Goal: Task Accomplishment & Management: Manage account settings

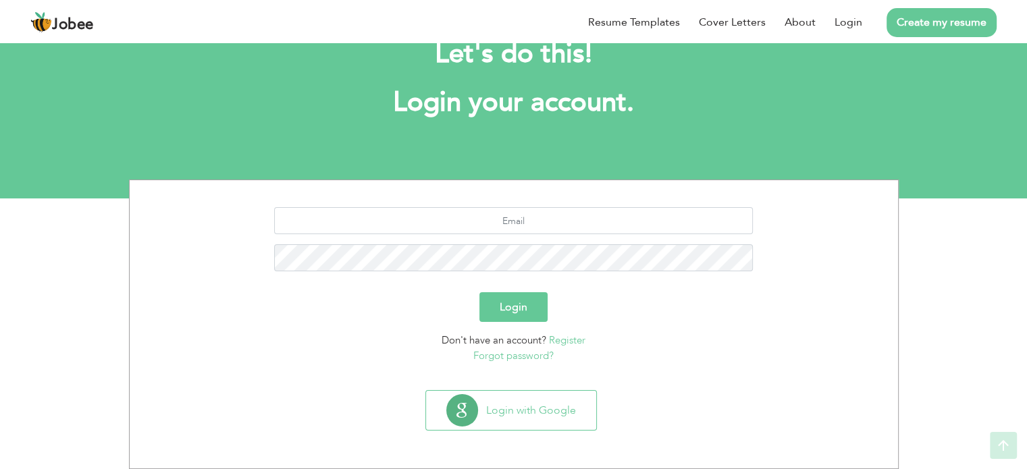
scroll to position [43, 0]
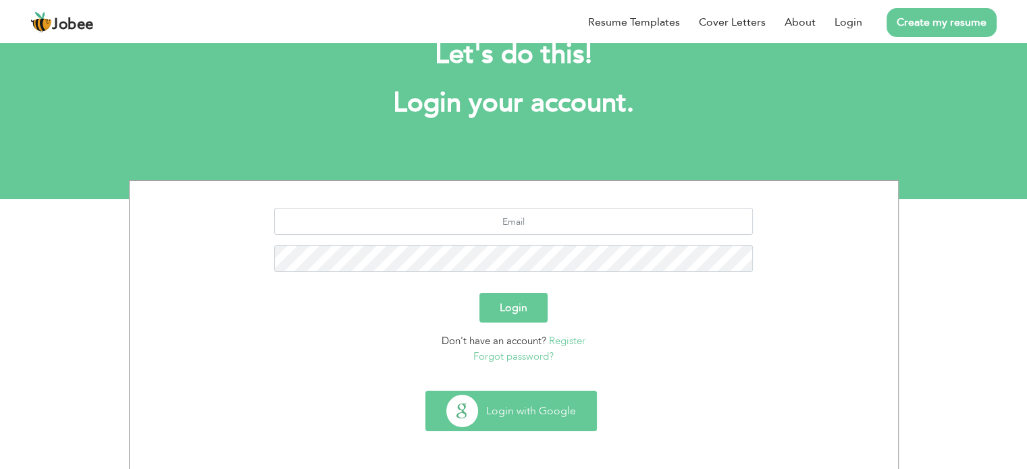
click at [502, 415] on button "Login with Google" at bounding box center [511, 411] width 170 height 39
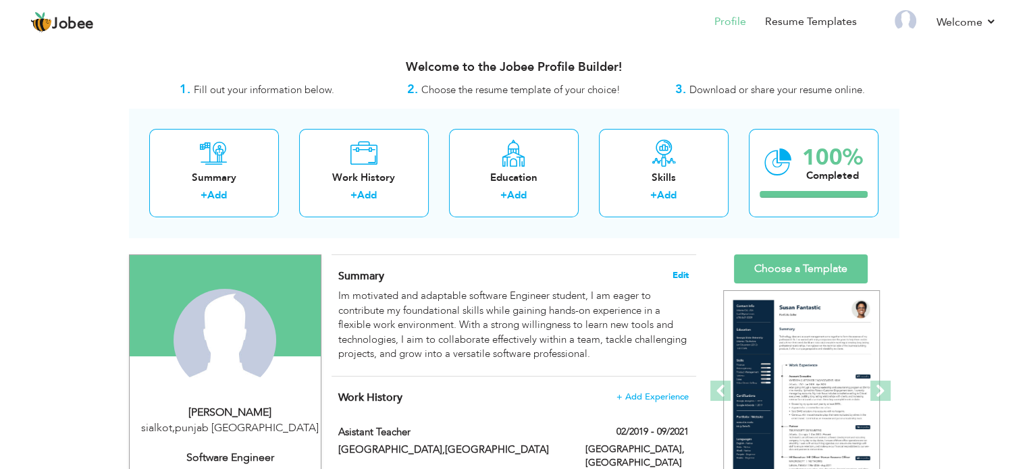
click at [681, 275] on span "Edit" at bounding box center [681, 275] width 16 height 9
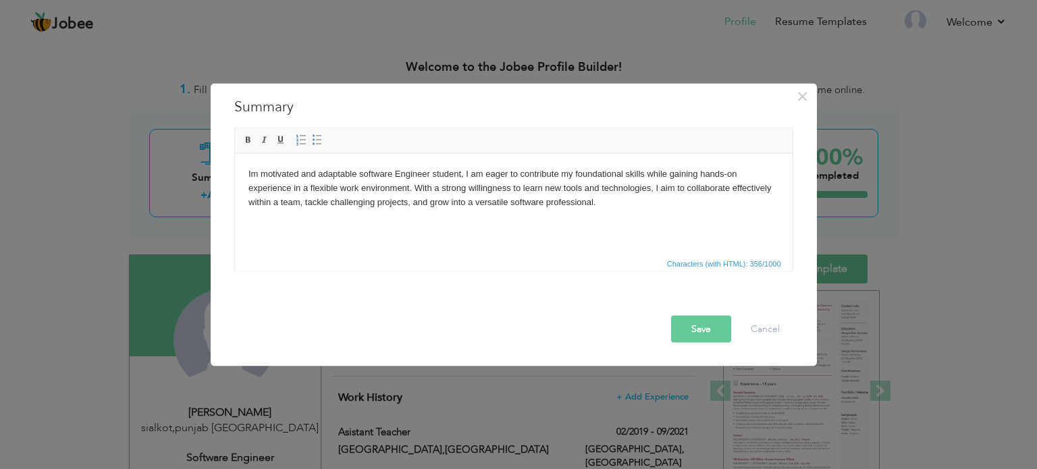
click at [583, 194] on body "Im motivated and adaptable software Engineer student, I am eager to contribute …" at bounding box center [513, 188] width 531 height 42
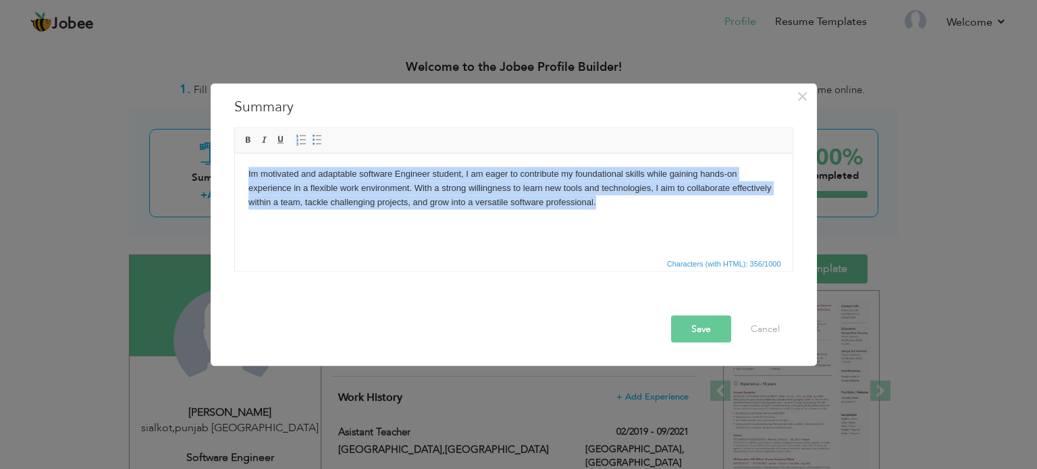
click at [583, 194] on body "Im motivated and adaptable software Engineer student, I am eager to contribute …" at bounding box center [513, 188] width 531 height 42
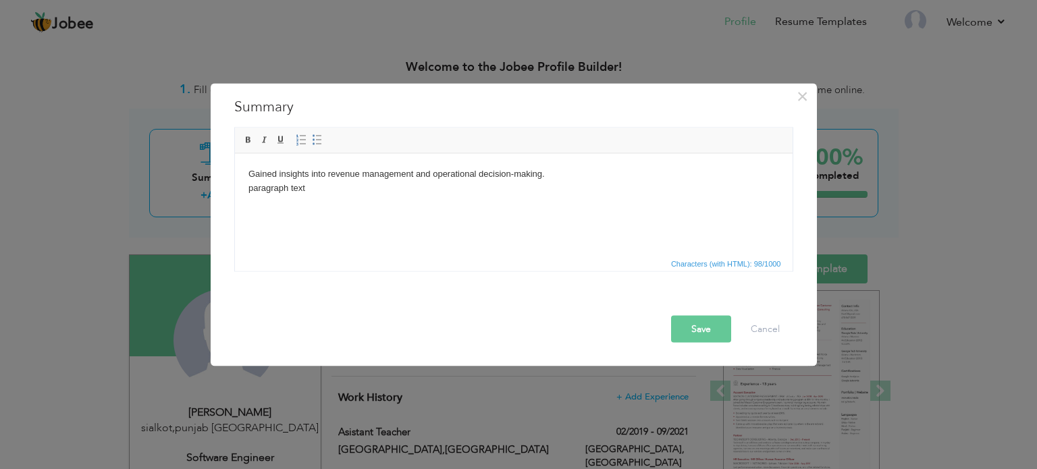
click at [583, 194] on body "Gained insights into revenue management and operational decision-making. paragr…" at bounding box center [513, 181] width 531 height 28
click at [423, 194] on html "Gai" at bounding box center [513, 173] width 558 height 41
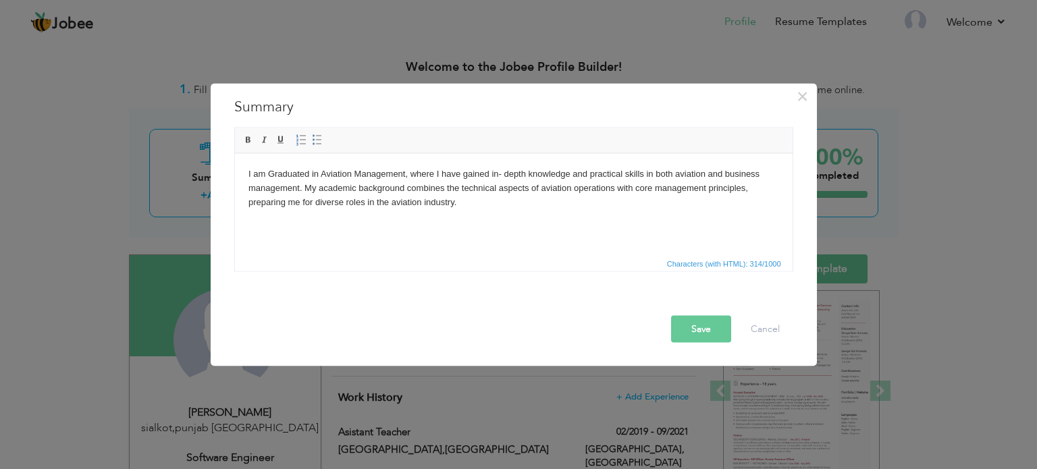
click at [704, 319] on button "Save" at bounding box center [701, 328] width 60 height 27
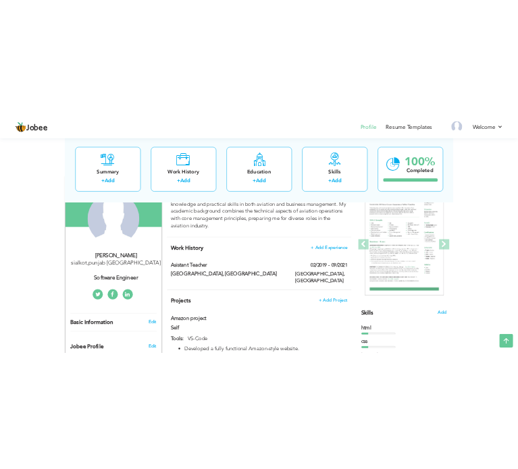
scroll to position [134, 0]
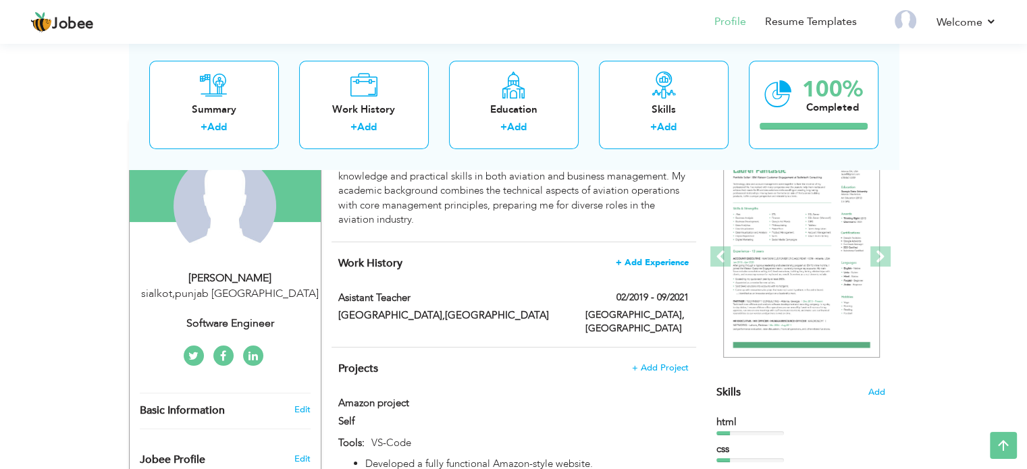
click at [656, 261] on span "+ Add Experience" at bounding box center [652, 262] width 73 height 9
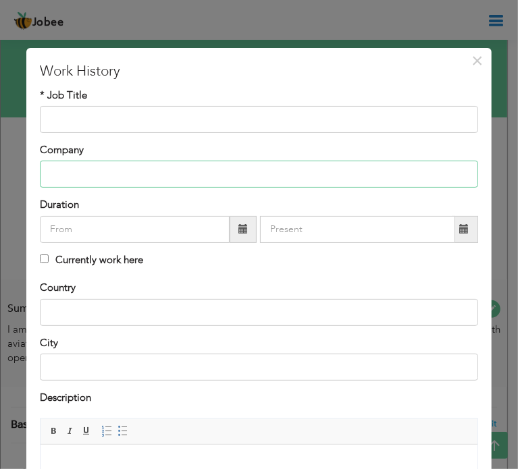
click at [276, 178] on input "text" at bounding box center [259, 174] width 438 height 27
paste input "I am Graduated in Aviation Management, where I have gained in- depth knowledge …"
type input "I am Graduated in Aviation Management, where I have gained in- depth knowledge …"
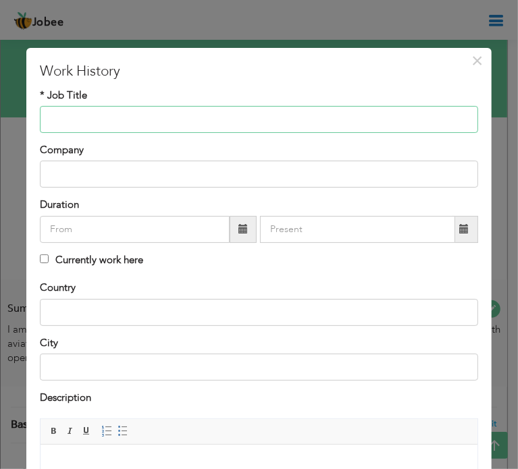
click at [249, 113] on input "text" at bounding box center [259, 119] width 438 height 27
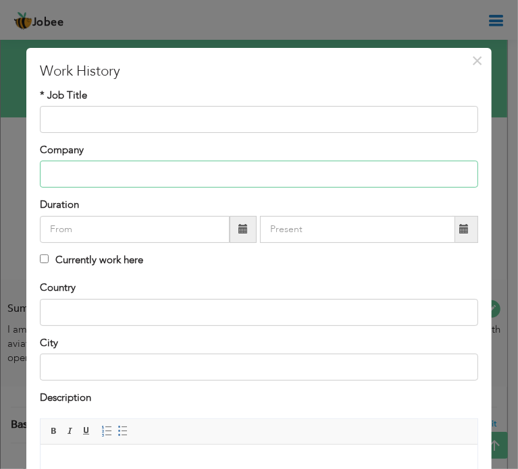
click at [203, 171] on input "text" at bounding box center [259, 174] width 438 height 27
paste input "Academic Project"
type input "Academic Project"
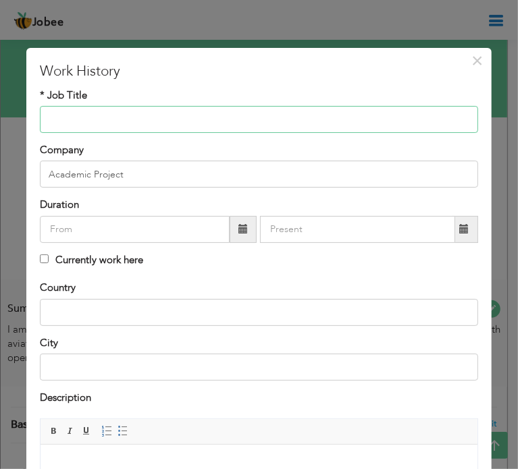
click at [354, 121] on input "text" at bounding box center [259, 119] width 438 height 27
paste input "Airline Business Strategy Simulation"
type input "Airline Business Strategy Simulation"
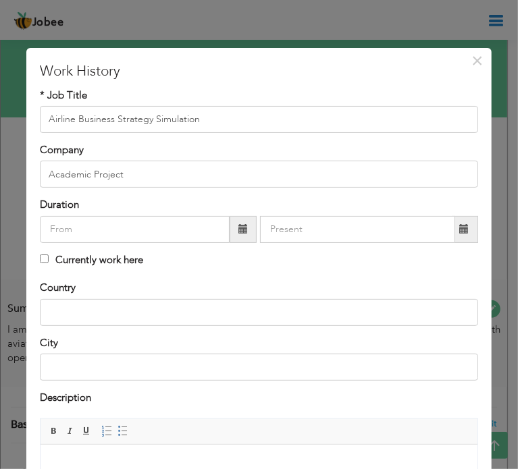
scroll to position [192, 0]
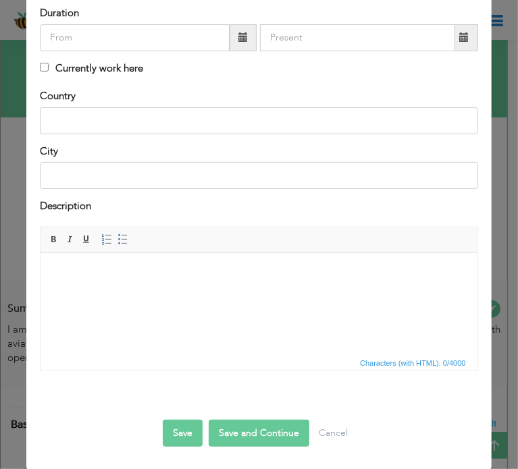
click at [252, 423] on button "Save and Continue" at bounding box center [259, 433] width 101 height 27
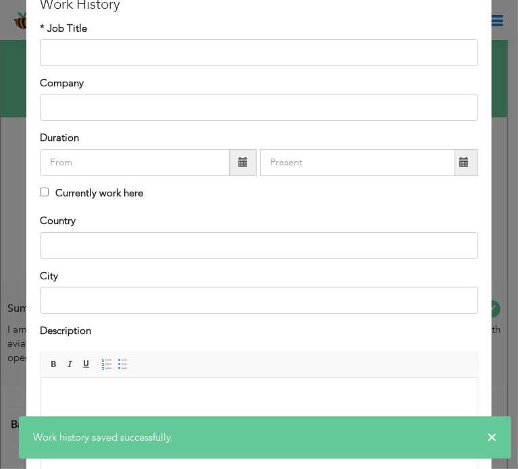
scroll to position [0, 0]
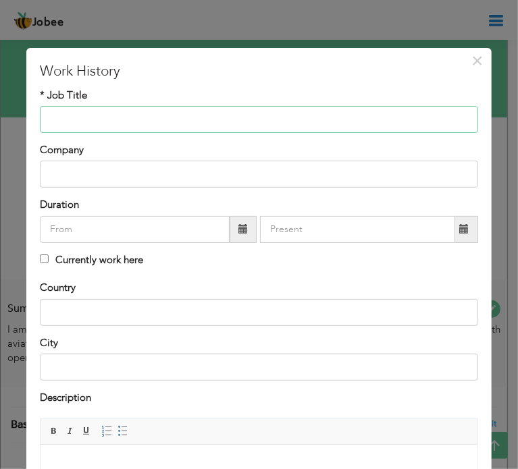
click at [271, 128] on input "text" at bounding box center [259, 119] width 438 height 27
paste input "Worked in a team to simulate running an airline, focusing on pricing, route pla…"
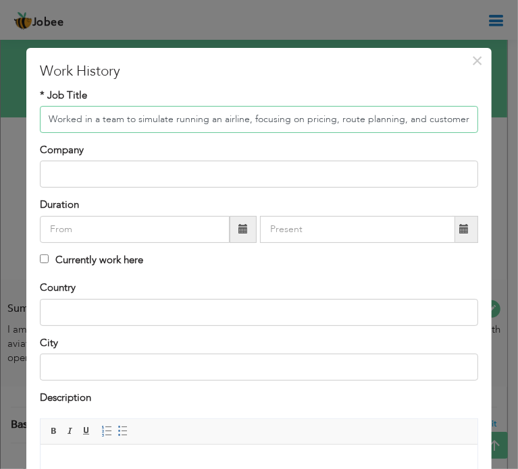
scroll to position [0, 7]
type input "Worked in a team to simulate running an airline, focusing on pricing, route pla…"
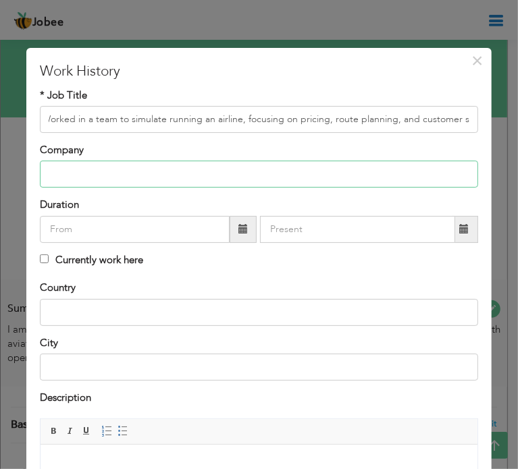
scroll to position [0, 0]
click at [235, 170] on input "text" at bounding box center [259, 174] width 438 height 27
click at [338, 178] on input "text" at bounding box center [259, 174] width 438 height 27
paste input "Academic Project"
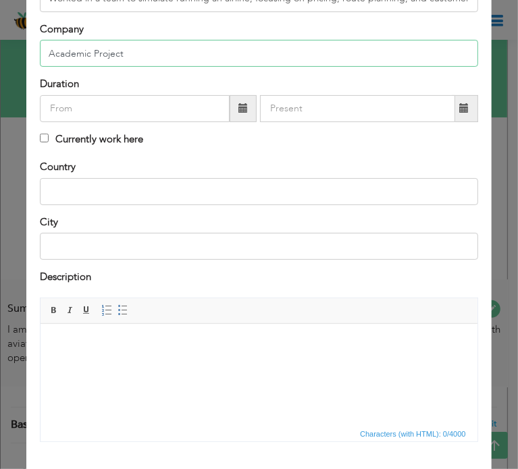
scroll to position [192, 0]
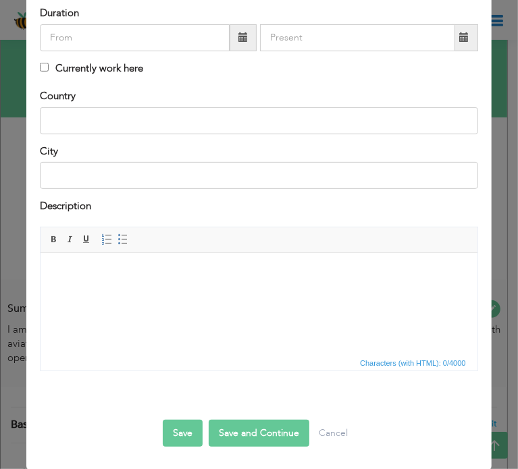
type input "Academic Project"
click at [278, 433] on button "Save and Continue" at bounding box center [259, 433] width 101 height 27
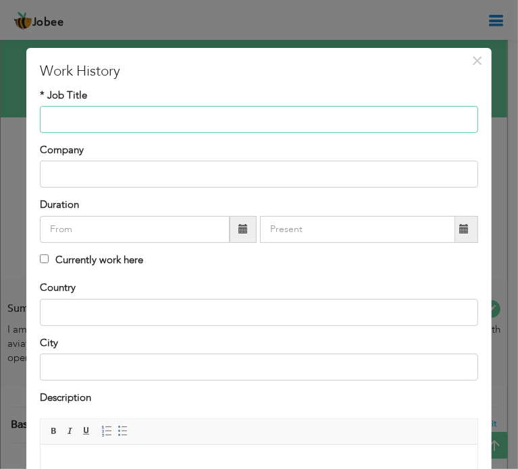
click at [260, 118] on input "text" at bounding box center [259, 119] width 438 height 27
paste input "Gained insights into revenue management and operational decision-making."
type input "Gained insights into revenue management and operational decision-making."
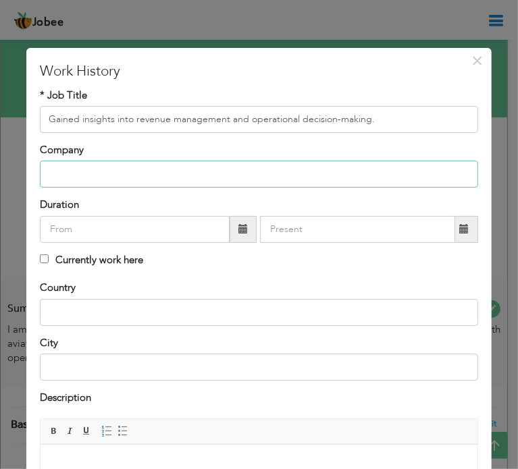
click at [346, 170] on input "text" at bounding box center [259, 174] width 438 height 27
paste input "[GEOGRAPHIC_DATA]"
click at [346, 170] on input "[GEOGRAPHIC_DATA]" at bounding box center [259, 174] width 438 height 27
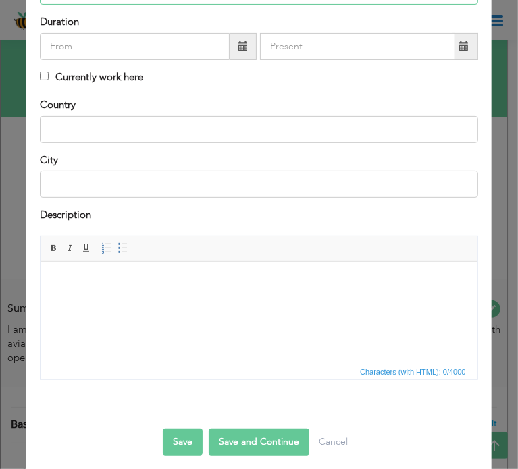
scroll to position [184, 0]
type input "[GEOGRAPHIC_DATA]"
click at [234, 444] on button "Save and Continue" at bounding box center [259, 441] width 101 height 27
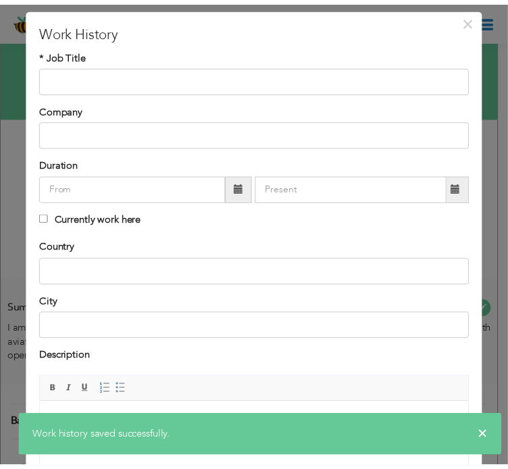
scroll to position [30, 0]
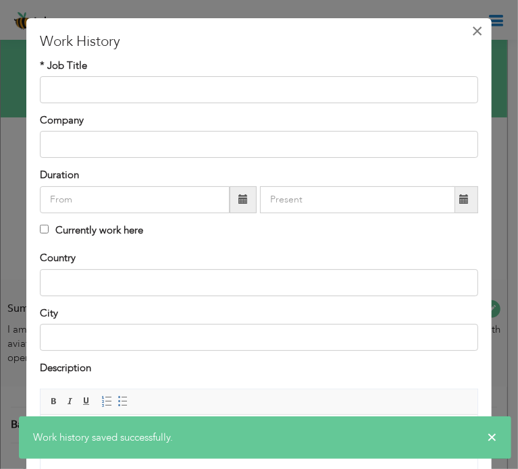
click at [471, 33] on span "×" at bounding box center [476, 31] width 11 height 24
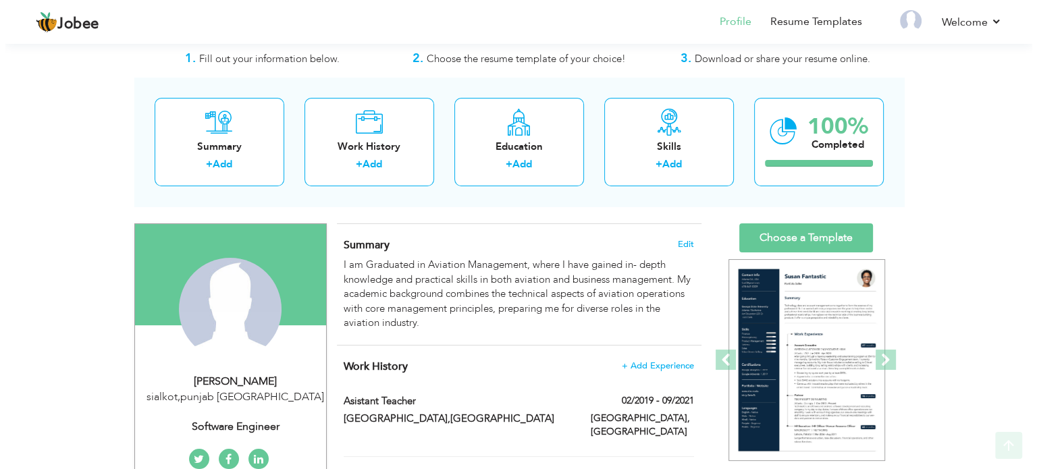
scroll to position [132, 0]
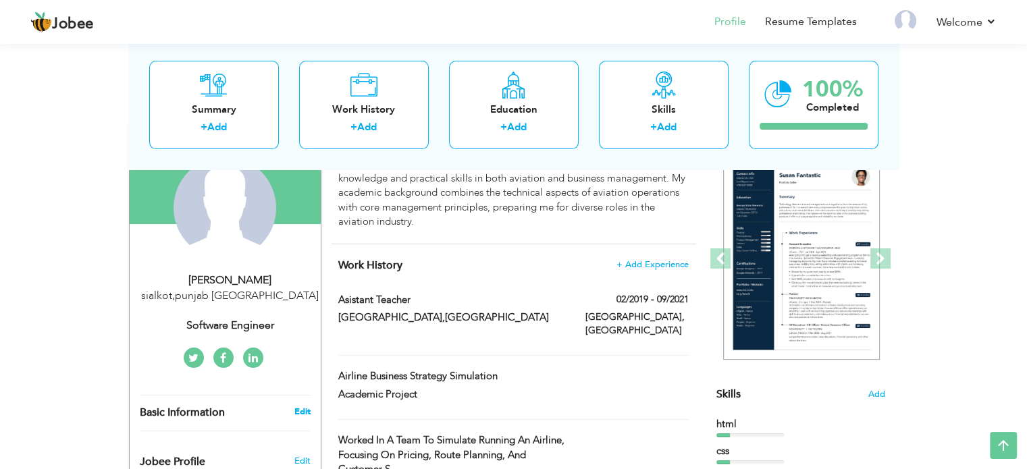
click at [294, 409] on link "Edit" at bounding box center [302, 412] width 16 height 12
type input "Maryam"
type input "Sarwar"
type input "03334918806"
select select "number:166"
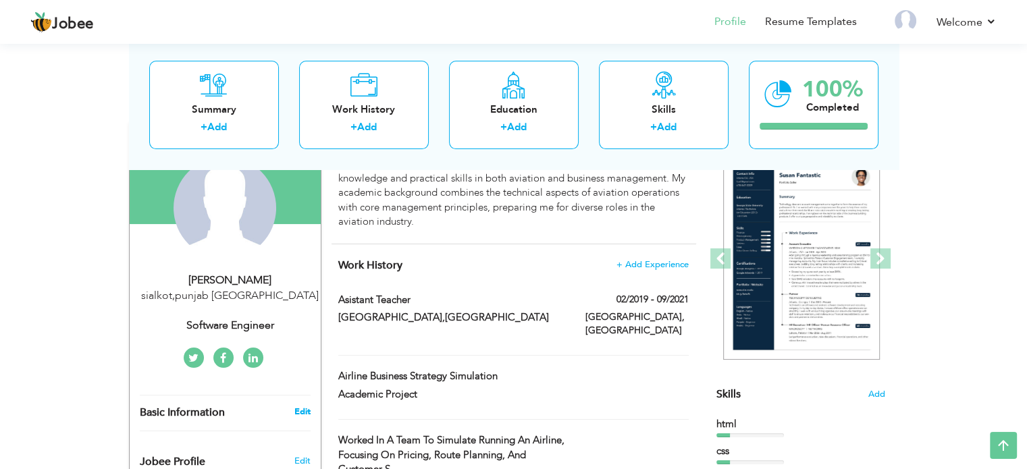
type input "[GEOGRAPHIC_DATA]"
type input "sialkot"
select select "number:1"
type input "Software Engineer"
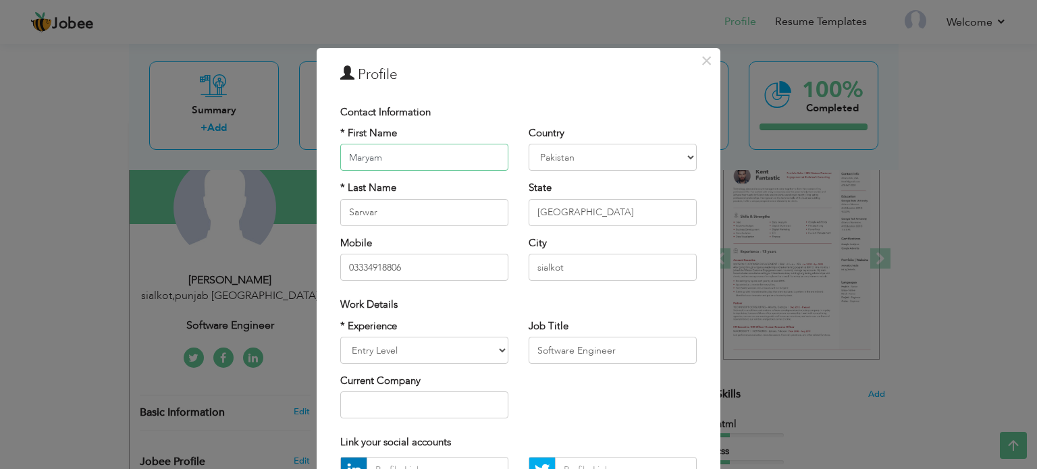
click at [419, 159] on input "Maryam" at bounding box center [424, 157] width 168 height 27
type input "Maha"
click at [407, 259] on input "03334918806" at bounding box center [424, 267] width 168 height 27
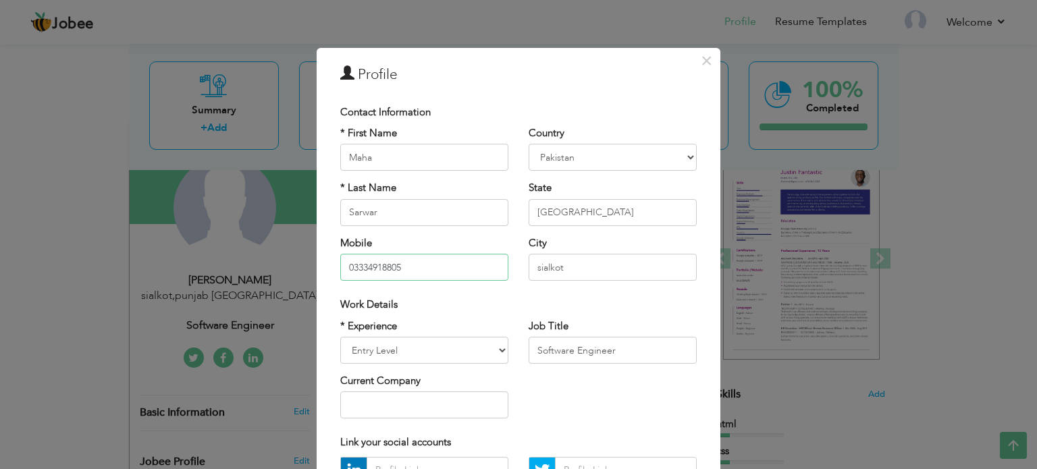
type input "03334918805"
click at [588, 346] on input "Software Engineer" at bounding box center [613, 350] width 168 height 27
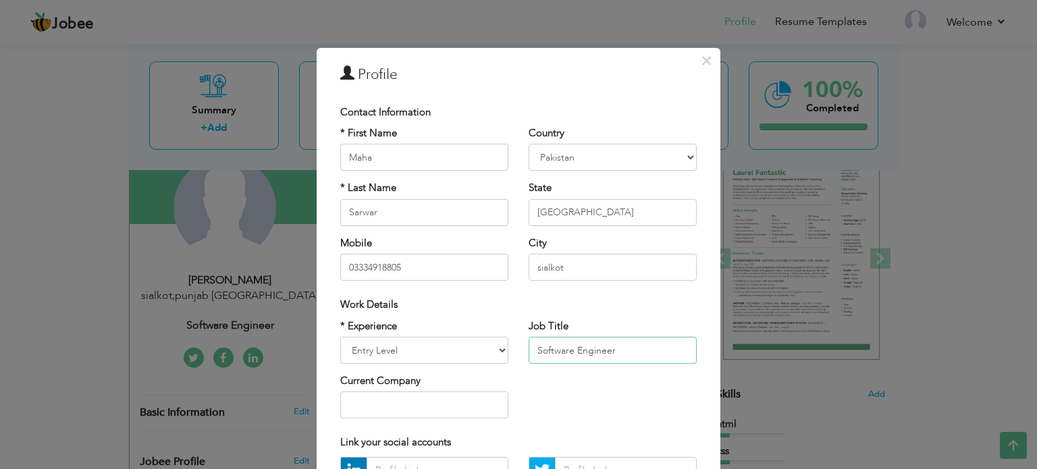
click at [588, 345] on input "Software Engineer" at bounding box center [613, 350] width 168 height 27
click at [588, 345] on input "text" at bounding box center [613, 350] width 168 height 27
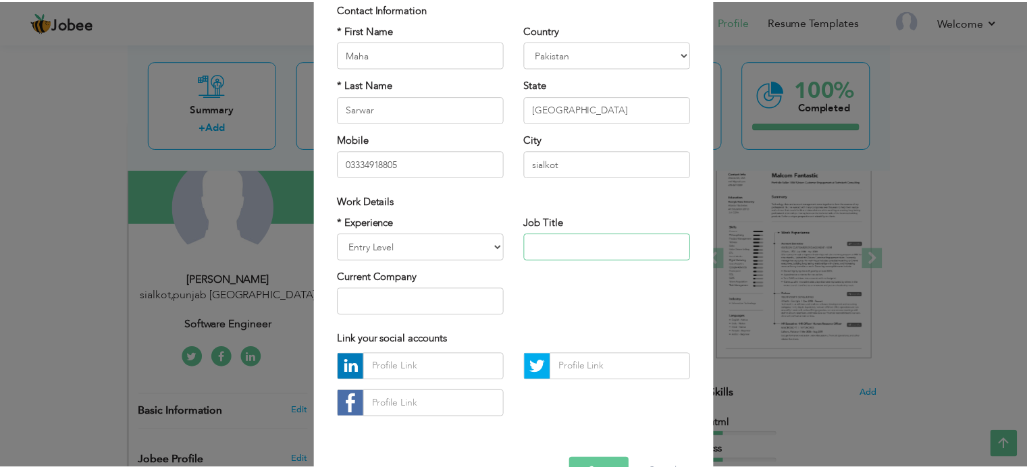
scroll to position [143, 0]
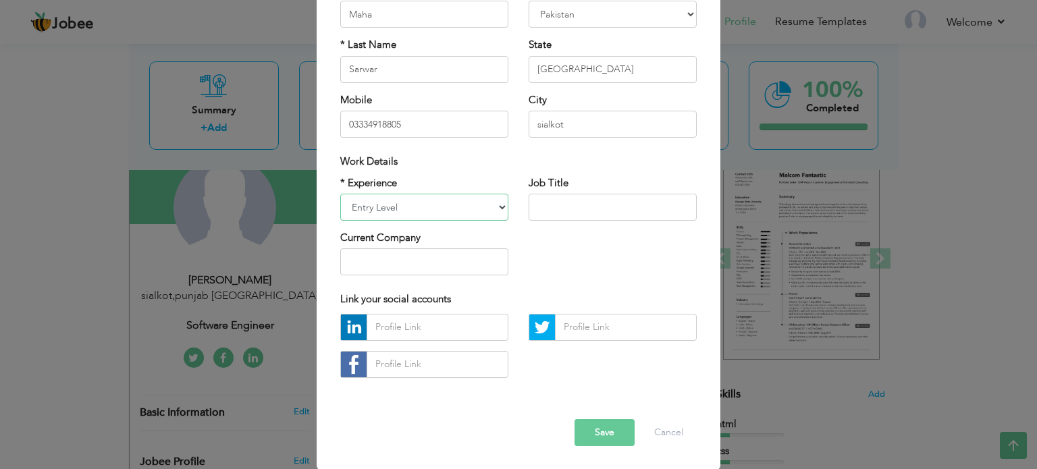
click at [492, 204] on select "Entry Level Less than 1 Year 1 Year 2 Years 3 Years 4 Years 5 Years 6 Years 7 Y…" at bounding box center [424, 207] width 168 height 27
click at [579, 435] on button "Save" at bounding box center [605, 432] width 60 height 27
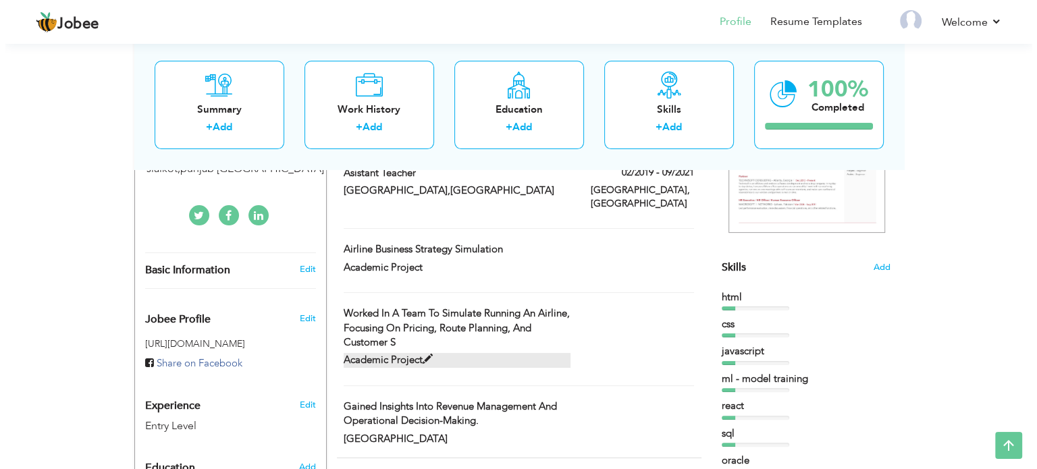
scroll to position [261, 0]
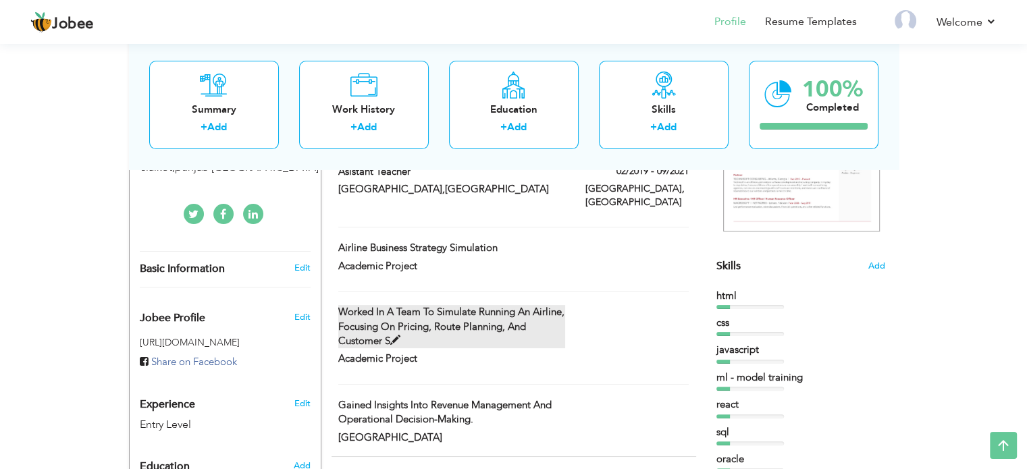
click at [384, 327] on label "Worked in a team to simulate running an airline, focusing on pricing, route pla…" at bounding box center [451, 326] width 227 height 43
type input "Worked in a team to simulate running an airline, focusing on pricing, route pla…"
type input "Academic Project"
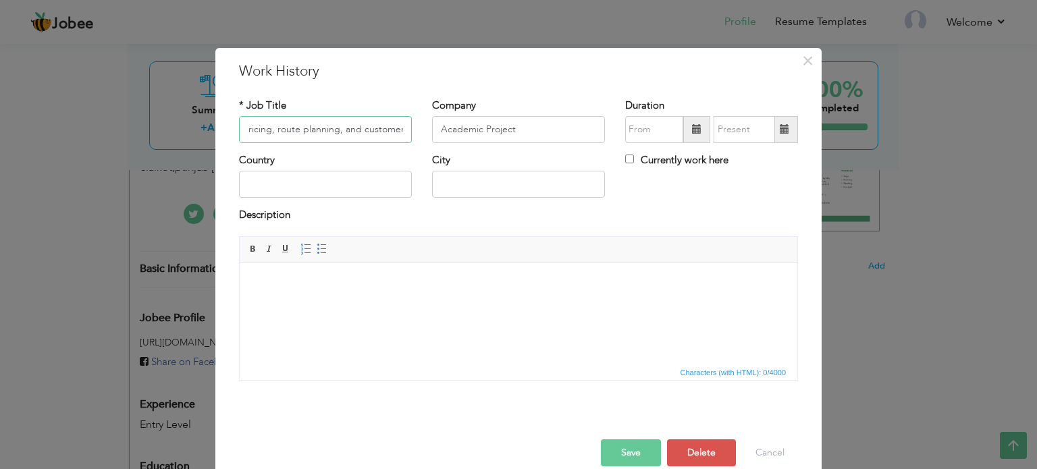
scroll to position [0, 259]
click at [341, 130] on input "Worked in a team to simulate running an airline, focusing on pricing, route pla…" at bounding box center [325, 129] width 173 height 27
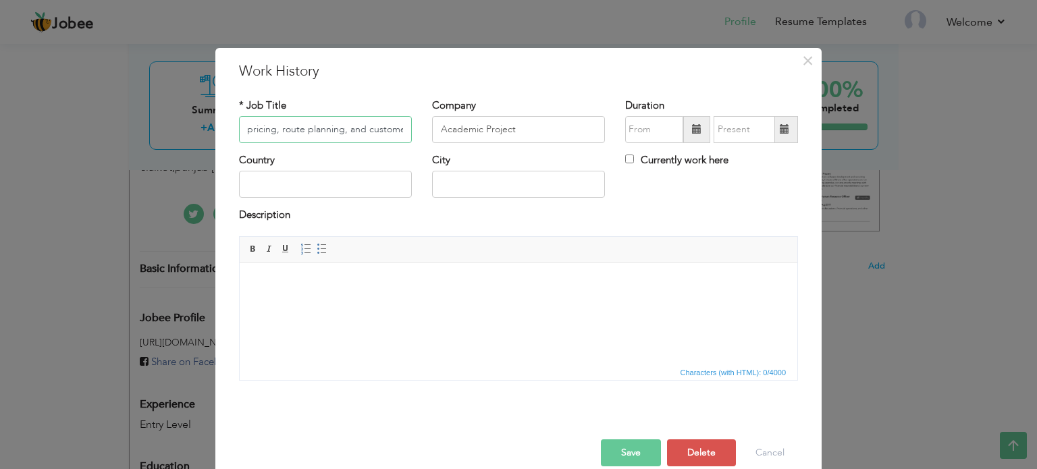
type input "Worked in a team to simulate running an airline, focusing on pricing, route pla…"
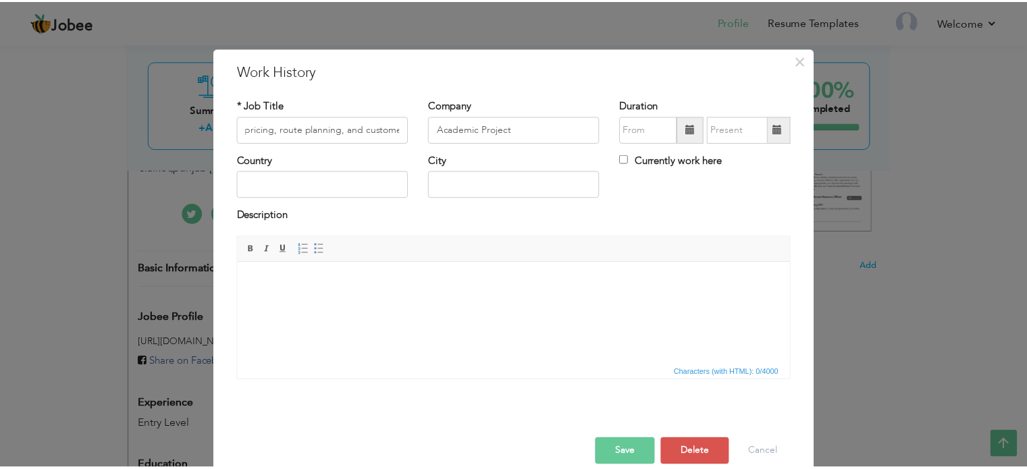
scroll to position [0, 0]
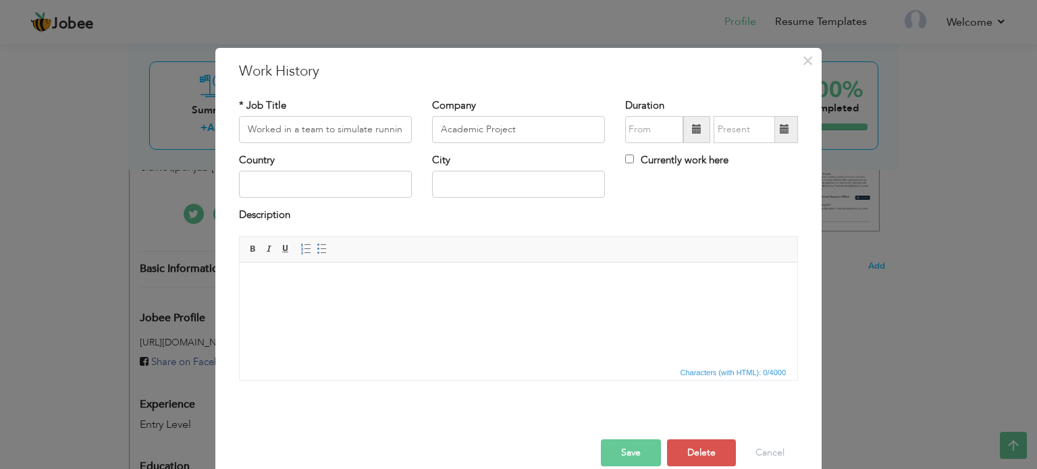
click at [407, 274] on html at bounding box center [519, 282] width 558 height 41
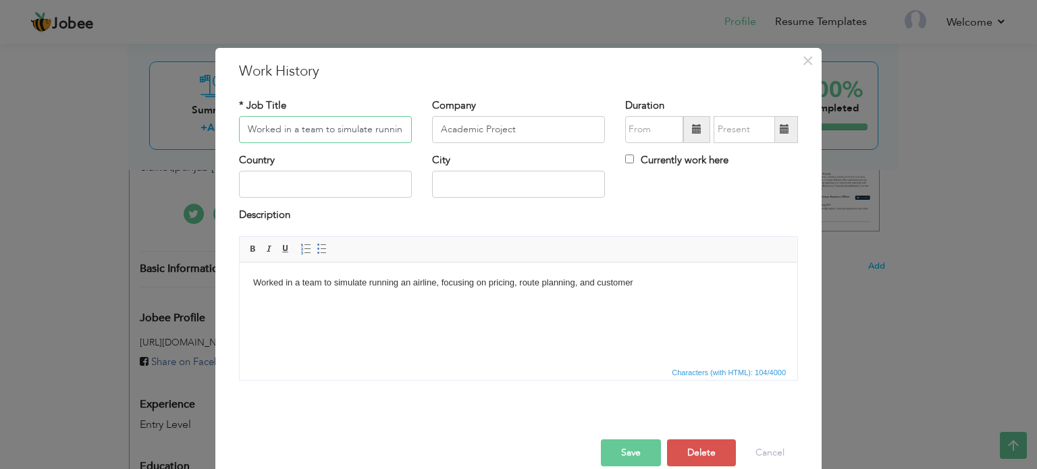
click at [359, 125] on input "Worked in a team to simulate running an airline, focusing on pricing, route pla…" at bounding box center [325, 129] width 173 height 27
click at [647, 447] on button "Save" at bounding box center [631, 453] width 60 height 27
click at [300, 136] on input "text" at bounding box center [325, 129] width 173 height 27
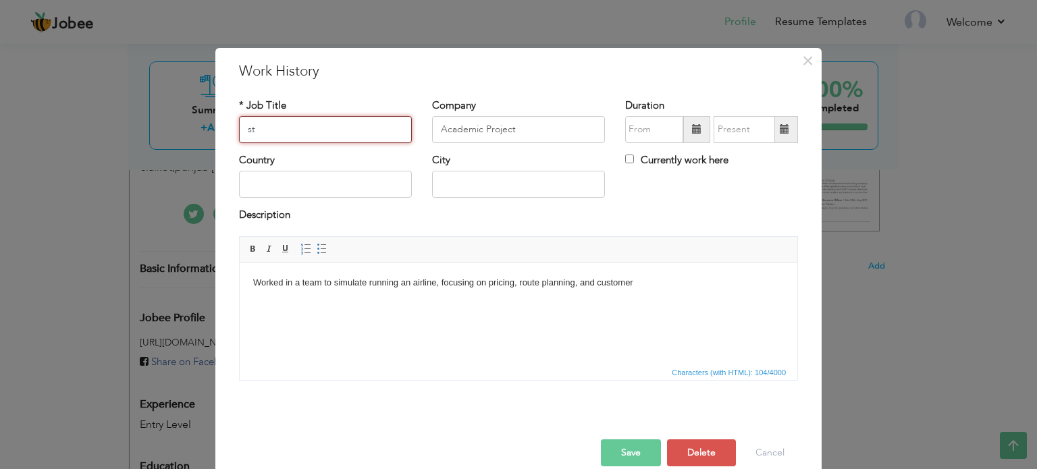
type input "s"
click at [446, 149] on div "Company Academic Project" at bounding box center [518, 126] width 193 height 55
click at [361, 136] on input "text" at bounding box center [325, 129] width 173 height 27
type input "trainee"
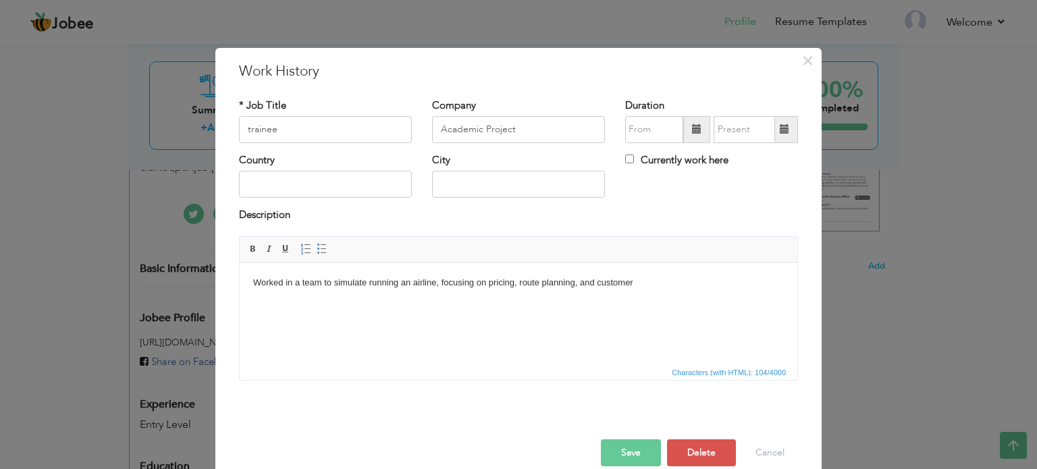
click at [627, 458] on button "Save" at bounding box center [631, 453] width 60 height 27
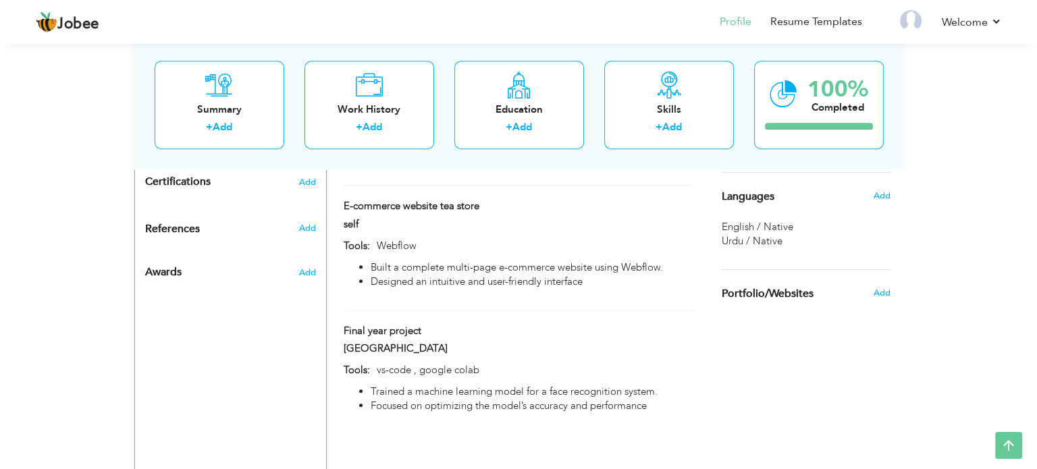
scroll to position [706, 0]
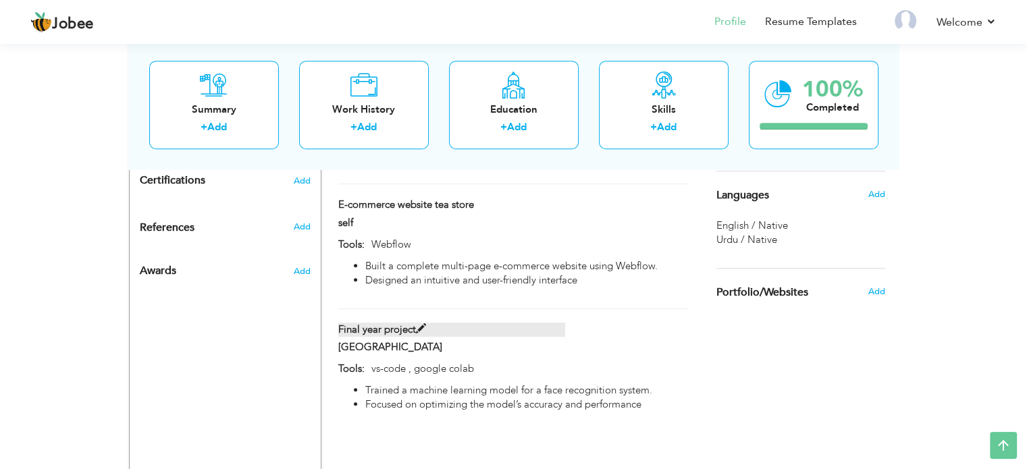
click at [505, 323] on label "Final year project" at bounding box center [451, 330] width 227 height 14
type input "Final year project"
type input "[GEOGRAPHIC_DATA]"
type input "vs-code , google colab"
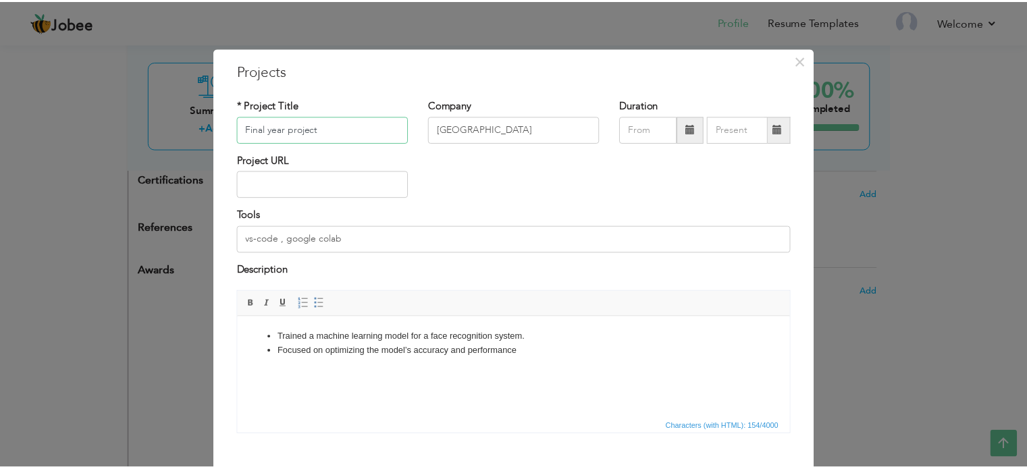
scroll to position [75, 0]
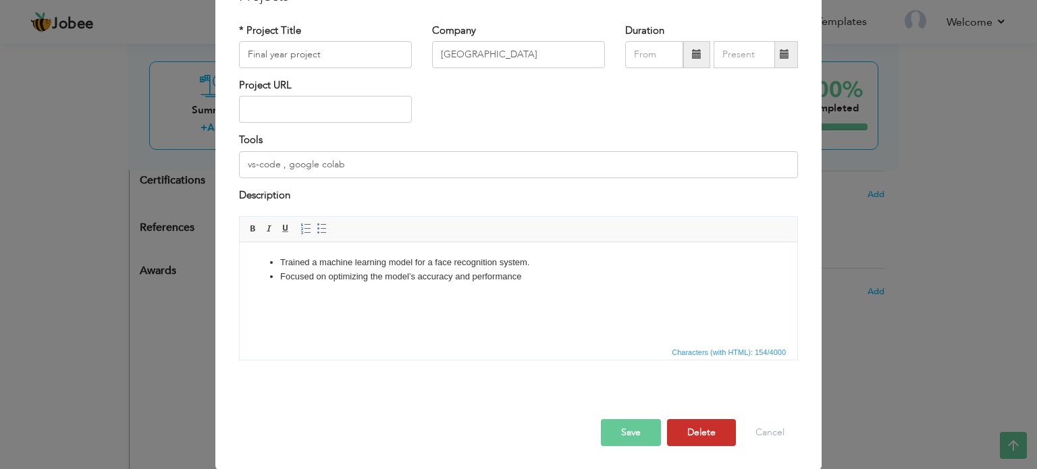
click at [690, 443] on button "Delete" at bounding box center [701, 432] width 69 height 27
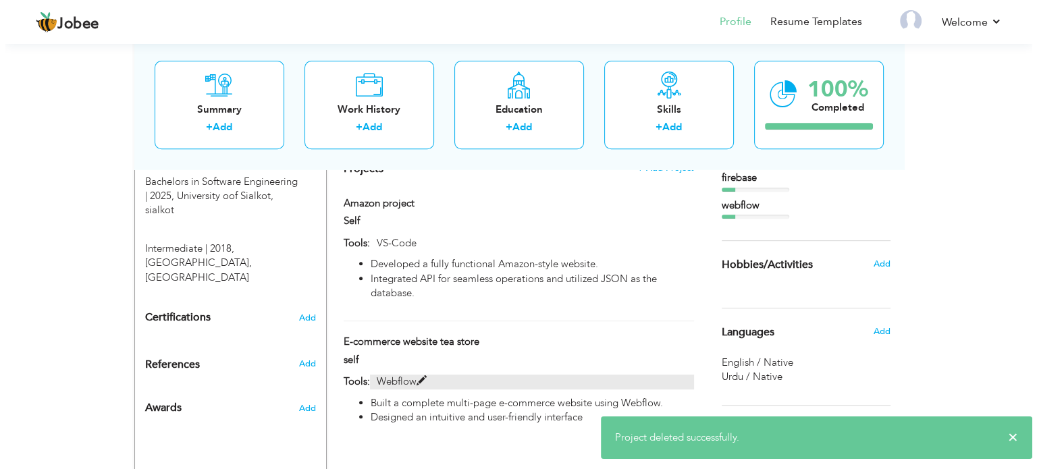
scroll to position [567, 0]
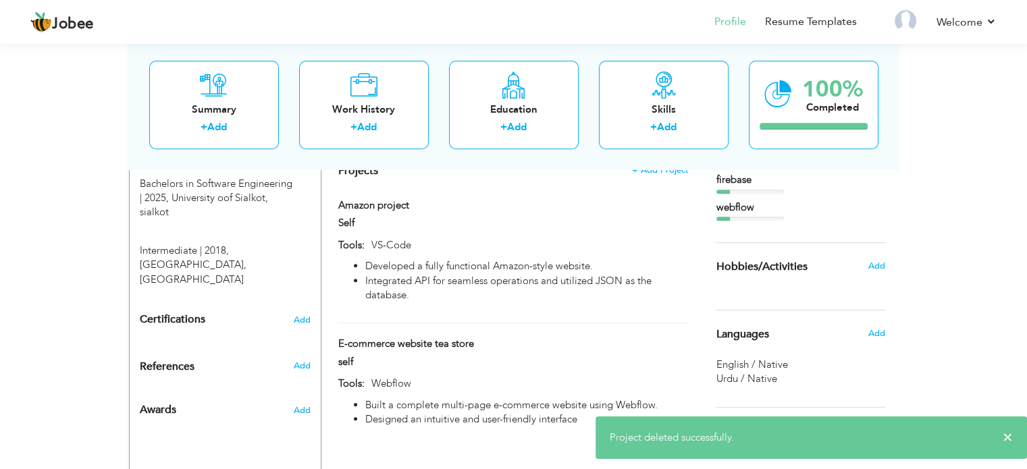
click at [565, 199] on div "Amazon project" at bounding box center [451, 208] width 247 height 18
type input "Amazon project"
type input "Self"
type input "VS-Code"
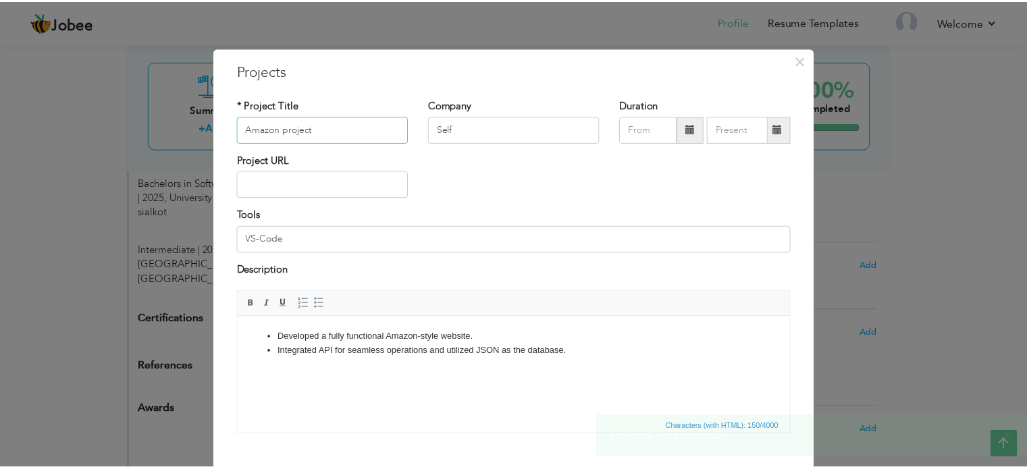
scroll to position [75, 0]
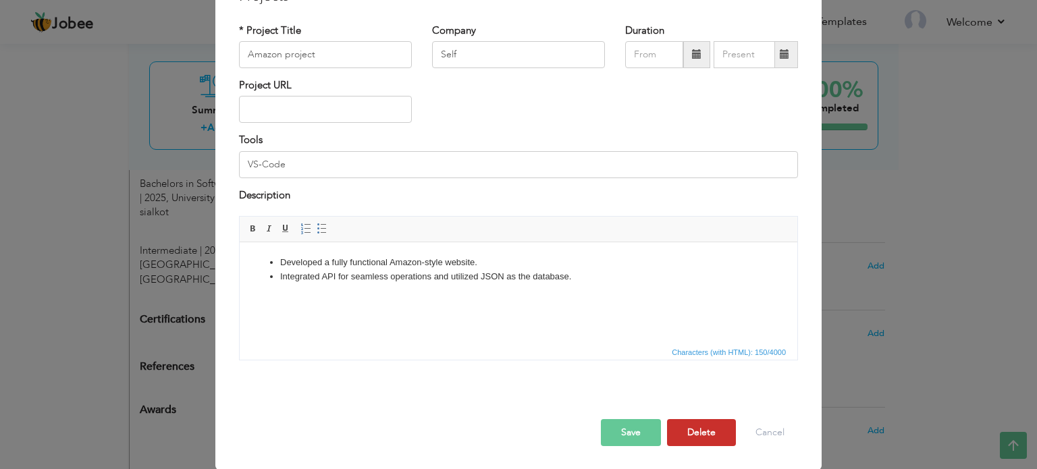
click at [681, 432] on button "Delete" at bounding box center [701, 432] width 69 height 27
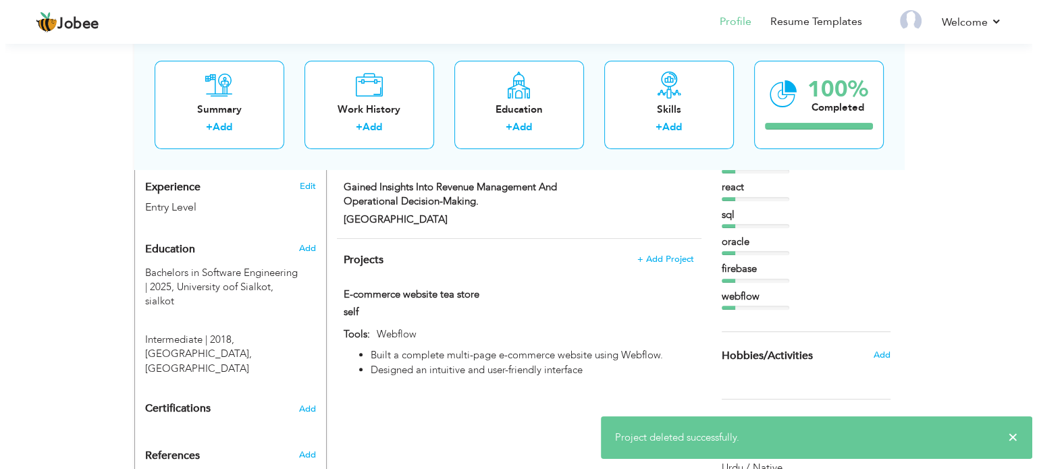
scroll to position [473, 0]
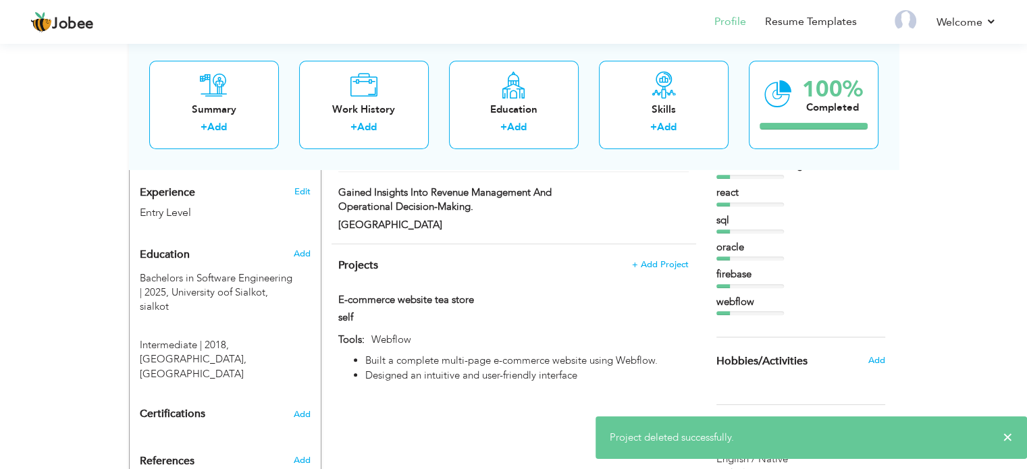
click at [569, 259] on h4 "Projects + Add Project" at bounding box center [513, 266] width 350 height 14
click at [448, 244] on div "Projects + Add Project E-commerce website tea store E-commerce website tea stor…" at bounding box center [514, 320] width 365 height 153
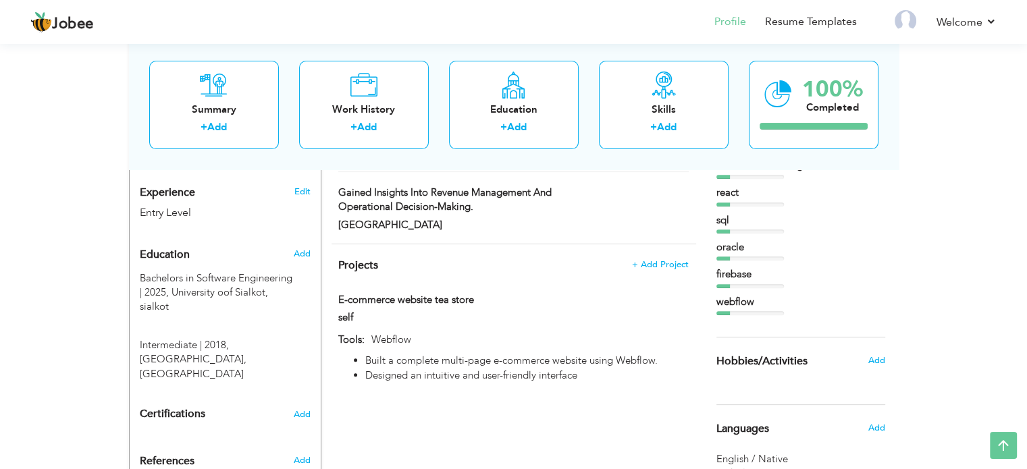
click at [404, 259] on h4 "Projects + Add Project" at bounding box center [513, 266] width 350 height 14
click at [496, 278] on div "Projects + Add Project E-commerce website tea store E-commerce website tea stor…" at bounding box center [514, 320] width 365 height 153
click at [535, 262] on div "Projects + Add Project E-commerce website tea store E-commerce website tea stor…" at bounding box center [514, 320] width 365 height 153
click at [377, 258] on span "Projects" at bounding box center [358, 265] width 40 height 15
click at [452, 333] on p "Webflow" at bounding box center [526, 340] width 323 height 14
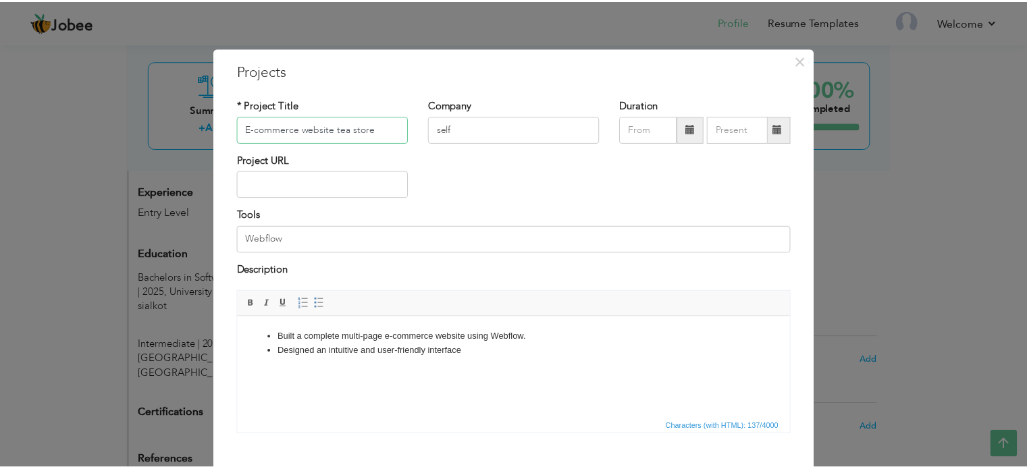
scroll to position [75, 0]
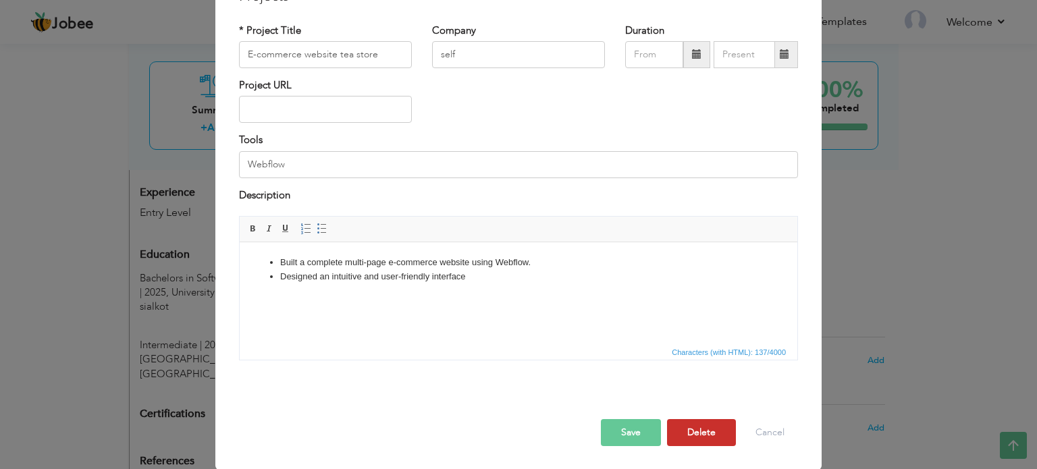
click at [701, 431] on button "Delete" at bounding box center [701, 432] width 69 height 27
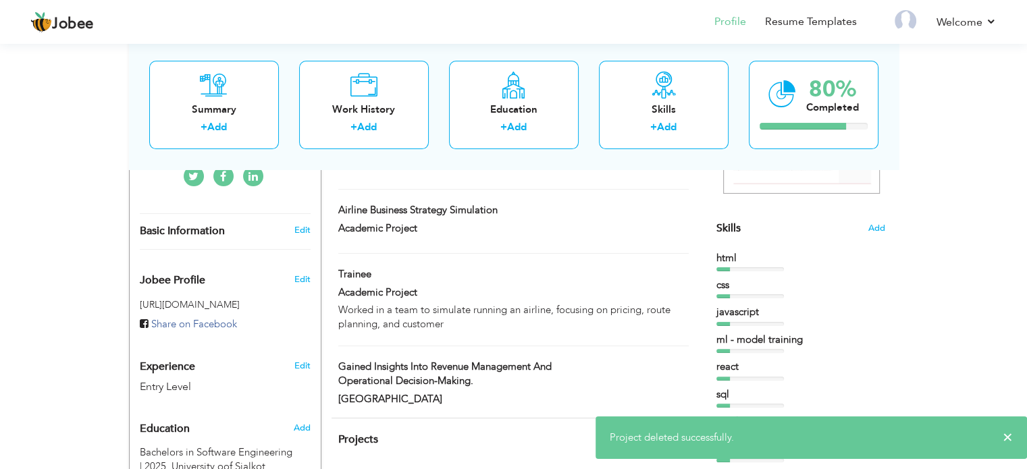
scroll to position [296, 0]
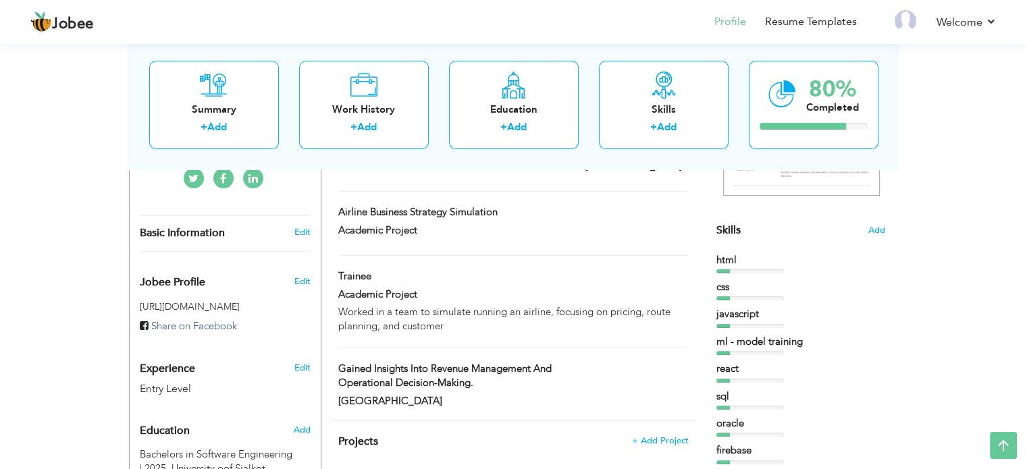
click at [731, 259] on div "html" at bounding box center [800, 260] width 169 height 14
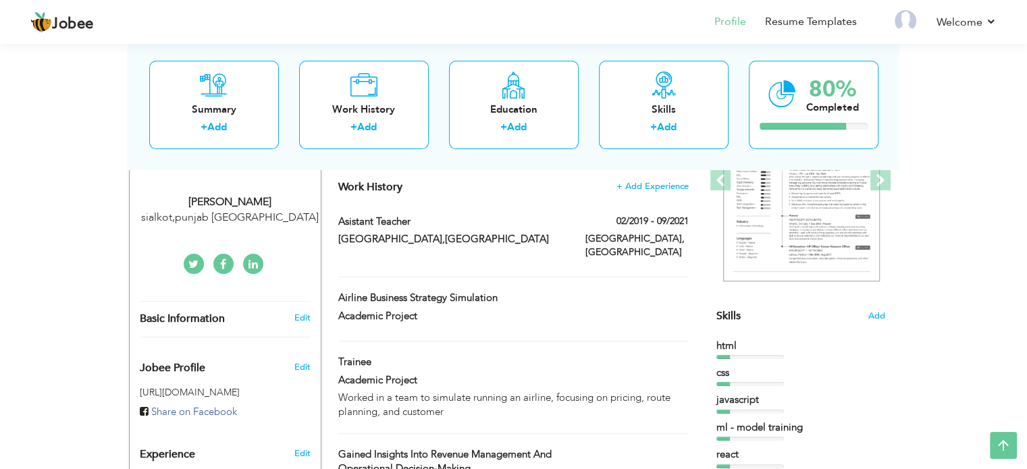
scroll to position [211, 0]
click at [521, 128] on link "Add" at bounding box center [517, 128] width 20 height 14
radio input "true"
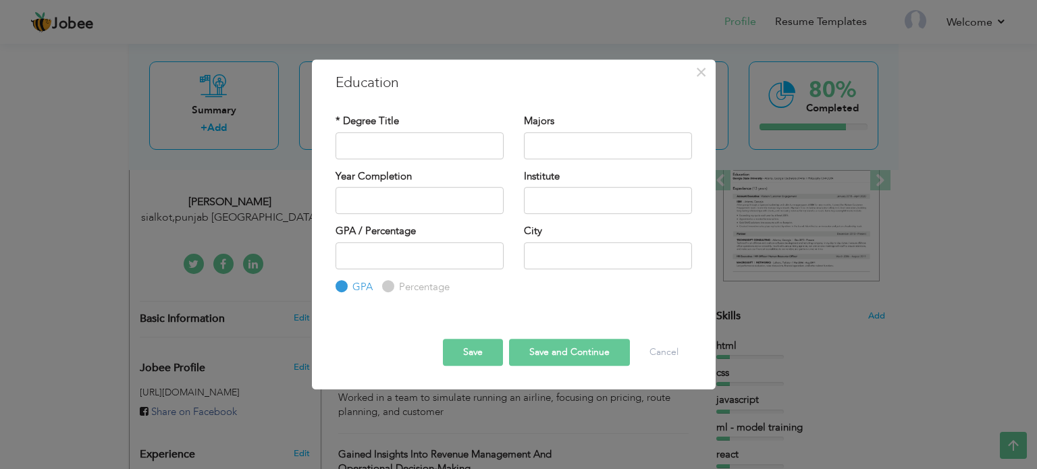
click at [476, 361] on button "Save" at bounding box center [473, 352] width 60 height 27
click at [656, 356] on button "Cancel" at bounding box center [664, 352] width 56 height 27
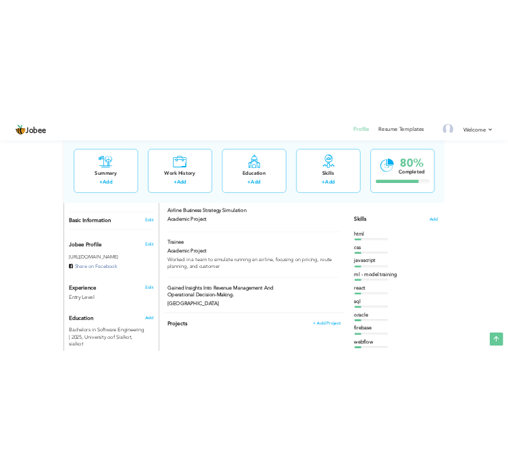
scroll to position [323, 0]
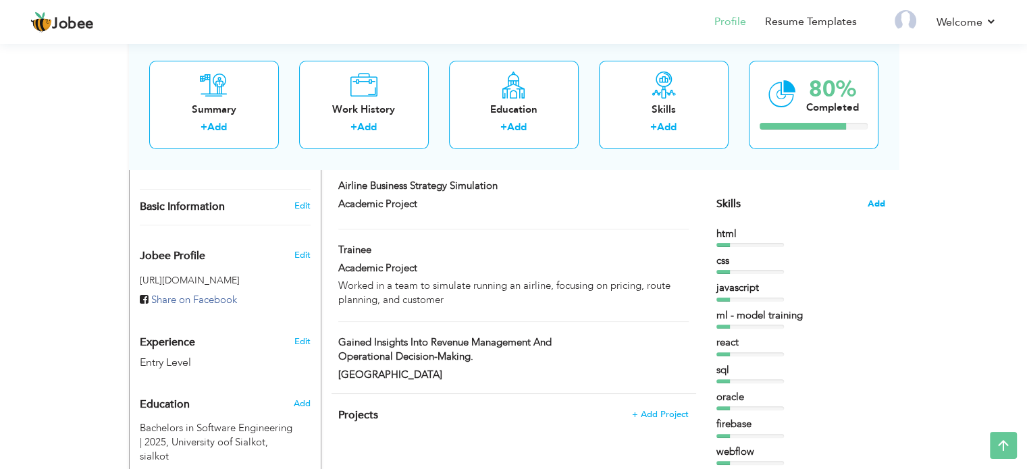
click at [871, 205] on span "Add" at bounding box center [877, 204] width 18 height 13
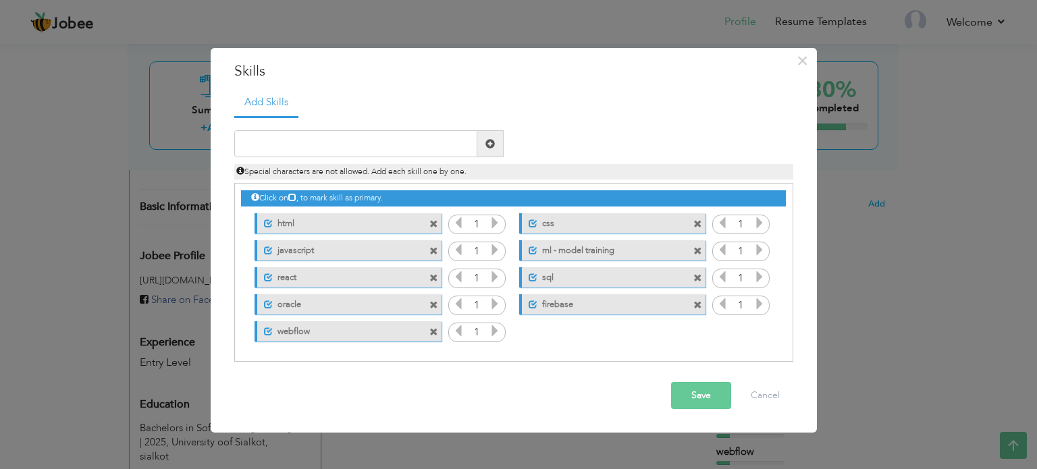
click at [435, 224] on span at bounding box center [433, 224] width 9 height 9
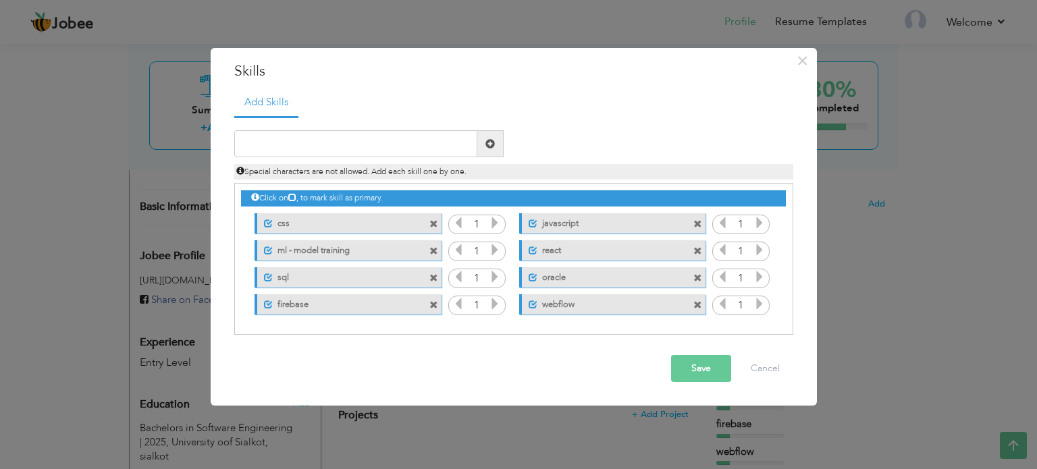
click at [435, 224] on span at bounding box center [433, 224] width 9 height 9
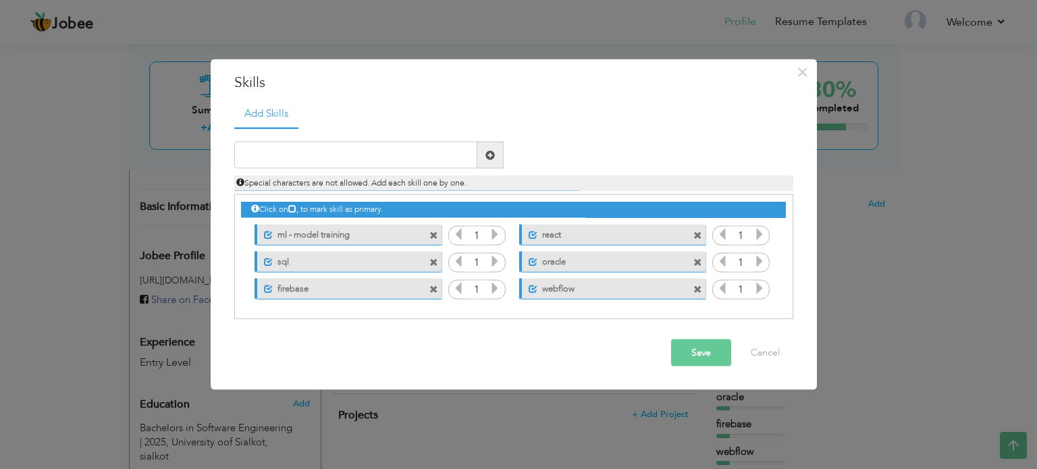
click at [435, 224] on span at bounding box center [435, 231] width 12 height 14
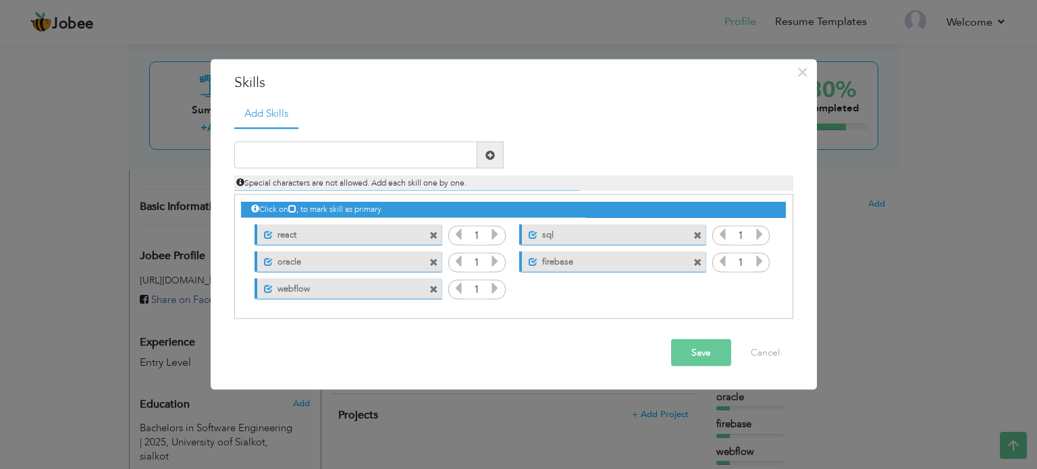
click at [432, 236] on span at bounding box center [433, 235] width 9 height 9
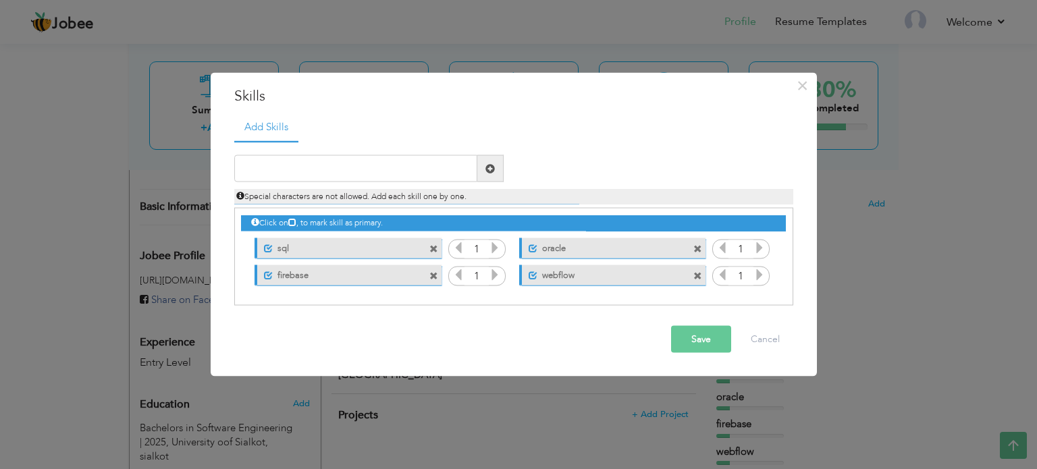
click at [432, 236] on div "Unmark as primary skill. sql" at bounding box center [344, 247] width 207 height 27
click at [433, 251] on span at bounding box center [433, 248] width 9 height 9
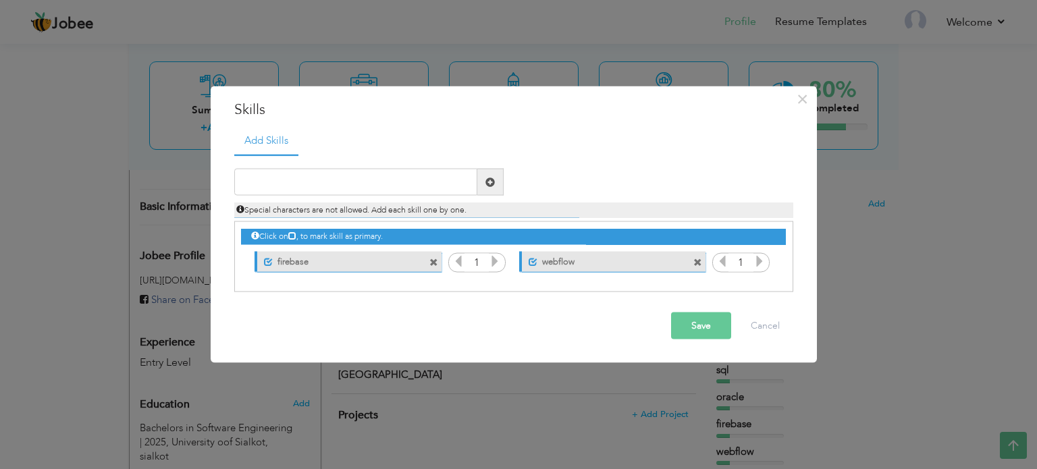
click at [433, 251] on div "Unmark as primary skill. firebase" at bounding box center [344, 261] width 207 height 27
click at [433, 264] on span at bounding box center [433, 262] width 9 height 9
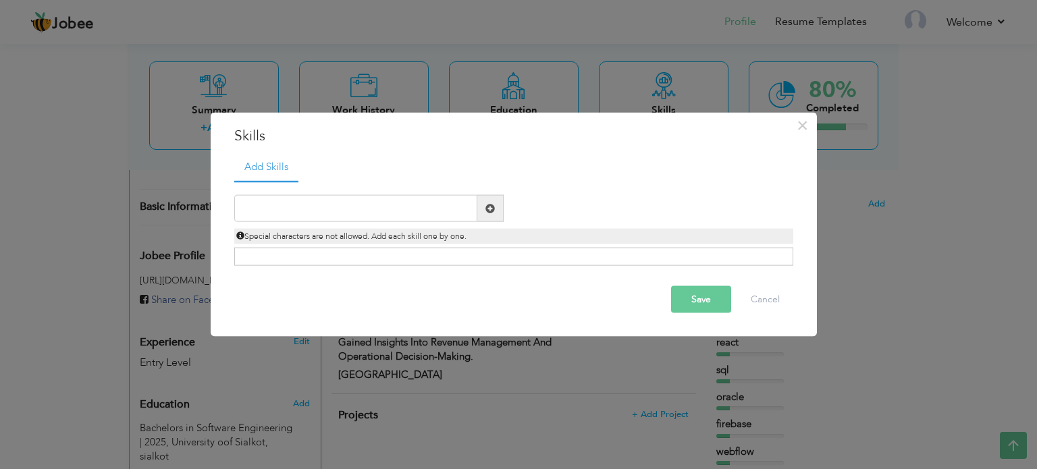
click at [479, 217] on span at bounding box center [490, 208] width 26 height 27
paste input "Communication Skills"
type input "Communication Skills"
click at [494, 215] on span at bounding box center [490, 208] width 26 height 27
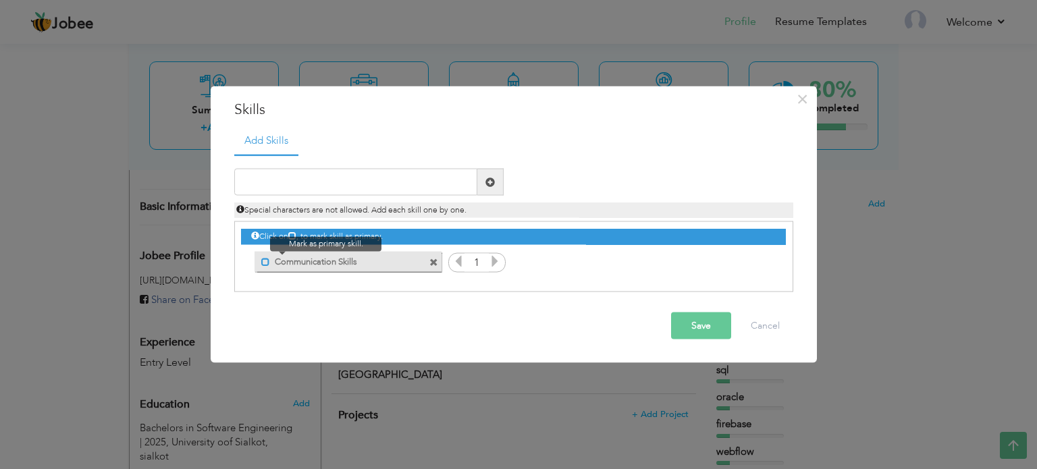
click at [263, 263] on span at bounding box center [265, 261] width 9 height 9
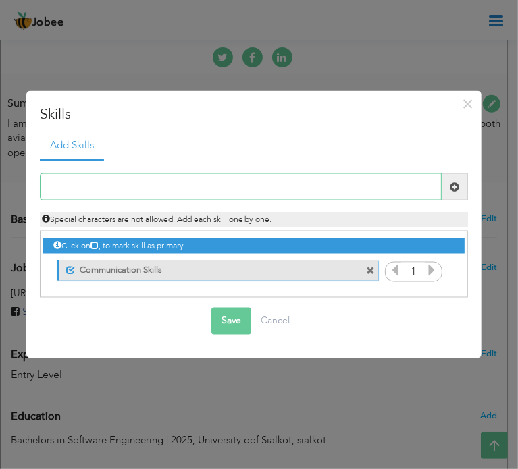
click at [398, 188] on input "text" at bounding box center [241, 187] width 402 height 27
paste input "Teamwork & Collaboration"
type input "Teamwork & Collaboration"
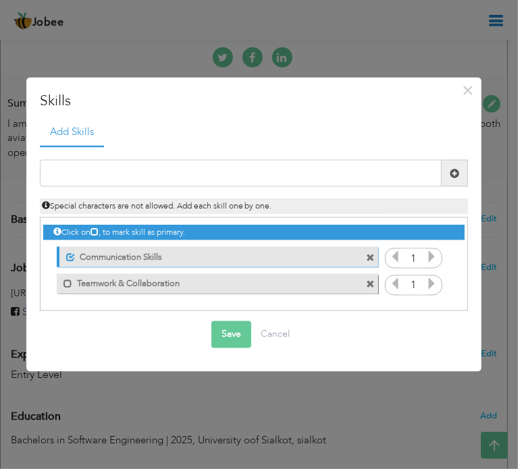
click at [360, 156] on div "Duplicate entry" at bounding box center [254, 228] width 429 height 165
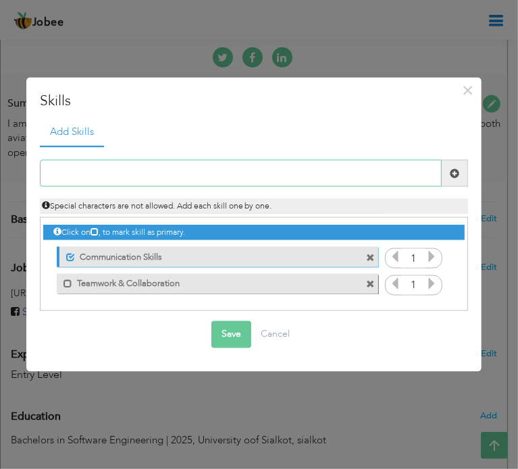
click at [353, 172] on input "text" at bounding box center [241, 173] width 402 height 27
paste input "Time Management Problem"
type input "Time Management Problem"
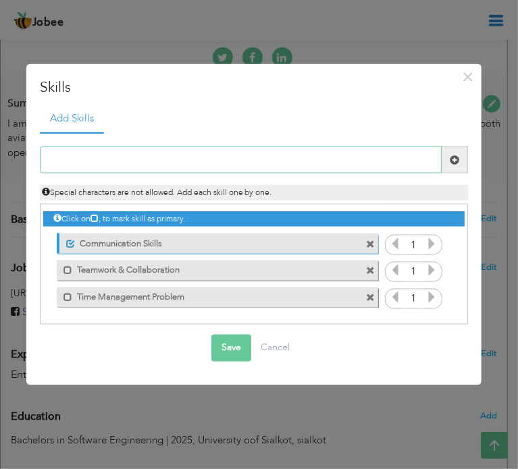
click at [389, 159] on input "text" at bounding box center [241, 160] width 402 height 27
paste input "Solving Leadership"
type input "Solving Leadership"
click at [354, 139] on div "Solving Leadership Duplicate entry Unmark as primary skill. html" at bounding box center [254, 228] width 429 height 192
click at [336, 165] on input "Solving Leadership" at bounding box center [241, 160] width 402 height 27
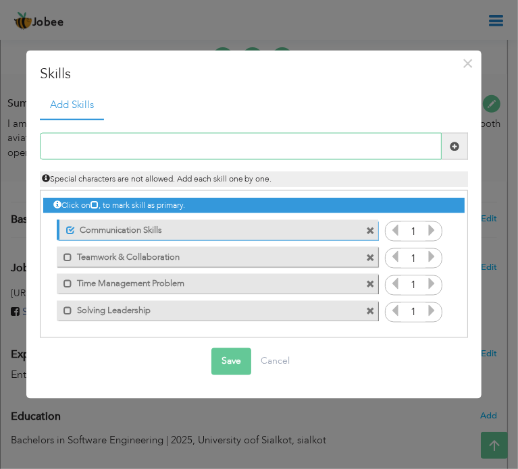
paste input "Potential Adaptability"
type input "Potential Adaptability"
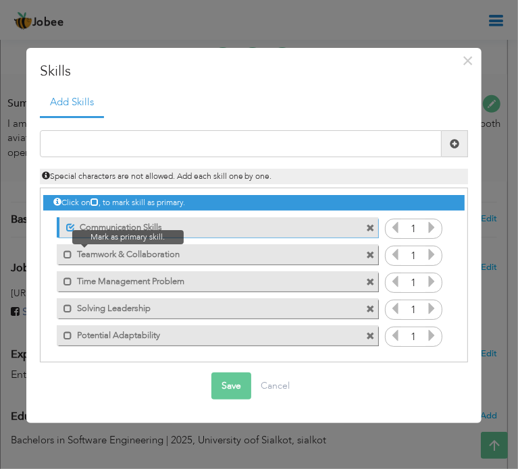
click at [59, 253] on span at bounding box center [65, 251] width 16 height 14
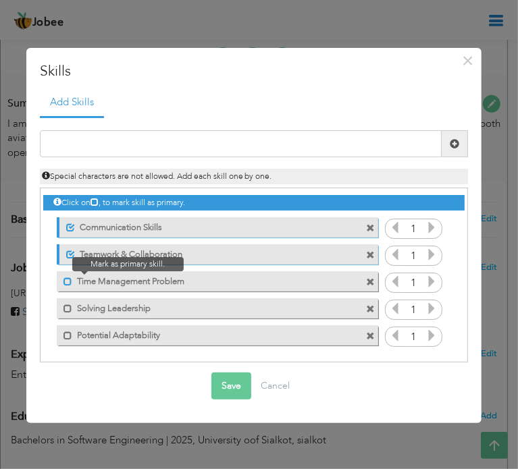
click at [68, 280] on span at bounding box center [67, 282] width 9 height 9
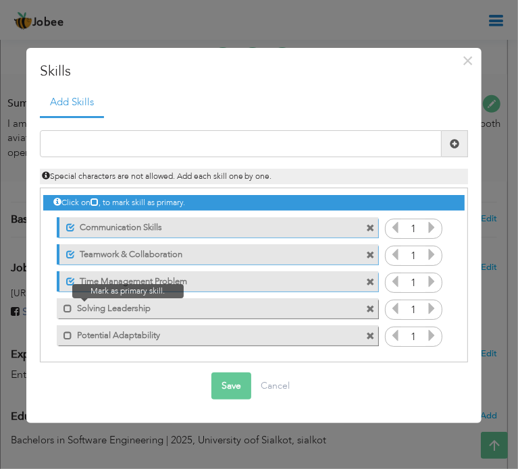
click at [68, 302] on span at bounding box center [65, 305] width 16 height 14
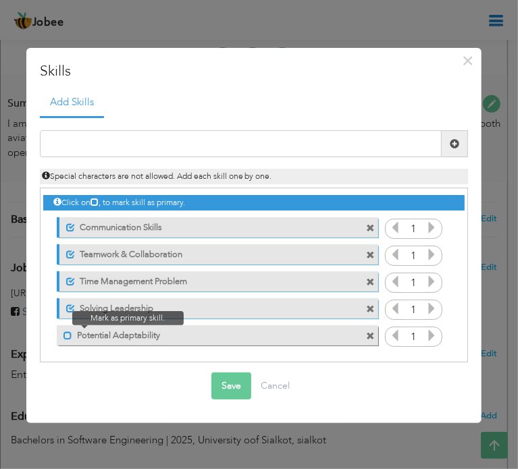
click at [70, 338] on span at bounding box center [67, 336] width 9 height 9
click at [436, 232] on icon at bounding box center [431, 227] width 12 height 12
click at [429, 256] on icon at bounding box center [431, 255] width 12 height 12
click at [432, 284] on icon at bounding box center [431, 282] width 12 height 12
click at [432, 307] on icon at bounding box center [431, 309] width 12 height 12
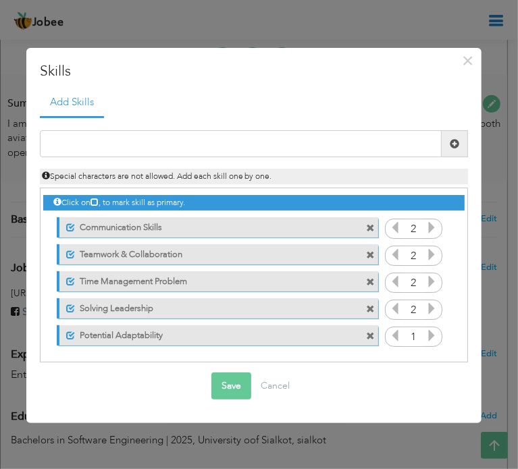
click at [429, 340] on icon at bounding box center [431, 336] width 12 height 12
click at [232, 387] on button "Save" at bounding box center [231, 386] width 40 height 27
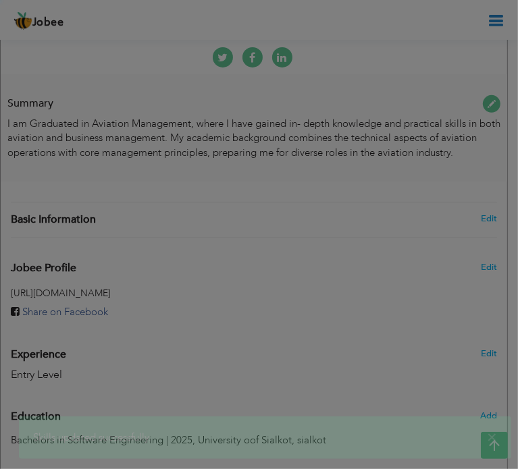
click at [232, 387] on button "Save" at bounding box center [231, 388] width 49 height 27
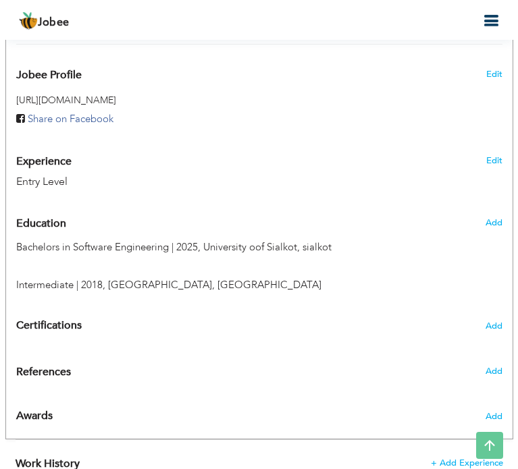
scroll to position [515, 0]
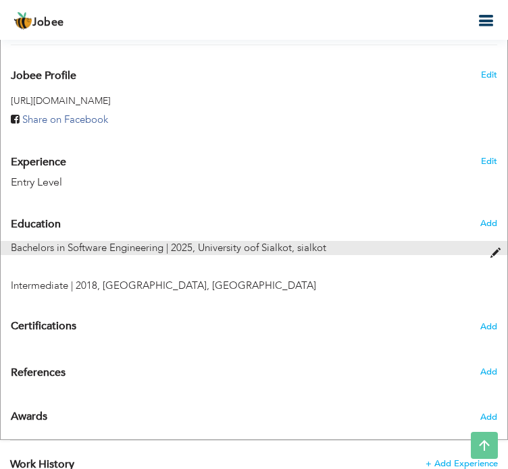
click at [215, 241] on span "University oof Sialkot, sialkot" at bounding box center [262, 248] width 128 height 14
type input "Bachelors in Software Engineering"
type input "2025"
type input "University oof Sialkot"
type input "sialkot"
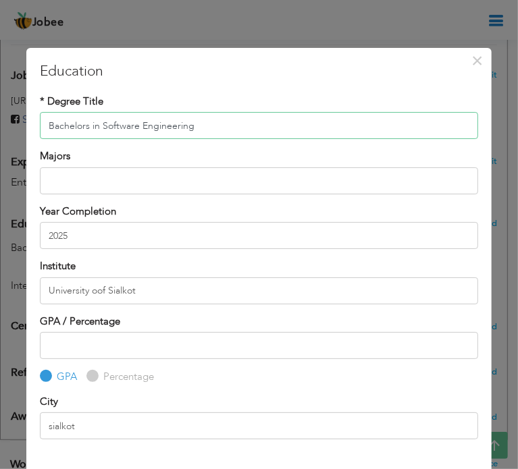
click at [262, 136] on input "Bachelors in Software Engineering" at bounding box center [259, 125] width 438 height 27
paste input "S Aviation Management"
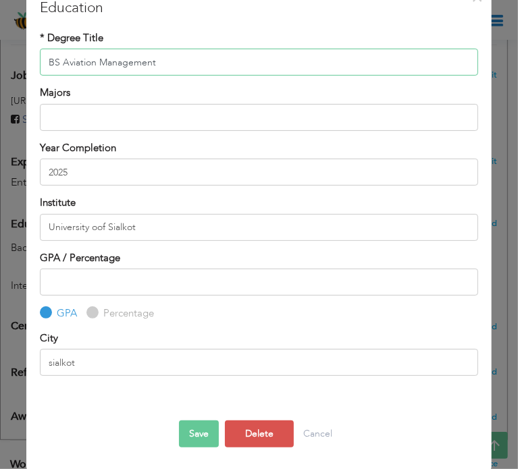
scroll to position [65, 0]
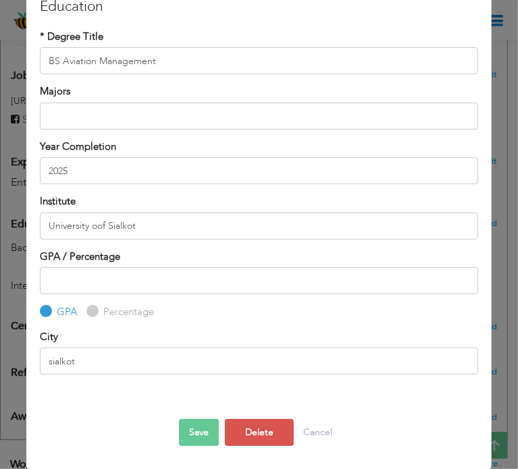
click at [199, 429] on button "Save" at bounding box center [199, 432] width 40 height 27
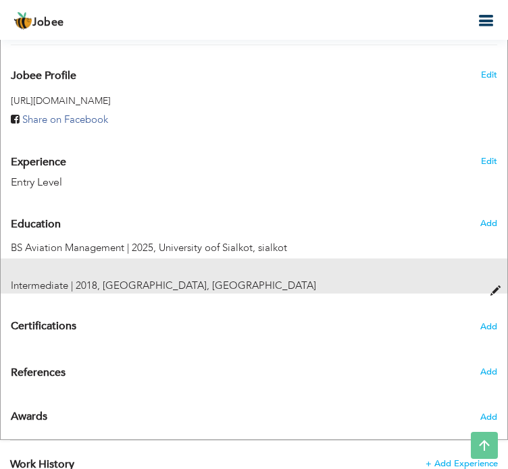
click at [179, 281] on span "pakistan international school, Dammam" at bounding box center [209, 286] width 213 height 14
type input "Intermediate"
type input "2018"
type input "pakistan international school"
type input "Dammam"
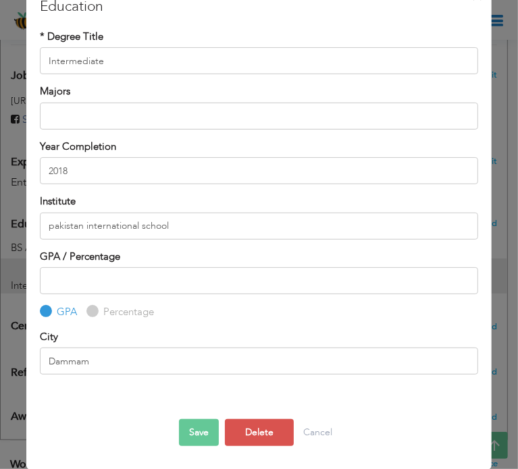
scroll to position [0, 0]
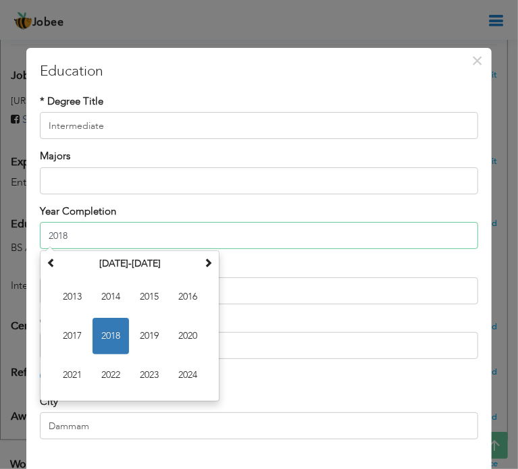
click at [147, 235] on input "2018" at bounding box center [259, 235] width 438 height 27
type input "2019"
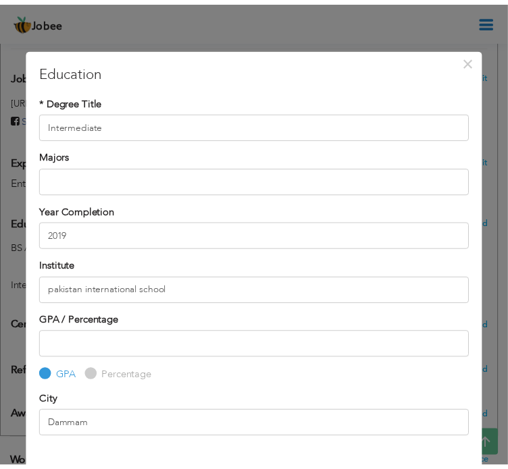
scroll to position [65, 0]
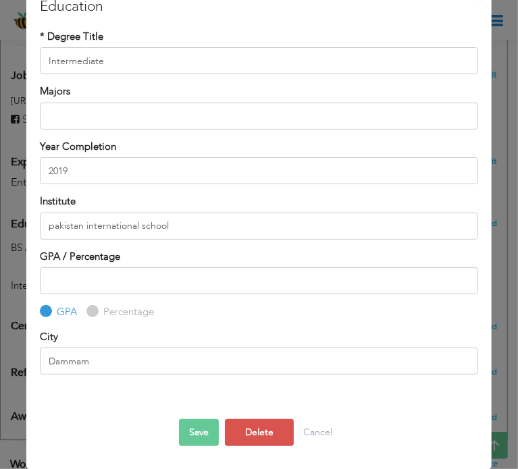
click at [186, 437] on button "Save" at bounding box center [199, 432] width 40 height 27
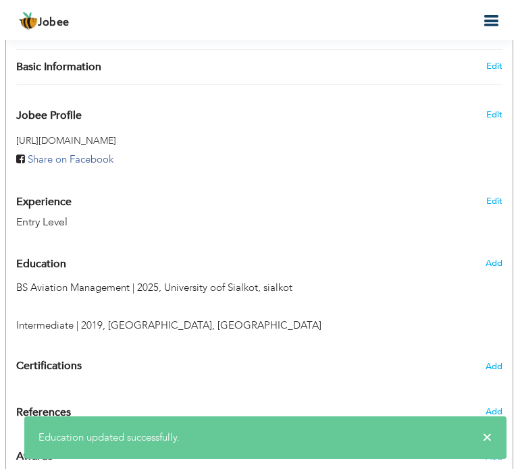
scroll to position [473, 0]
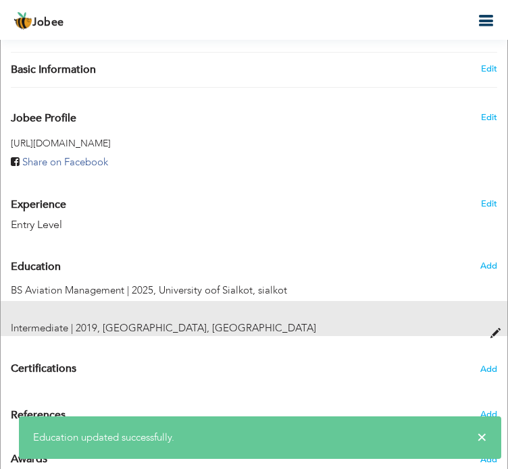
click at [192, 321] on span "pakistan international school, Dammam" at bounding box center [209, 328] width 213 height 14
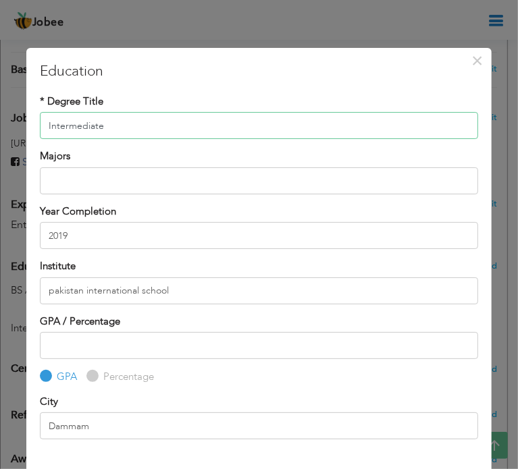
scroll to position [65, 0]
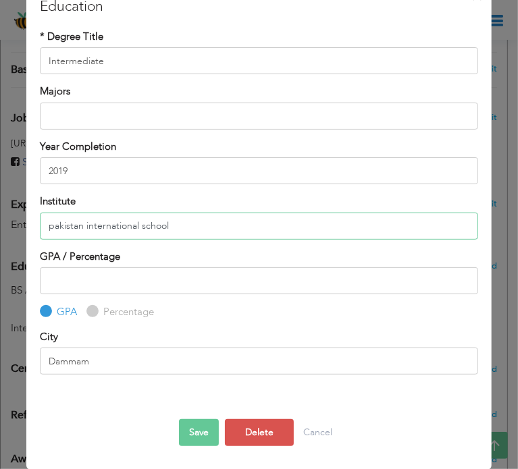
click at [197, 227] on input "pakistan international school" at bounding box center [259, 226] width 438 height 27
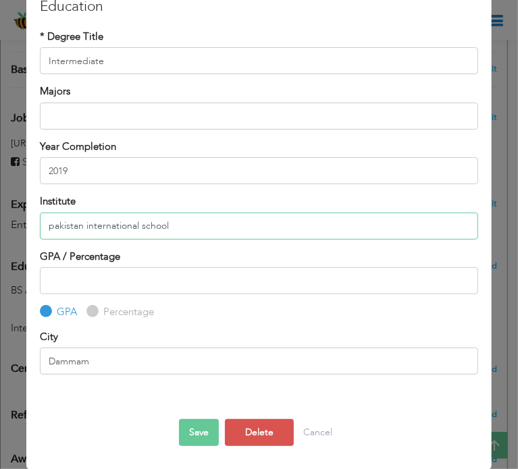
click at [197, 227] on input "pakistan international school" at bounding box center [259, 226] width 438 height 27
click at [197, 236] on input "pakistan international school" at bounding box center [259, 226] width 438 height 27
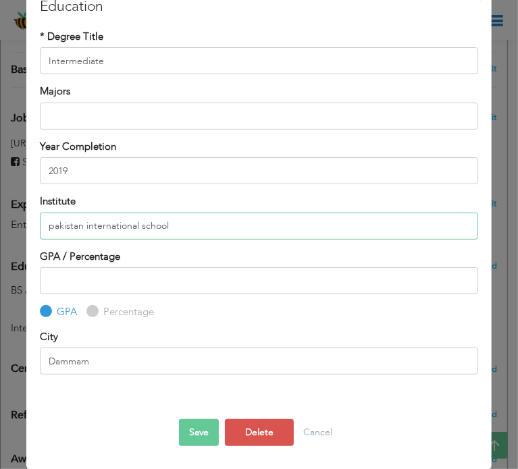
click at [197, 236] on input "pakistan international school" at bounding box center [259, 226] width 438 height 27
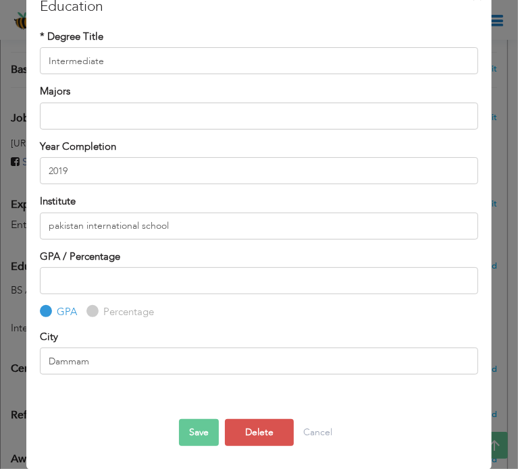
click at [199, 253] on div "GPA / Percentage GPA Percentage" at bounding box center [259, 285] width 438 height 70
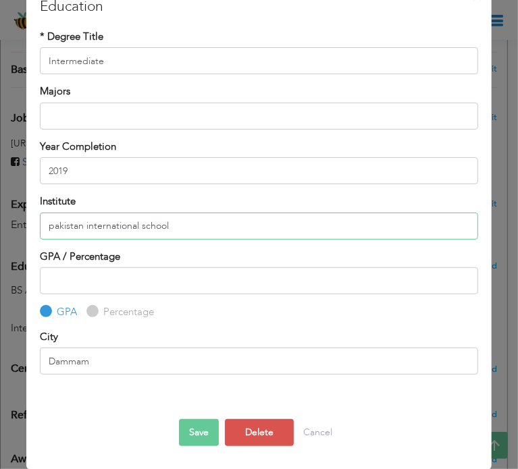
click at [199, 232] on input "pakistan international school" at bounding box center [259, 226] width 438 height 27
click at [51, 226] on input "pakistan international school -KSA" at bounding box center [259, 226] width 438 height 27
click at [86, 226] on input "Pakistan international school -KSA" at bounding box center [259, 226] width 438 height 27
type input "[GEOGRAPHIC_DATA] -KSA"
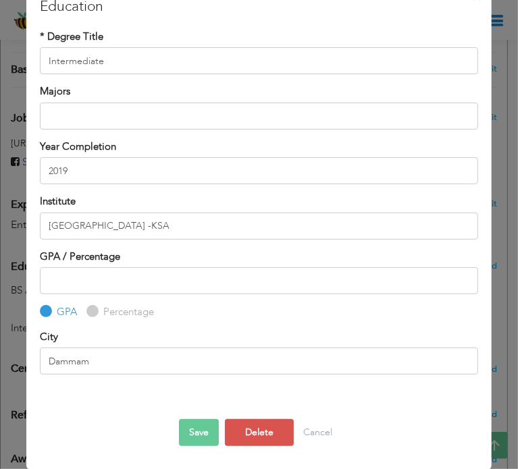
click at [207, 436] on button "Save" at bounding box center [199, 432] width 40 height 27
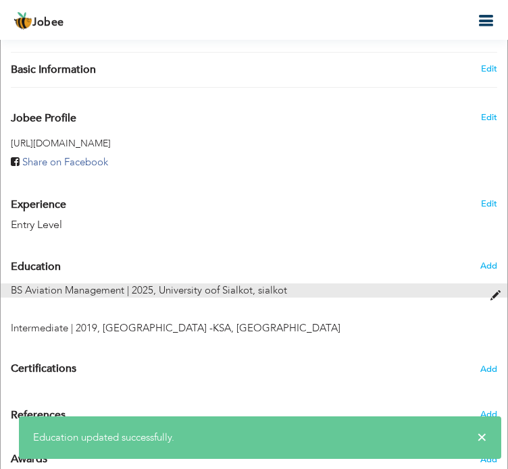
click at [221, 284] on span "University oof Sialkot, sialkot" at bounding box center [223, 291] width 128 height 14
type input "BS Aviation Management"
type input "2025"
type input "University oof Sialkot"
type input "sialkot"
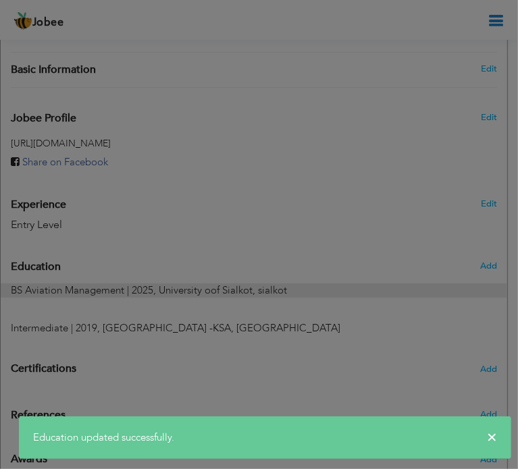
scroll to position [0, 0]
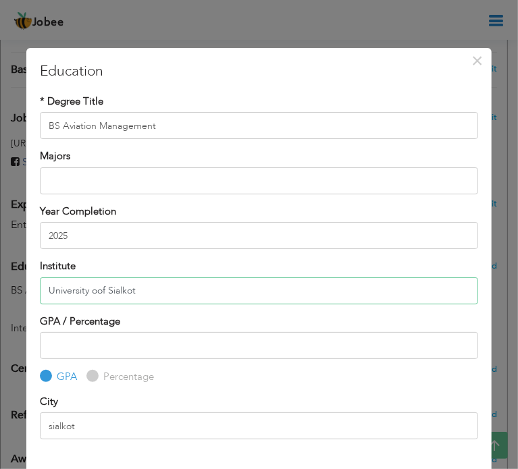
click at [100, 291] on input "University oof Sialkot" at bounding box center [259, 291] width 438 height 27
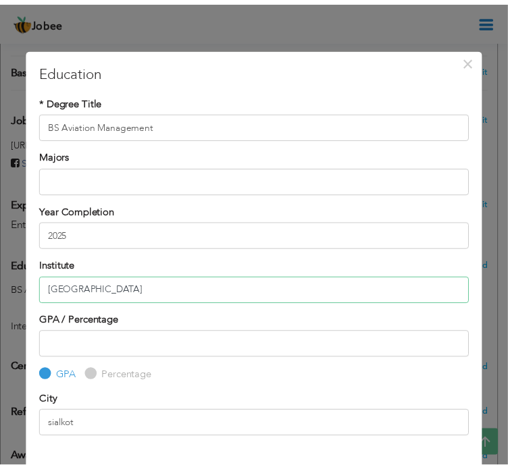
scroll to position [65, 0]
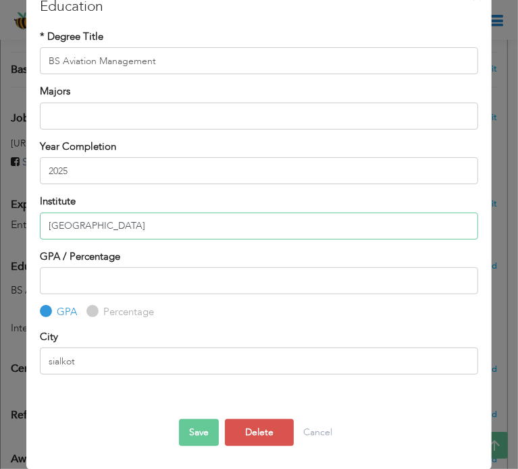
type input "[GEOGRAPHIC_DATA]"
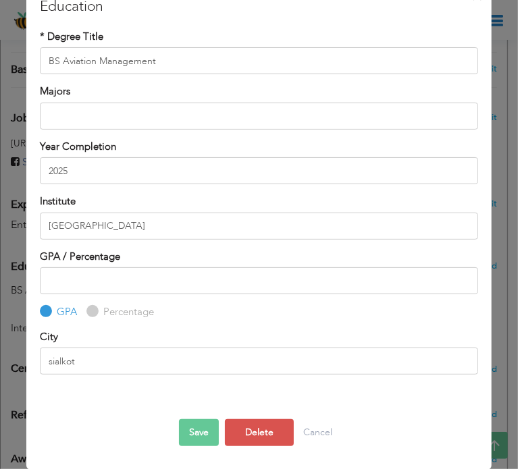
click at [203, 429] on button "Save" at bounding box center [199, 432] width 40 height 27
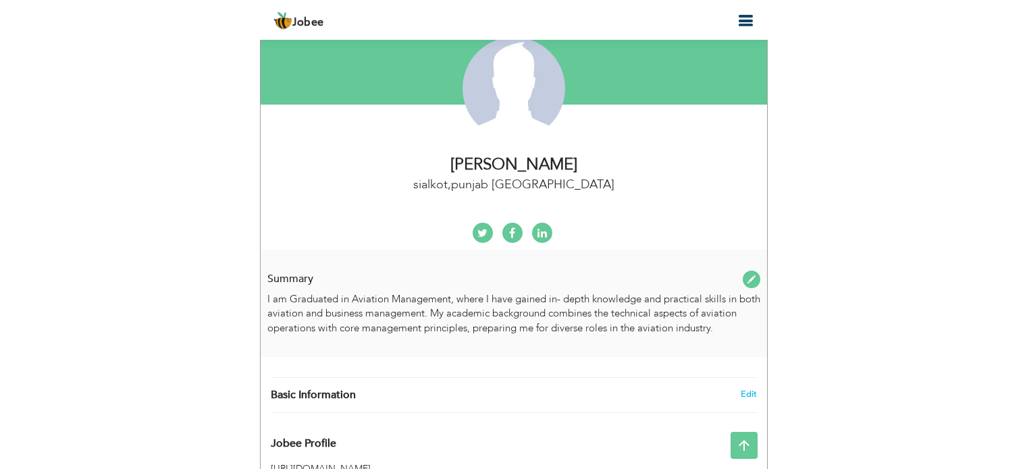
scroll to position [292, 0]
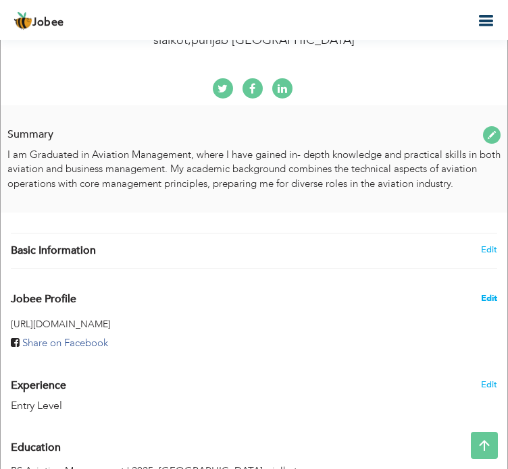
click at [481, 292] on span "Edit" at bounding box center [489, 298] width 16 height 12
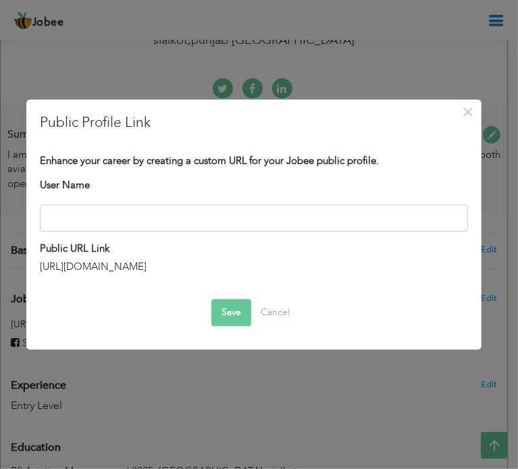
click at [233, 312] on button "Save" at bounding box center [231, 312] width 40 height 27
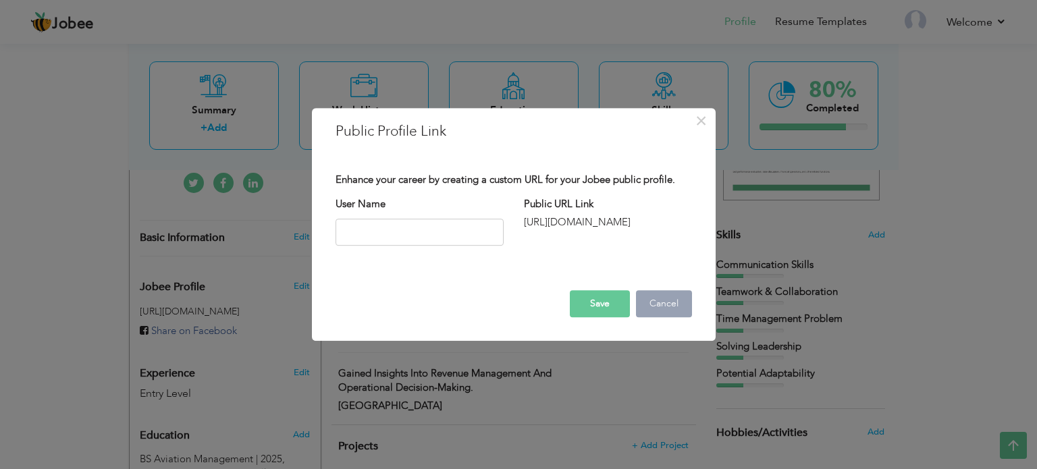
click at [666, 307] on button "Cancel" at bounding box center [664, 303] width 56 height 27
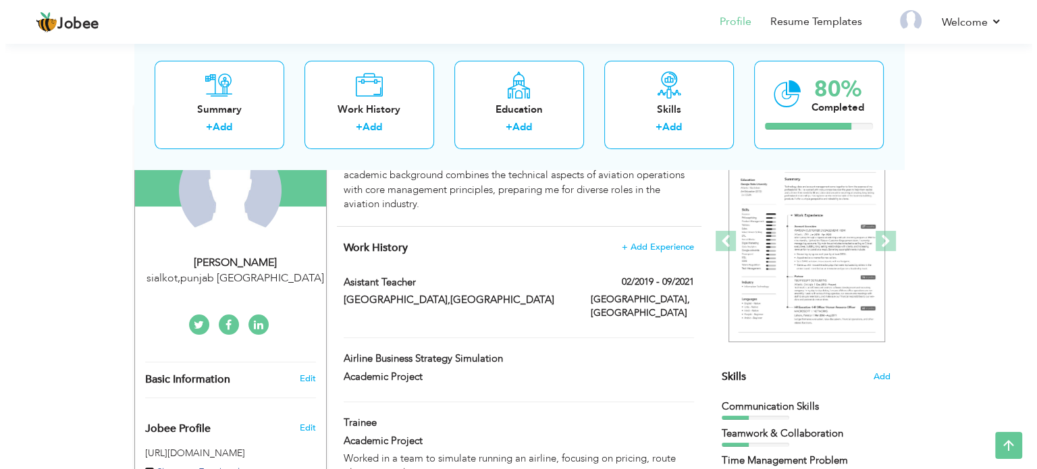
scroll to position [149, 0]
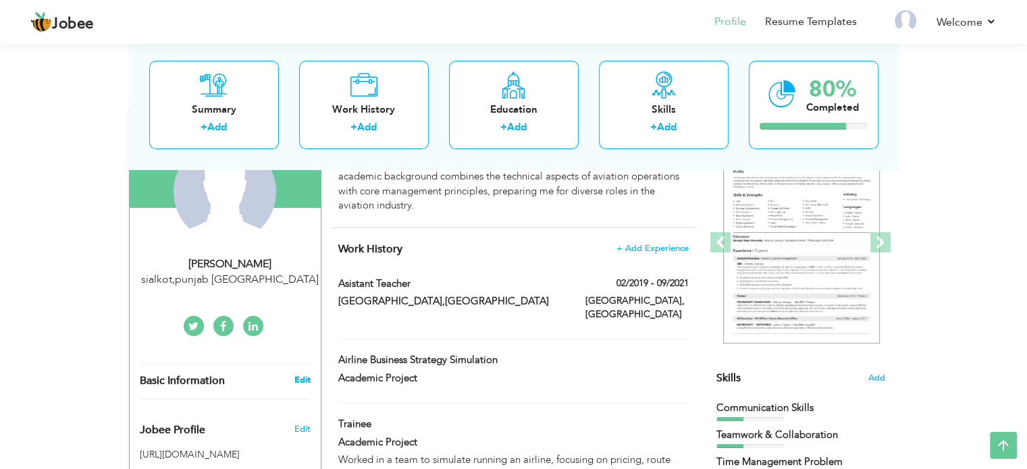
click at [300, 384] on link "Edit" at bounding box center [302, 380] width 16 height 12
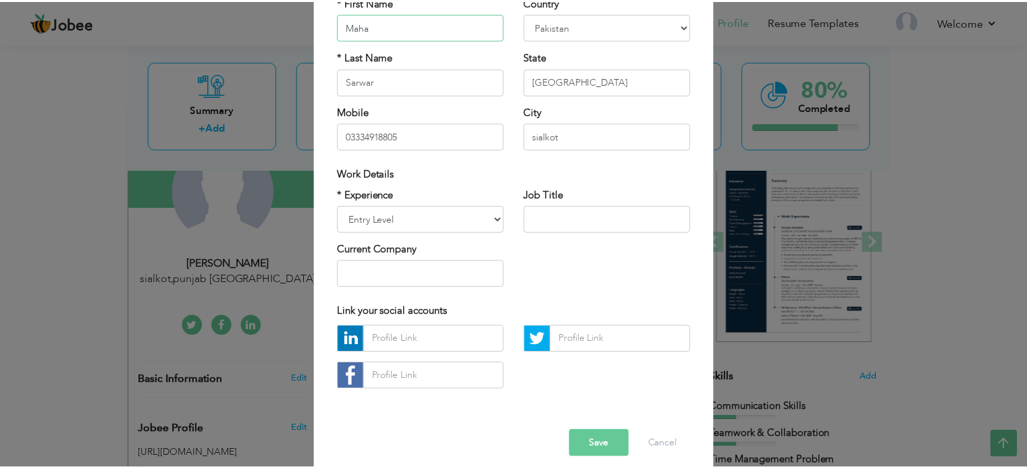
scroll to position [143, 0]
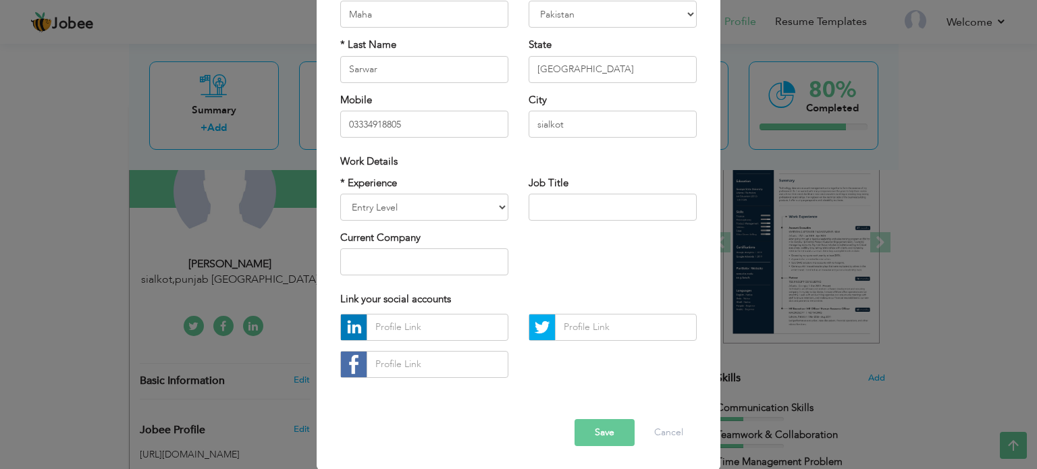
click at [582, 425] on button "Save" at bounding box center [605, 432] width 60 height 27
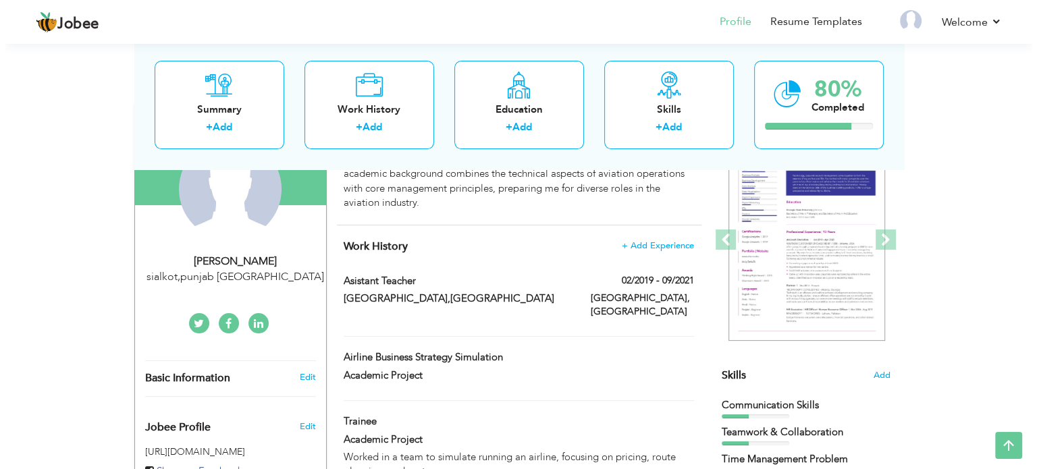
scroll to position [146, 0]
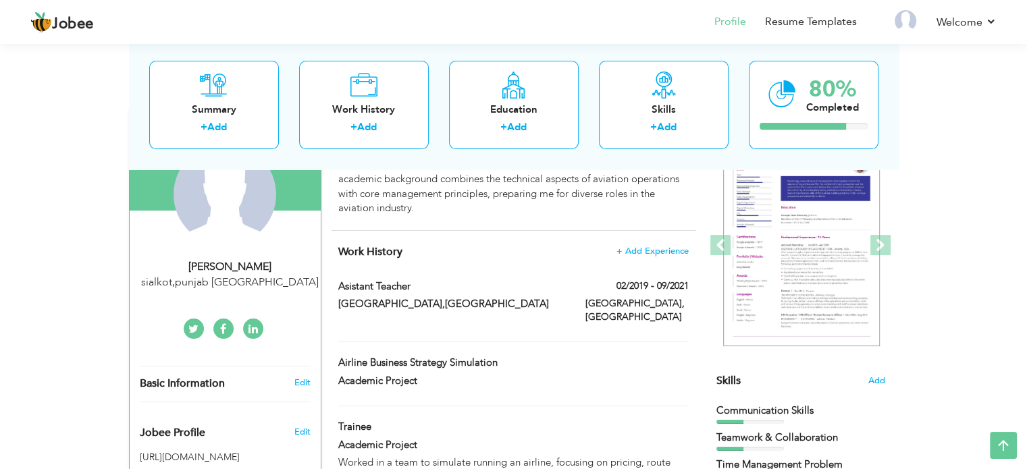
click at [246, 261] on div "Maha Sarwar" at bounding box center [230, 267] width 181 height 16
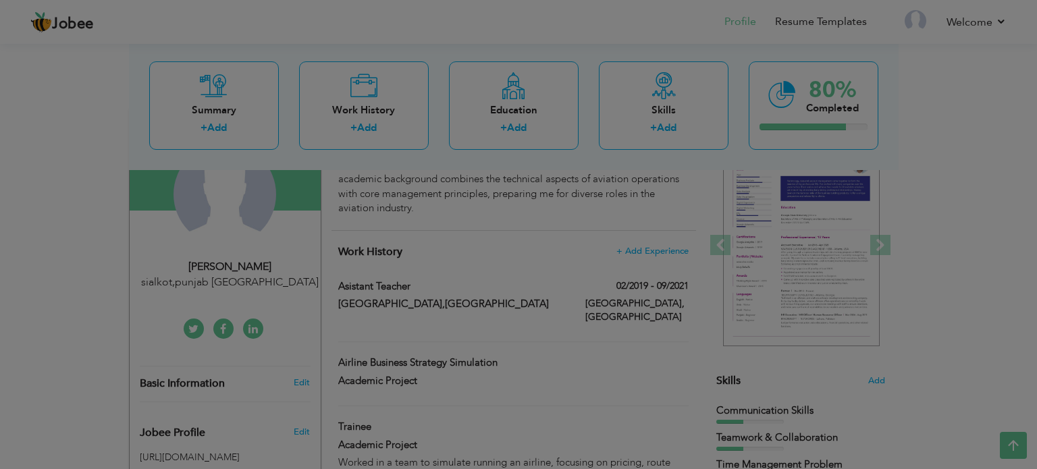
scroll to position [0, 0]
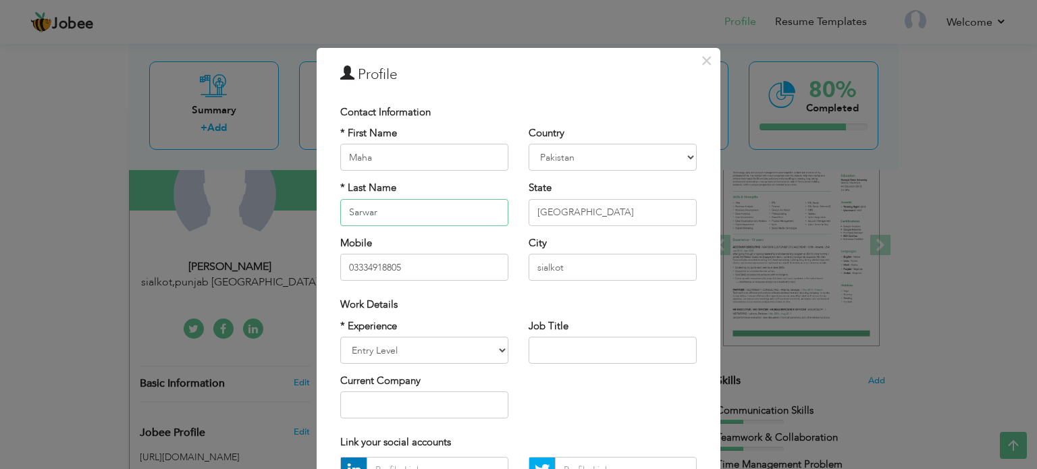
drag, startPoint x: 395, startPoint y: 211, endPoint x: 399, endPoint y: 191, distance: 20.0
click at [399, 191] on div "* Last Name Sarwar" at bounding box center [424, 203] width 168 height 45
click at [398, 231] on div "* First Name Maha * Last Name Sarwar Mobile 03334918805" at bounding box center [424, 208] width 188 height 165
click at [403, 217] on input "Sarwar" at bounding box center [424, 212] width 168 height 27
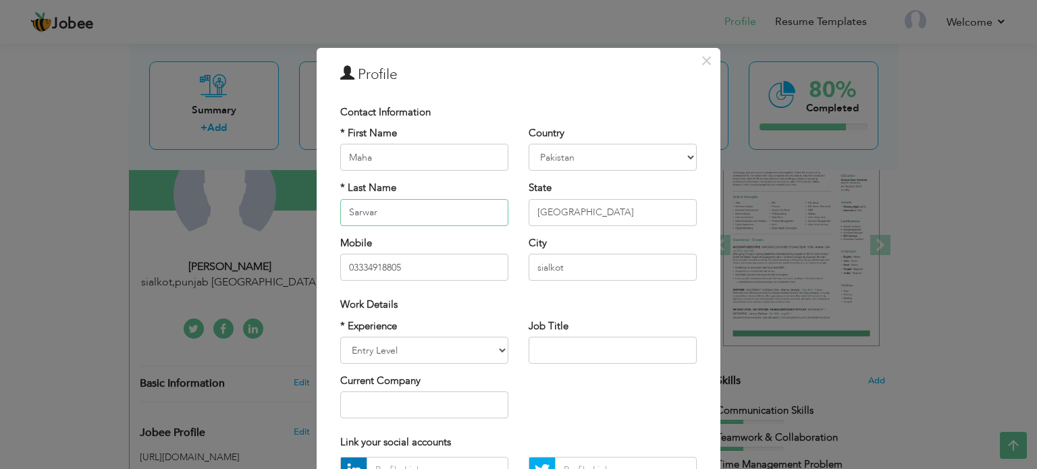
click at [403, 217] on input "Sarwar" at bounding box center [424, 212] width 168 height 27
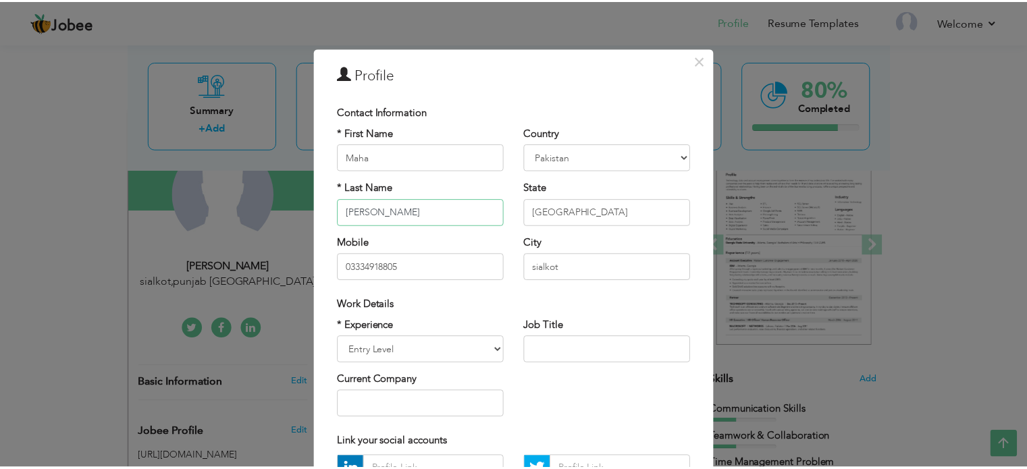
scroll to position [143, 0]
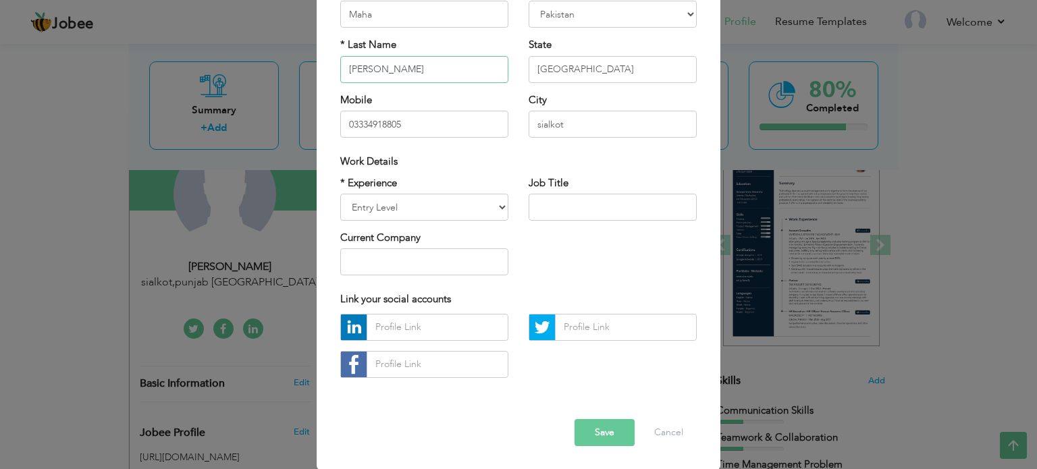
type input "[PERSON_NAME]"
click at [602, 431] on button "Save" at bounding box center [605, 432] width 60 height 27
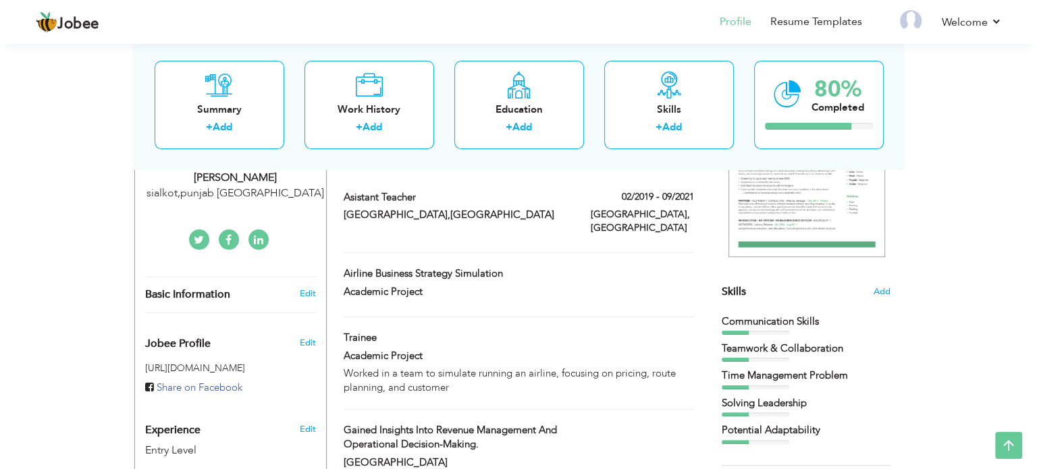
scroll to position [230, 0]
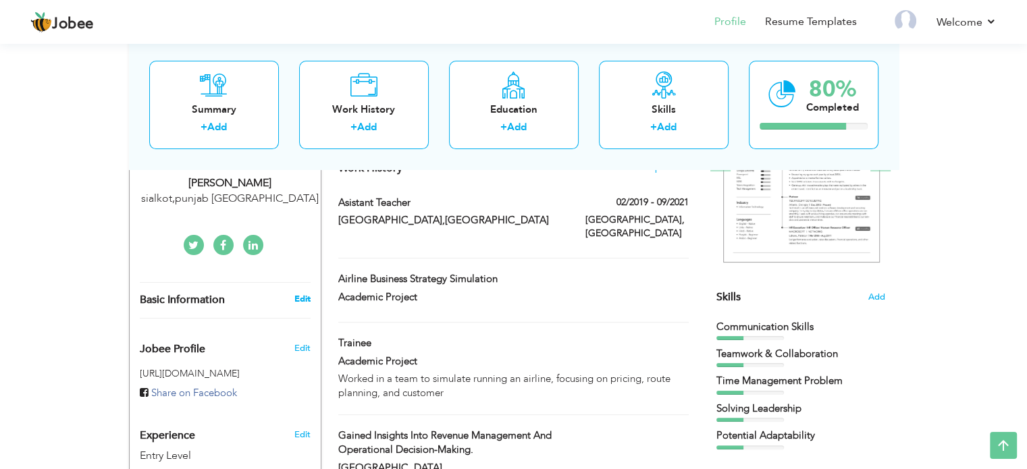
click at [299, 296] on link "Edit" at bounding box center [302, 299] width 16 height 12
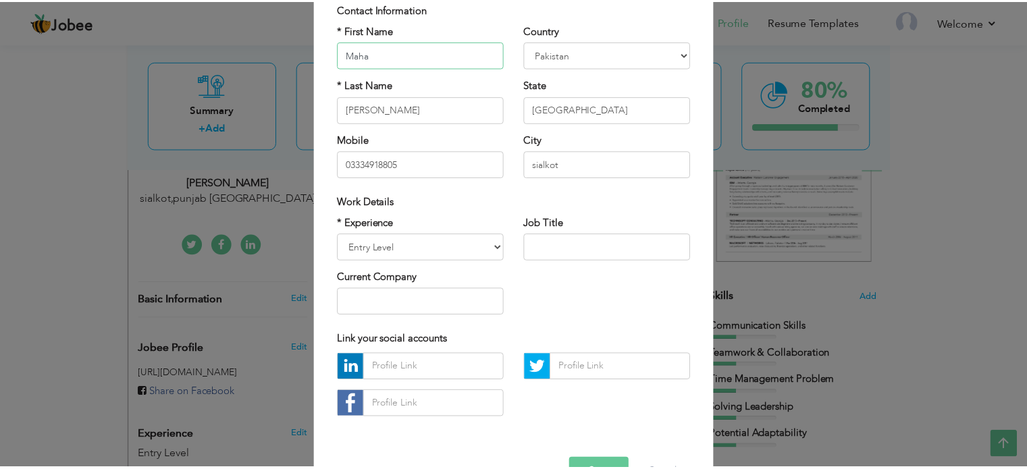
scroll to position [143, 0]
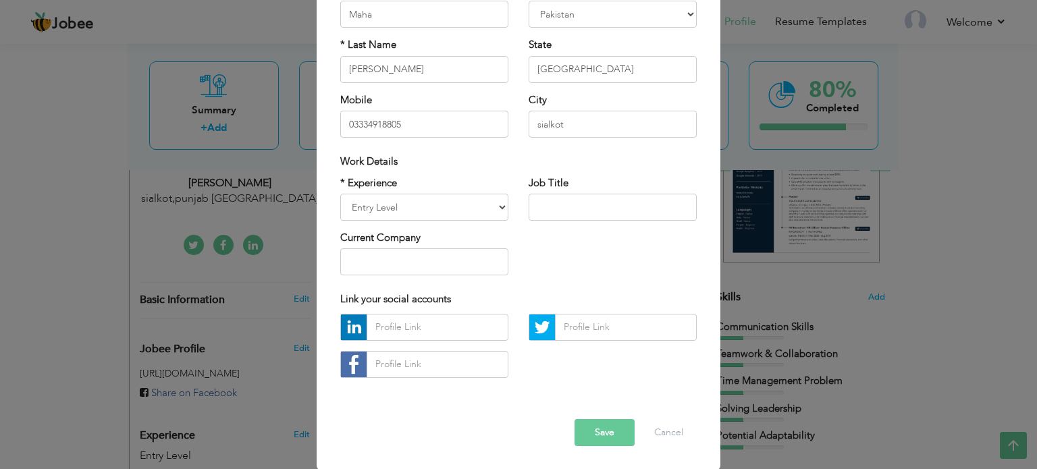
click at [611, 431] on button "Save" at bounding box center [605, 432] width 60 height 27
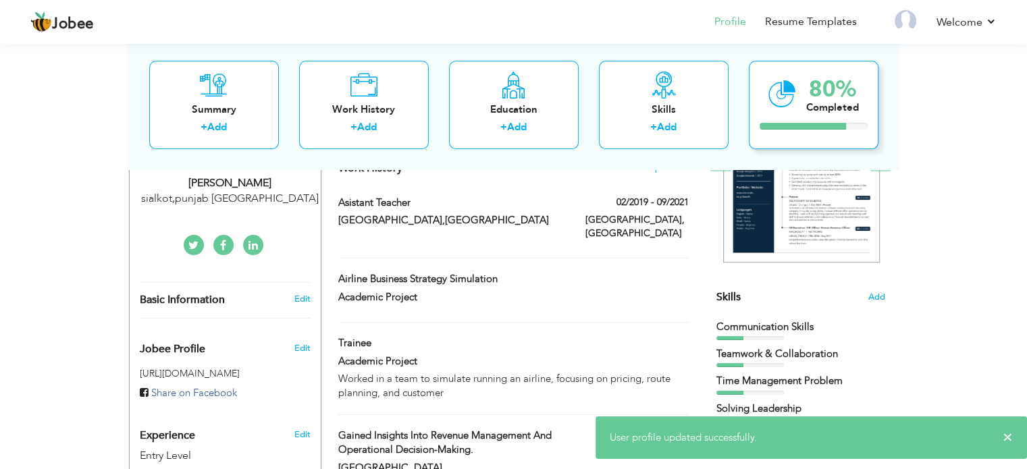
click at [829, 121] on div "80% Completed" at bounding box center [814, 105] width 130 height 88
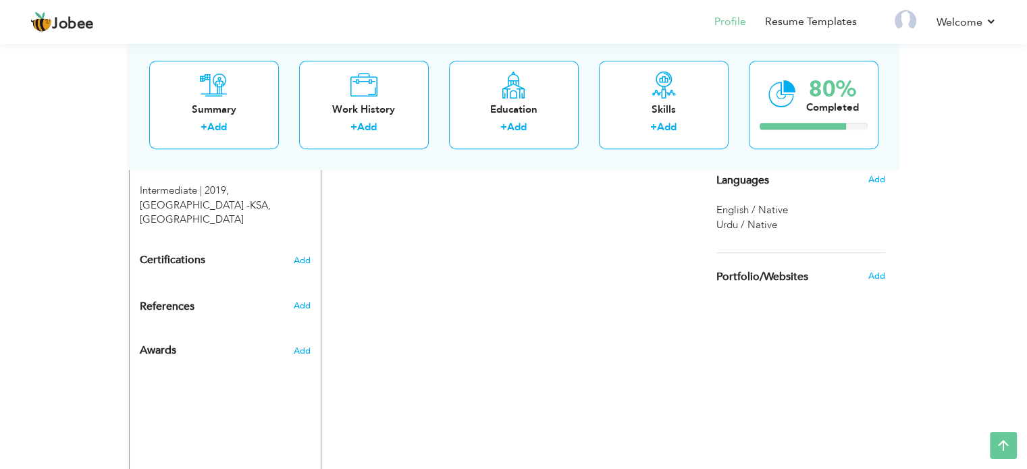
scroll to position [612, 0]
click at [303, 261] on span "Add" at bounding box center [302, 261] width 18 height 9
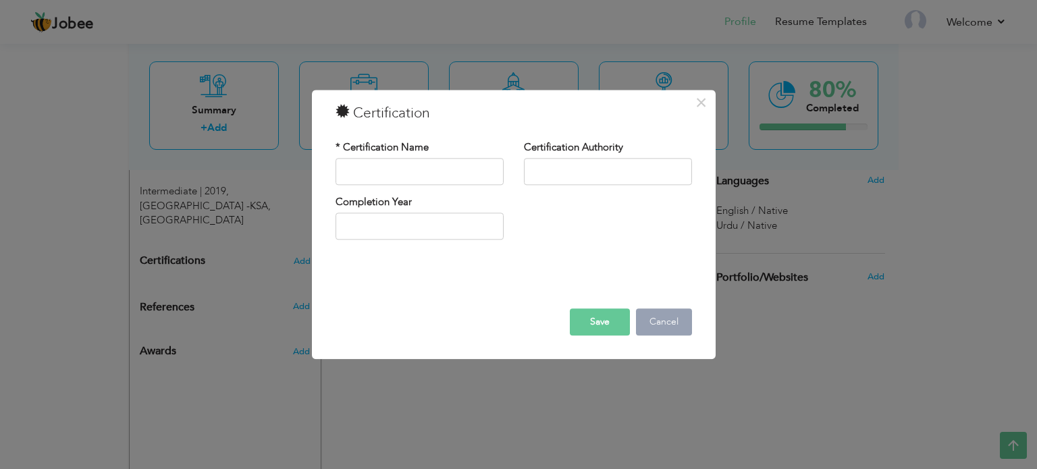
click at [673, 327] on button "Cancel" at bounding box center [664, 322] width 56 height 27
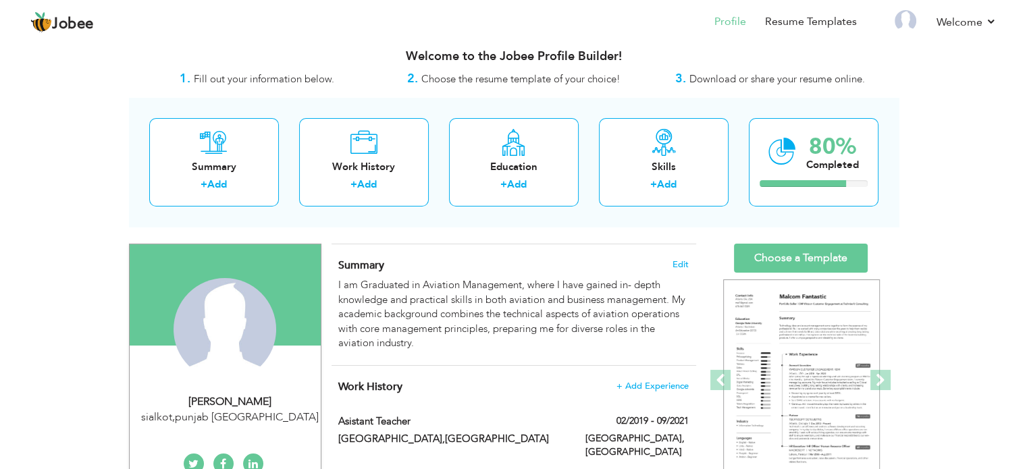
scroll to position [22, 0]
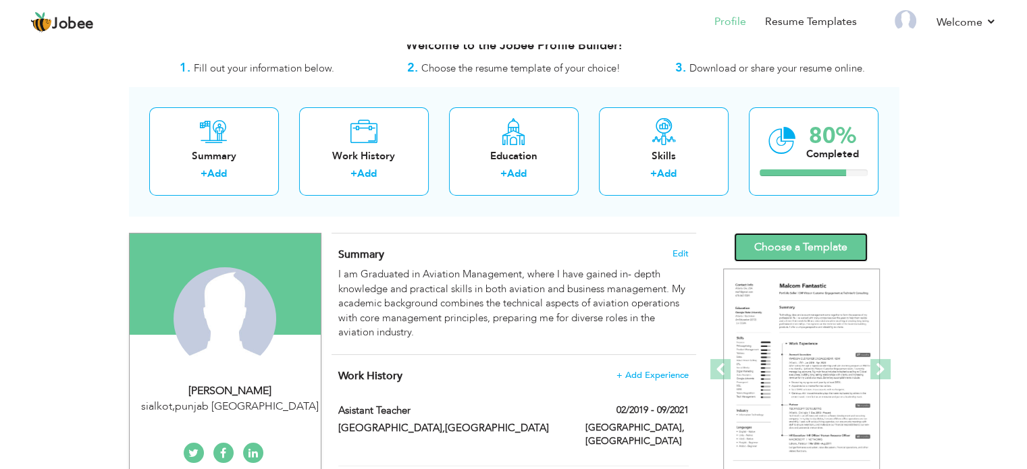
click at [753, 242] on link "Choose a Template" at bounding box center [801, 247] width 134 height 29
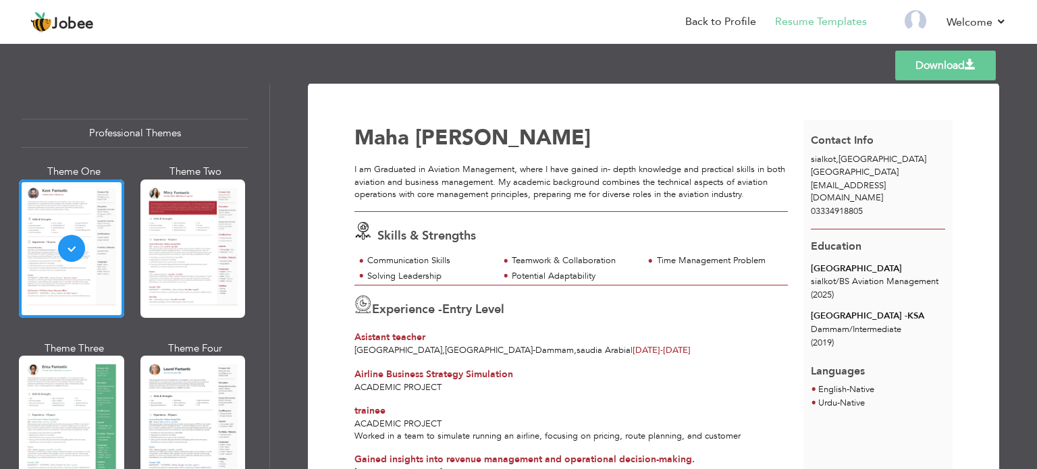
scroll to position [1, 0]
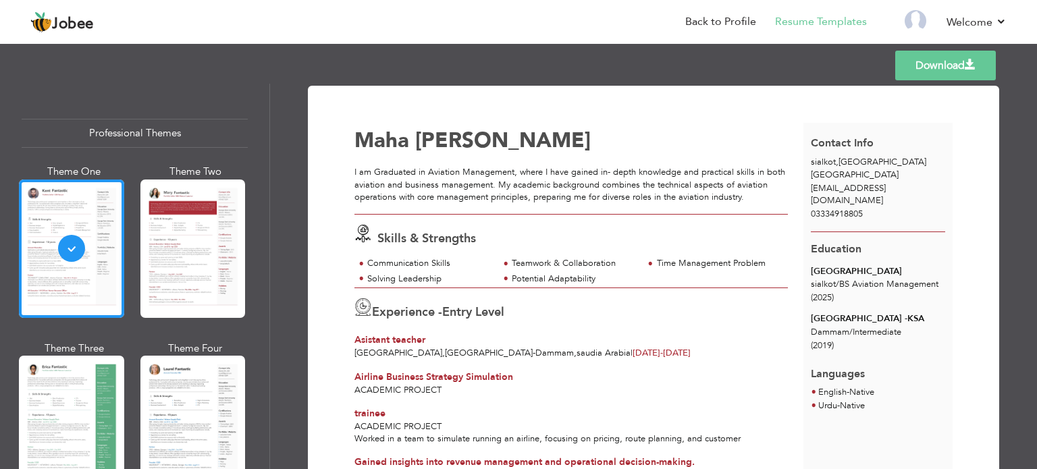
click at [866, 192] on span "[EMAIL_ADDRESS][DOMAIN_NAME]" at bounding box center [848, 194] width 75 height 25
click at [866, 192] on span "maryamswz.88@gmail.com" at bounding box center [848, 194] width 75 height 25
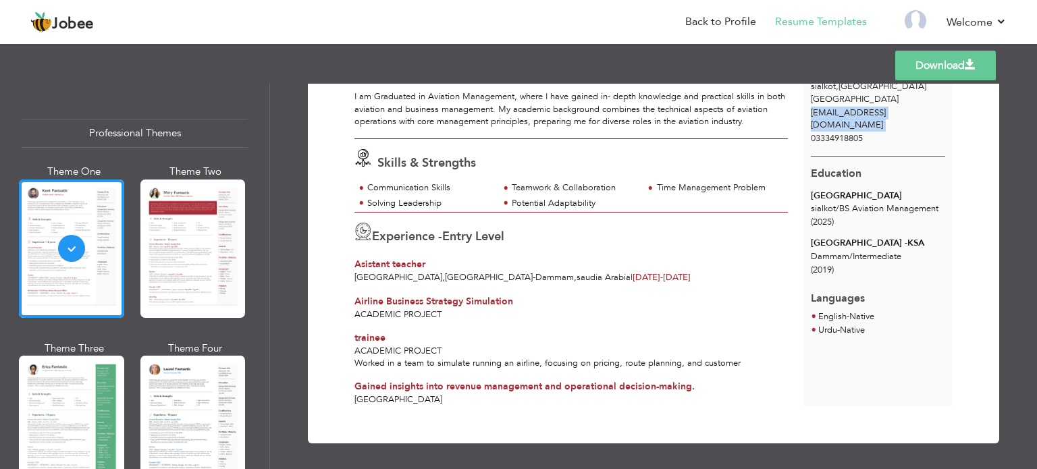
scroll to position [0, 0]
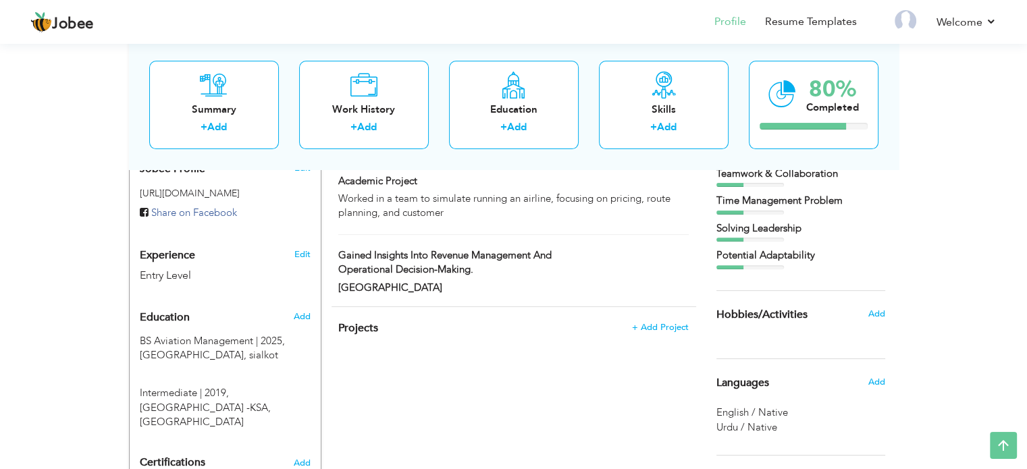
scroll to position [409, 0]
click at [876, 382] on span "Add" at bounding box center [876, 383] width 18 height 12
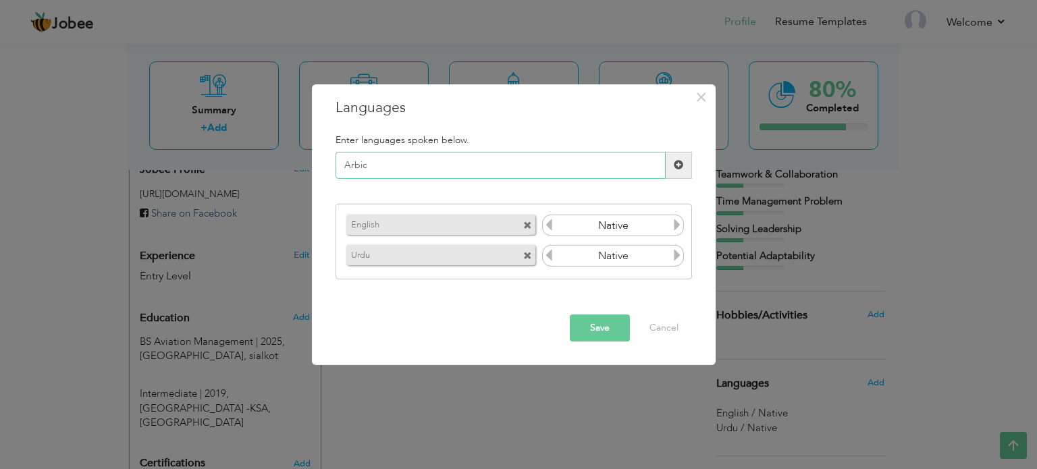
click at [355, 169] on input "Arbic" at bounding box center [501, 165] width 330 height 27
type input "Arabic"
click at [679, 157] on span at bounding box center [679, 165] width 26 height 27
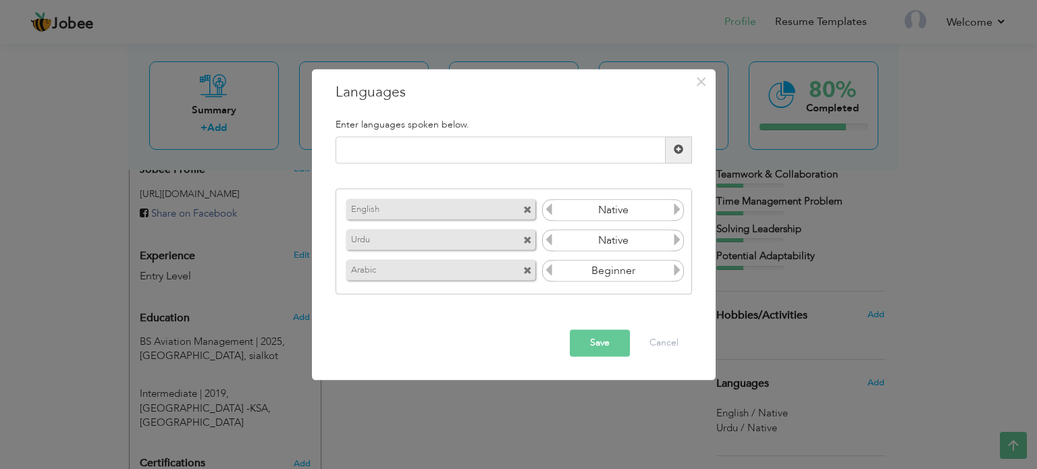
click at [675, 276] on icon at bounding box center [677, 271] width 12 height 12
click at [550, 274] on icon at bounding box center [549, 271] width 12 height 12
click at [616, 351] on button "Save" at bounding box center [600, 343] width 60 height 27
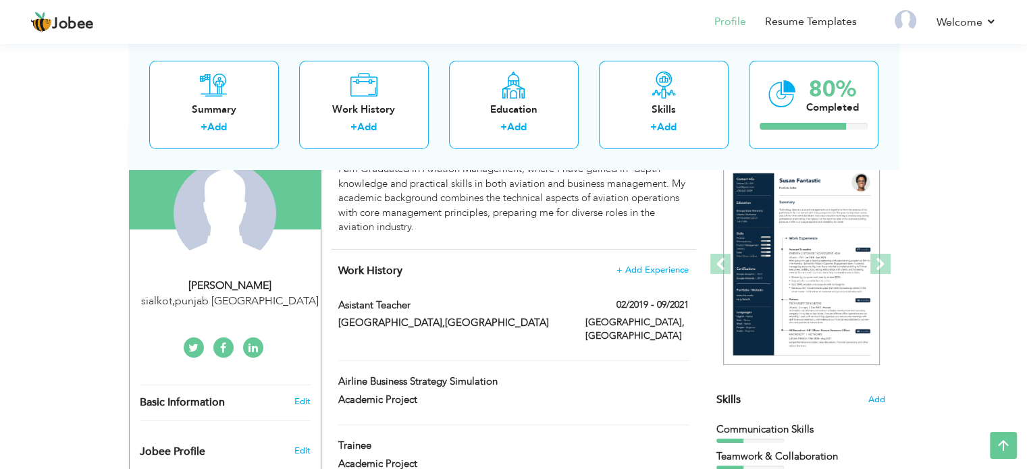
scroll to position [224, 0]
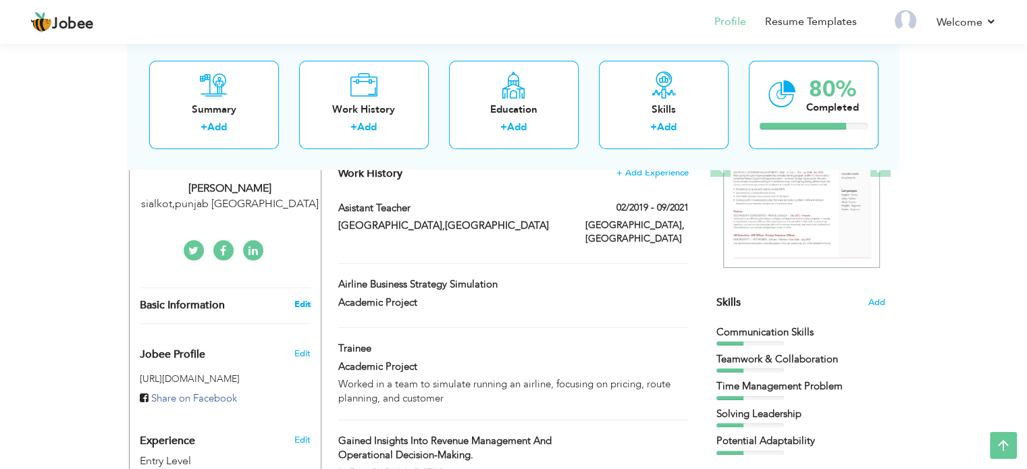
click at [298, 300] on link "Edit" at bounding box center [302, 304] width 16 height 12
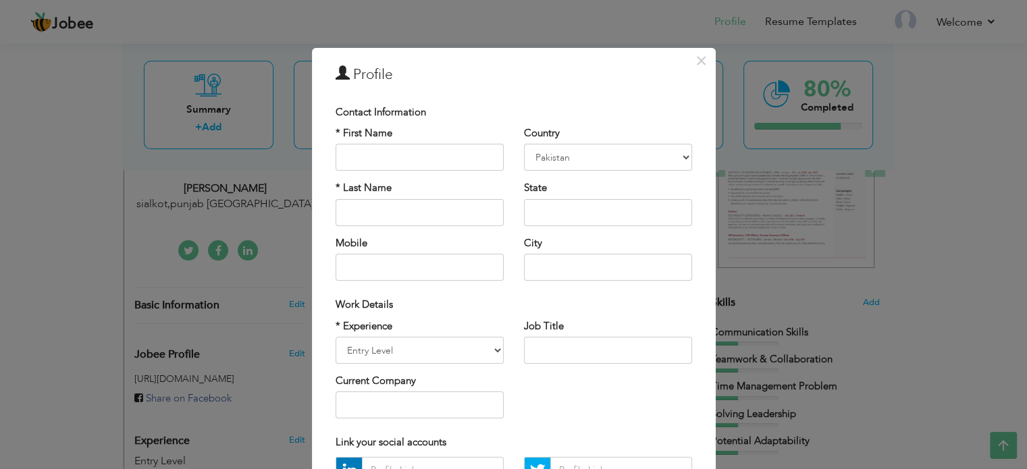
click at [298, 308] on div "× Profile Contact Information * First Name * Last Name Mobile Aruba" at bounding box center [513, 234] width 1027 height 469
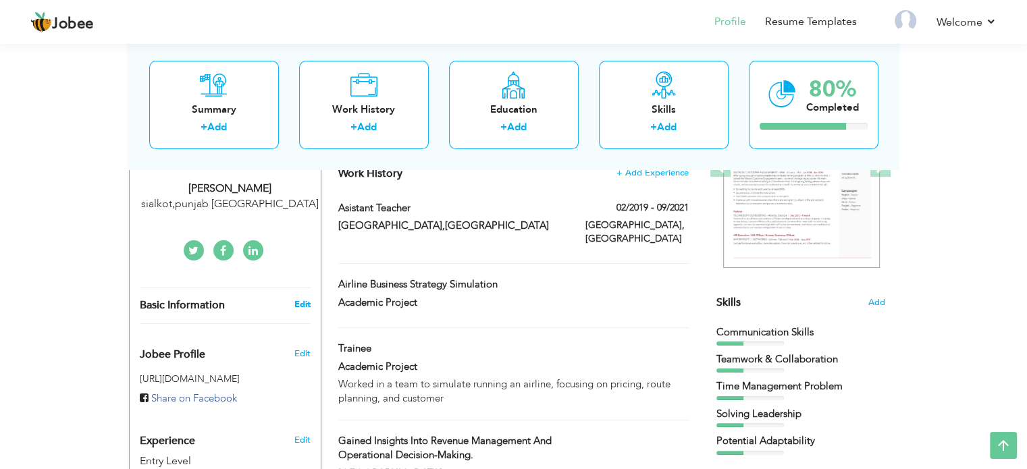
click at [300, 305] on link "Edit" at bounding box center [302, 304] width 16 height 12
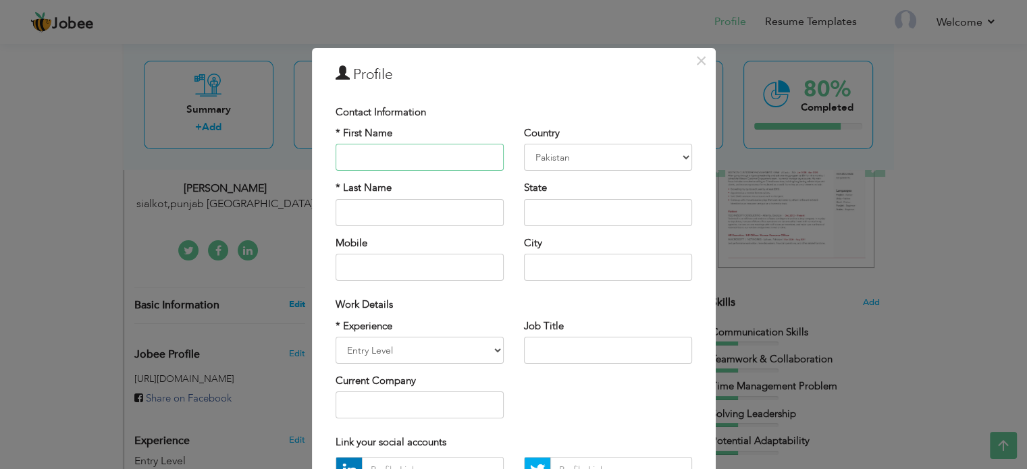
click at [300, 305] on div "× Profile Contact Information * First Name * Last Name Mobile Aruba" at bounding box center [513, 234] width 1027 height 469
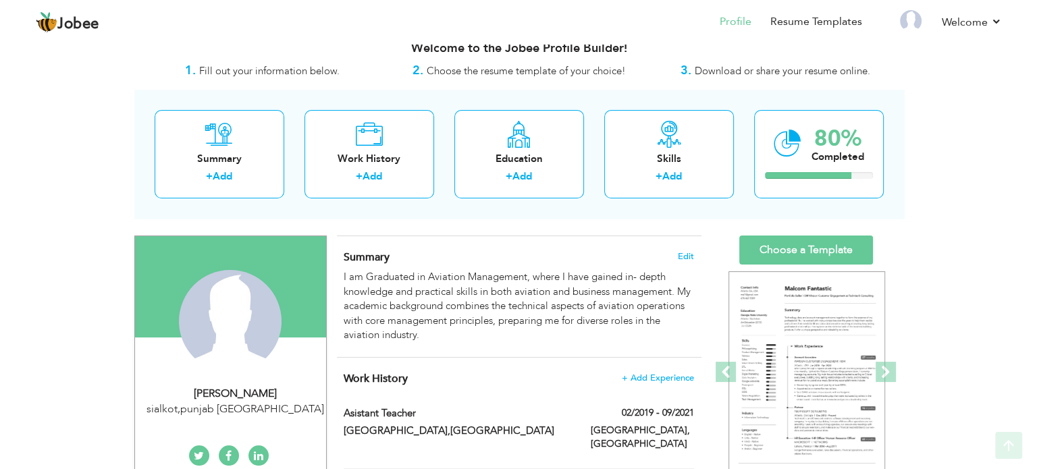
scroll to position [154, 0]
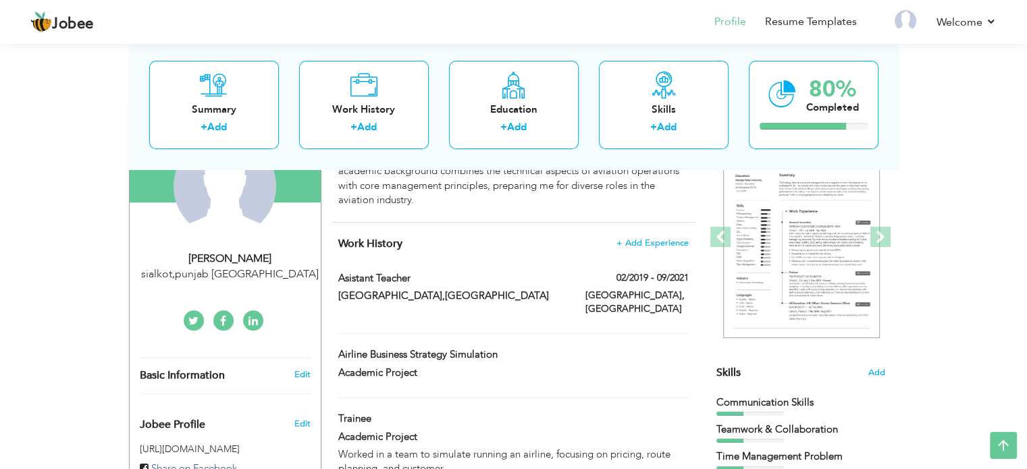
click at [231, 375] on div "Basic Information" at bounding box center [209, 376] width 159 height 14
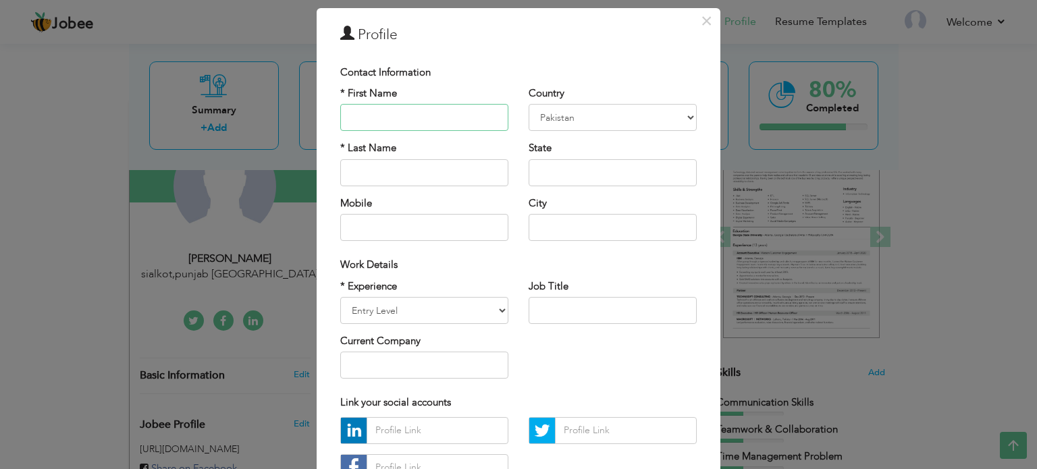
scroll to position [38, 0]
click at [543, 304] on input "text" at bounding box center [613, 311] width 168 height 27
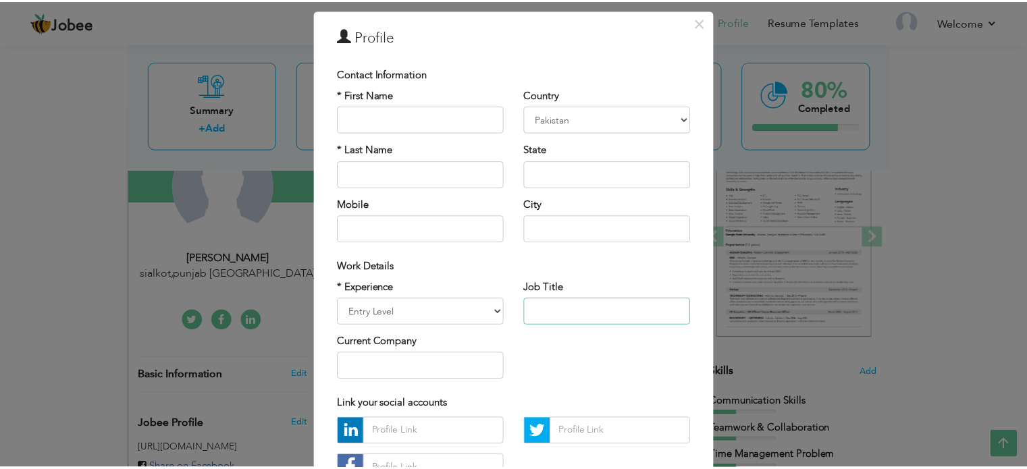
scroll to position [143, 0]
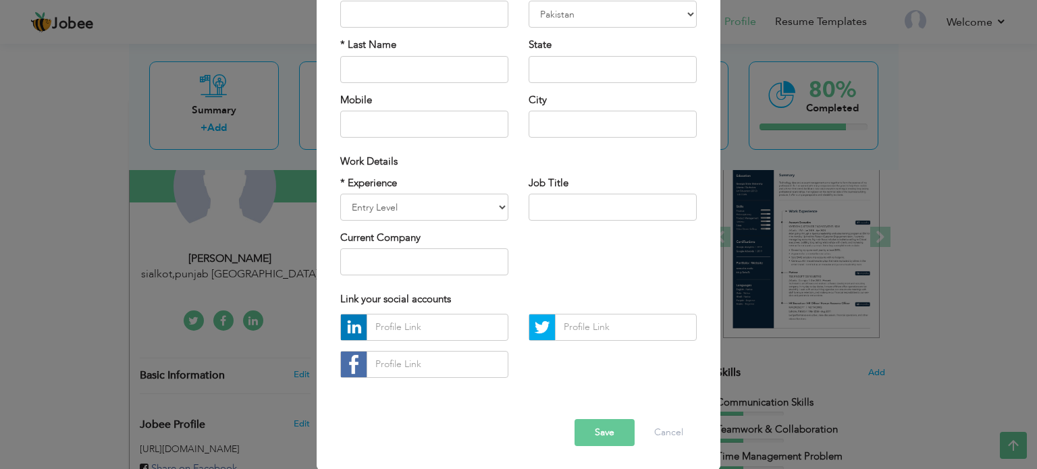
click at [600, 445] on button "Save" at bounding box center [605, 432] width 60 height 27
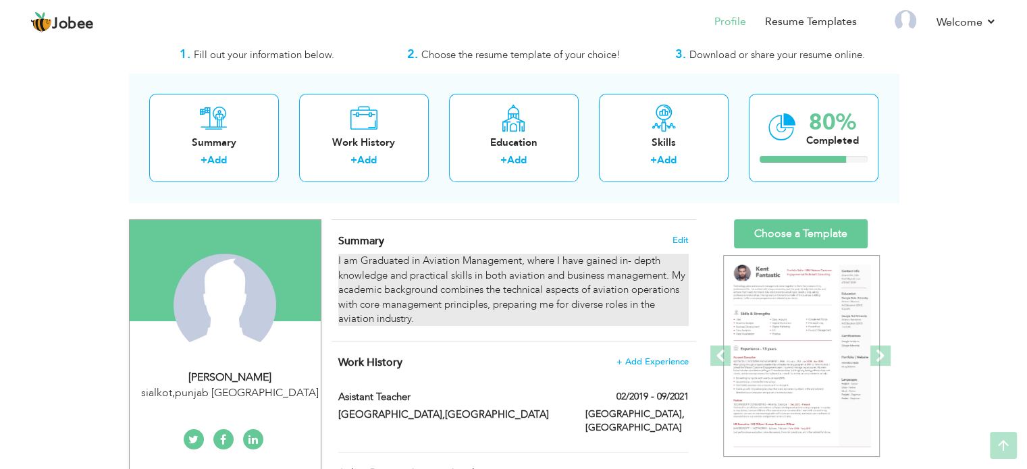
scroll to position [32, 0]
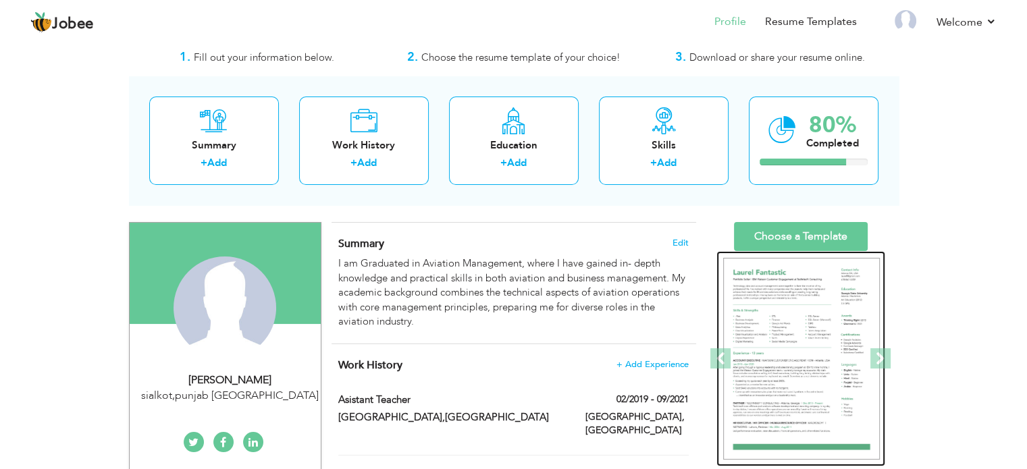
click at [750, 334] on img at bounding box center [801, 359] width 157 height 203
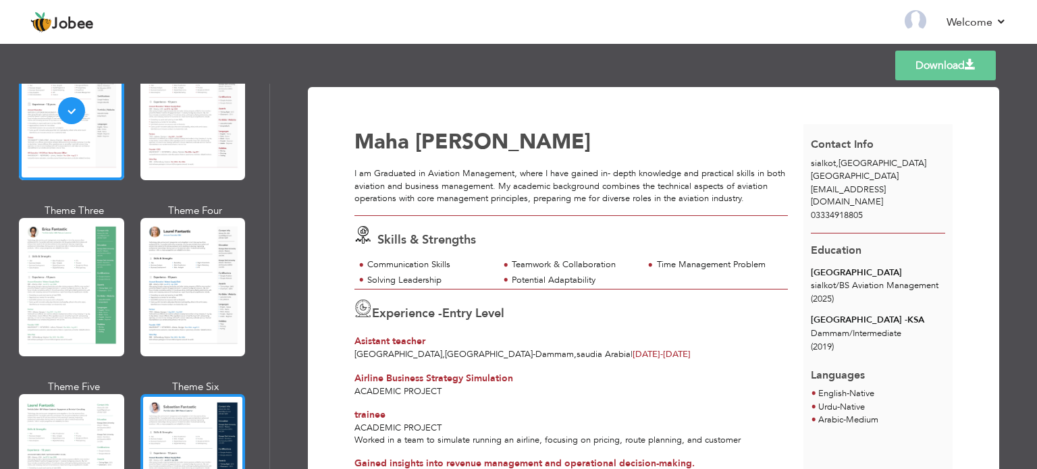
scroll to position [265, 0]
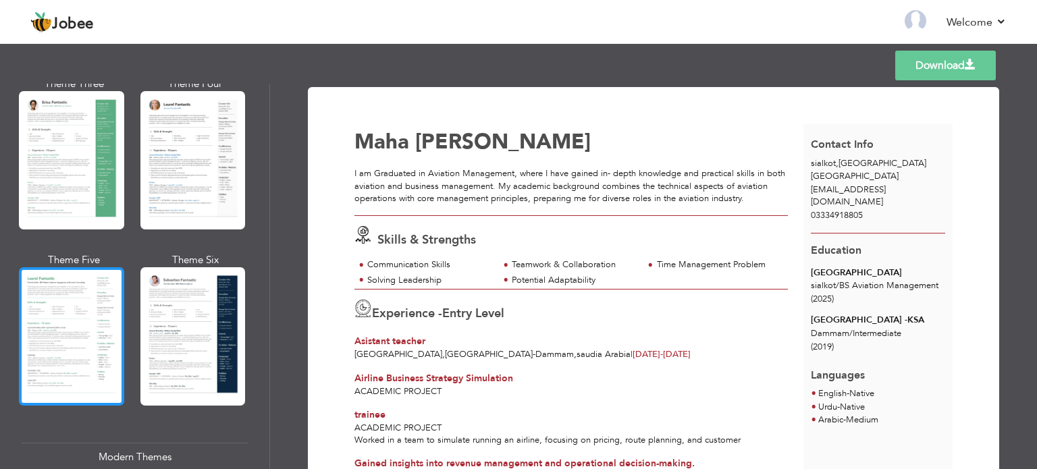
click at [95, 332] on div at bounding box center [71, 336] width 105 height 138
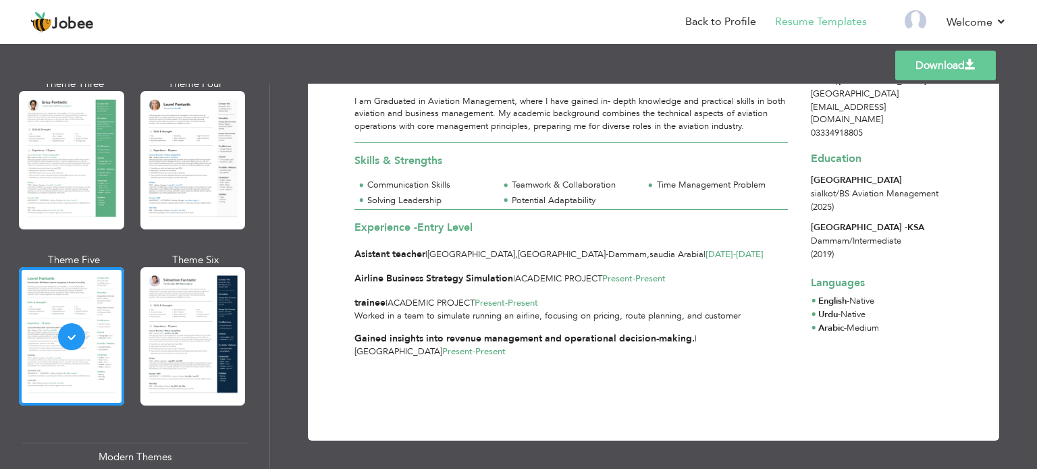
scroll to position [0, 0]
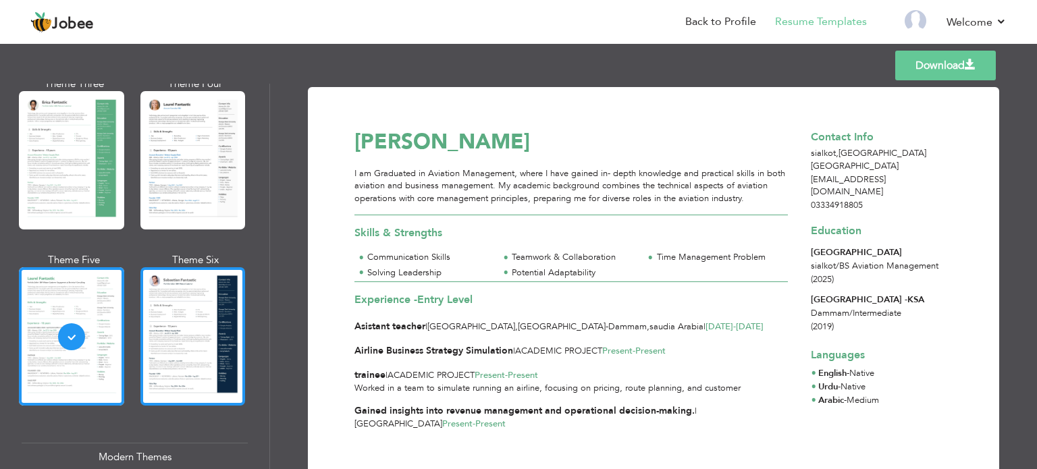
click at [203, 307] on div at bounding box center [192, 336] width 105 height 138
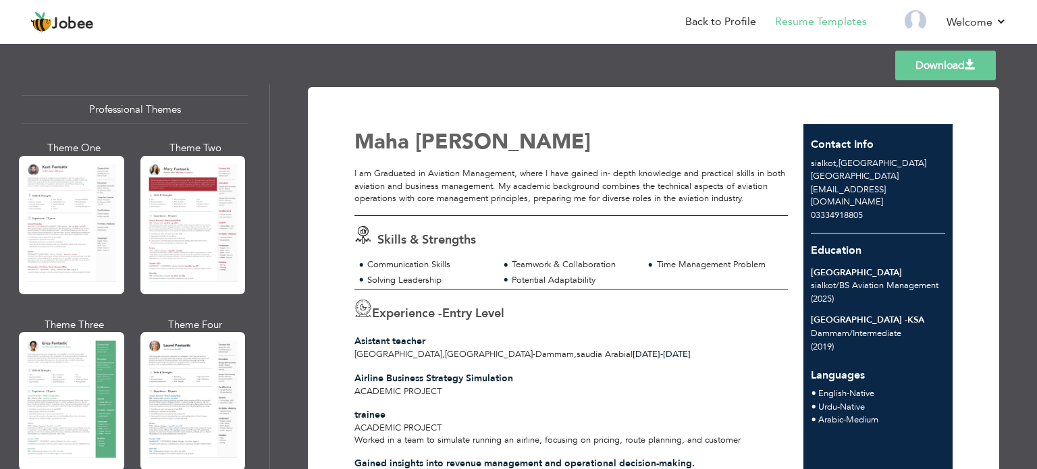
scroll to position [11, 0]
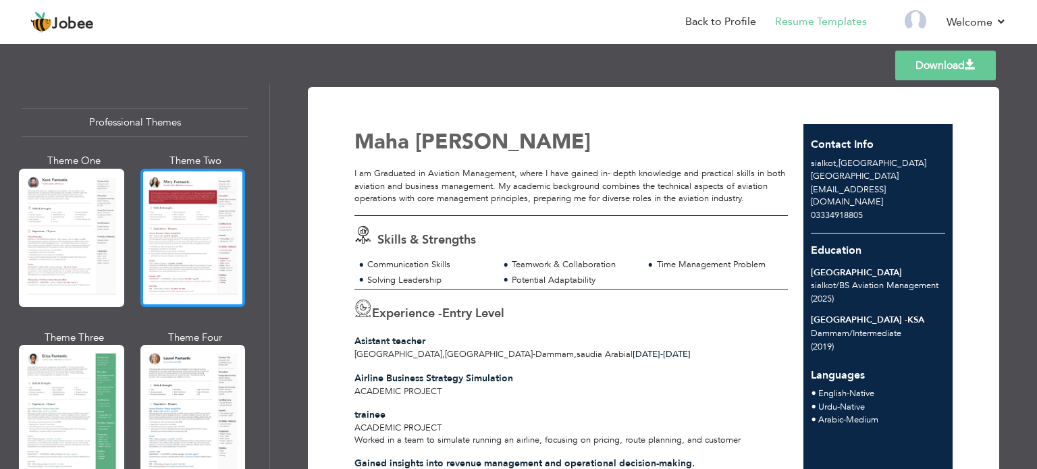
click at [176, 245] on div at bounding box center [192, 238] width 105 height 138
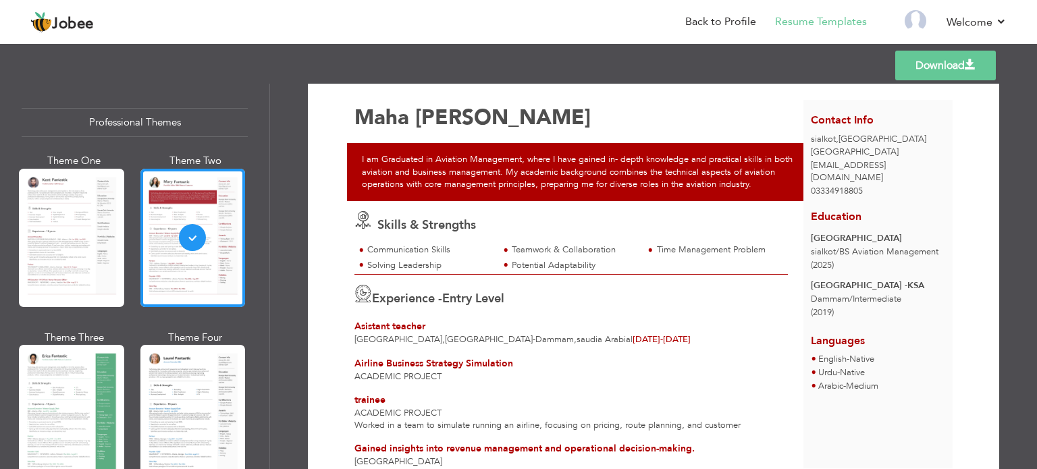
scroll to position [24, 0]
click at [854, 185] on span "03334918805" at bounding box center [837, 191] width 52 height 12
click at [574, 178] on div "I am Graduated in Aviation Management, where I have gained in- depth knowledge …" at bounding box center [579, 172] width 464 height 58
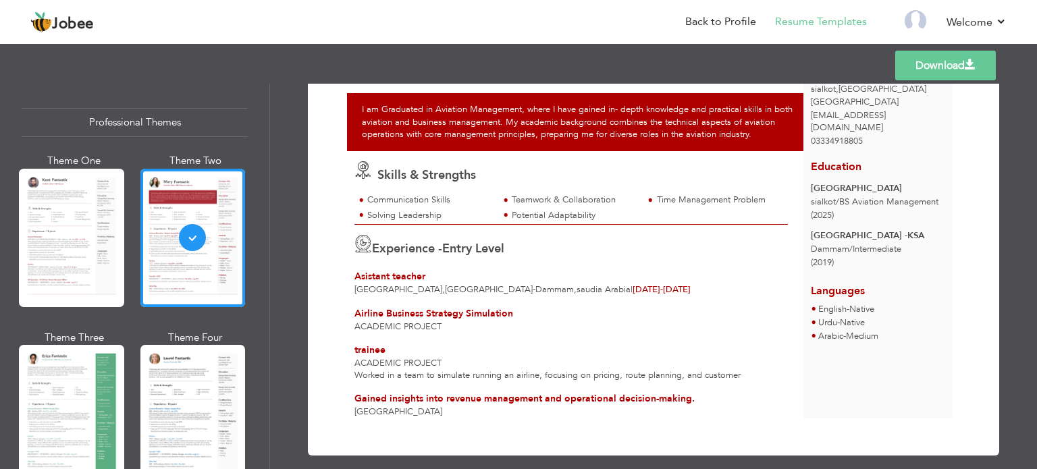
scroll to position [76, 0]
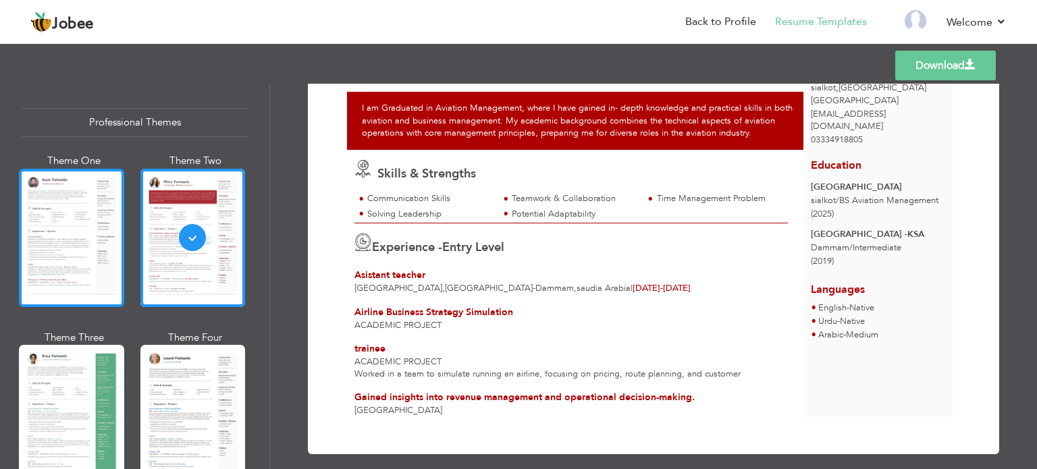
click at [103, 260] on div at bounding box center [71, 238] width 105 height 138
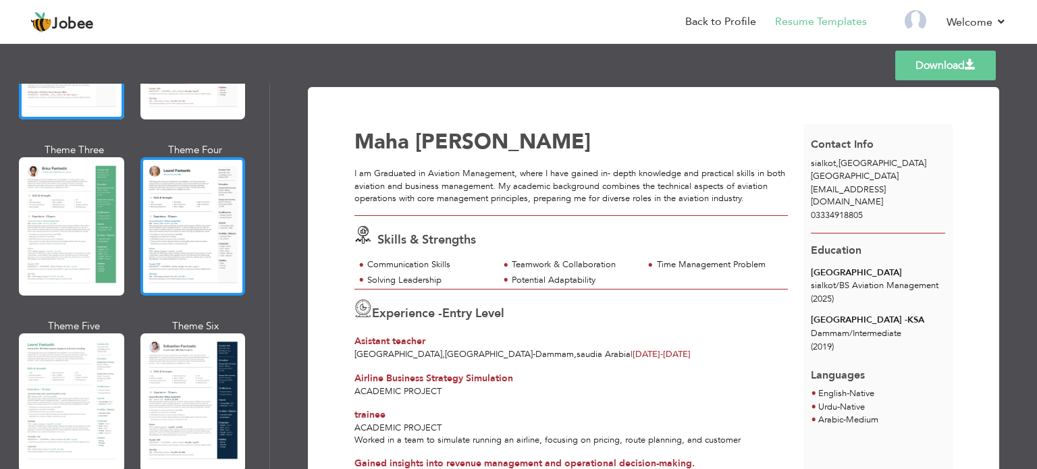
scroll to position [199, 0]
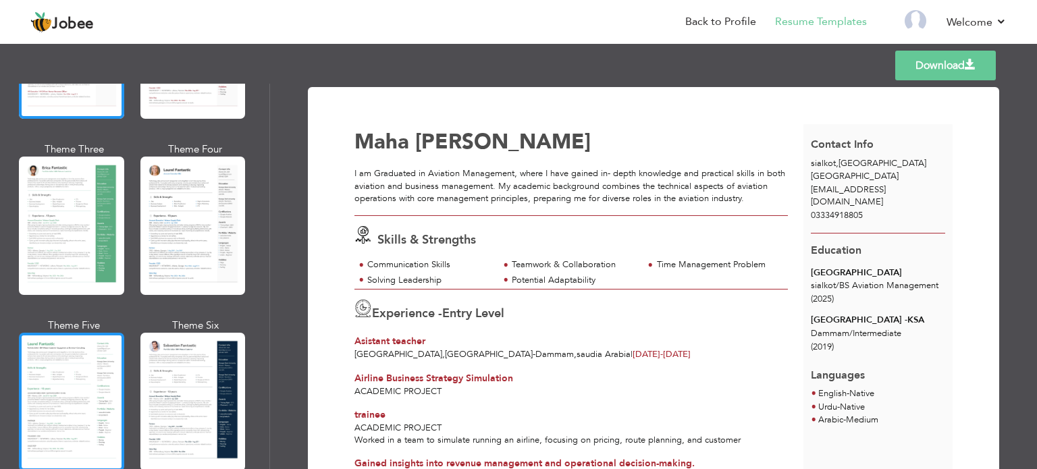
click at [90, 379] on div at bounding box center [71, 402] width 105 height 138
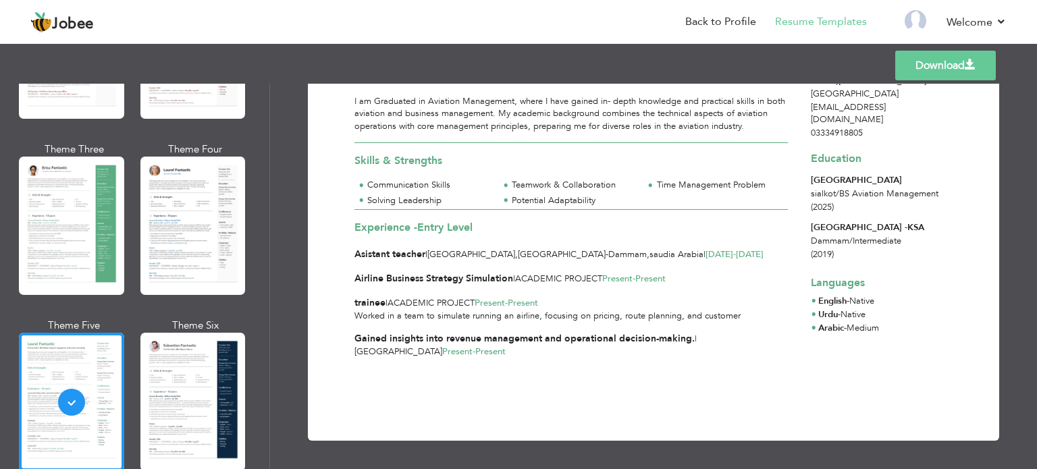
scroll to position [0, 0]
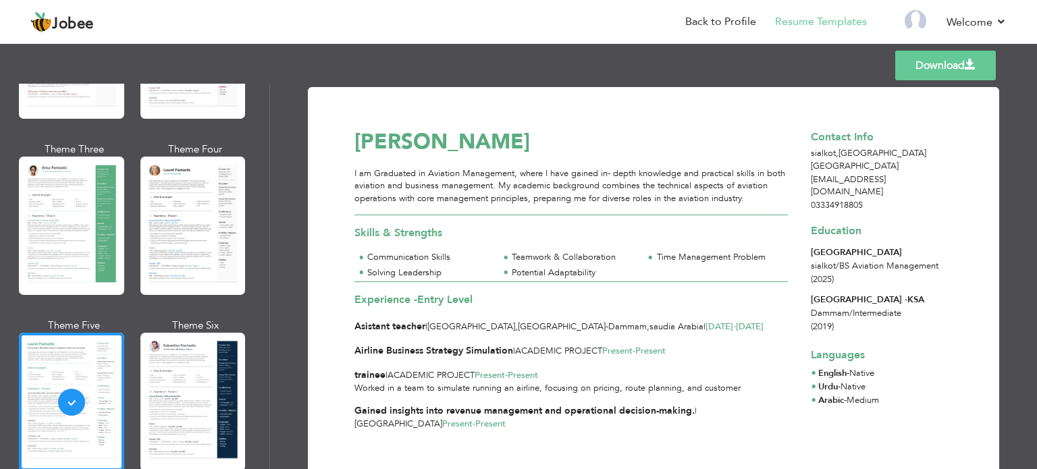
click at [731, 334] on div "Asistant teacher | [GEOGRAPHIC_DATA],[GEOGRAPHIC_DATA] , [GEOGRAPHIC_DATA] | [D…" at bounding box center [572, 327] width 434 height 14
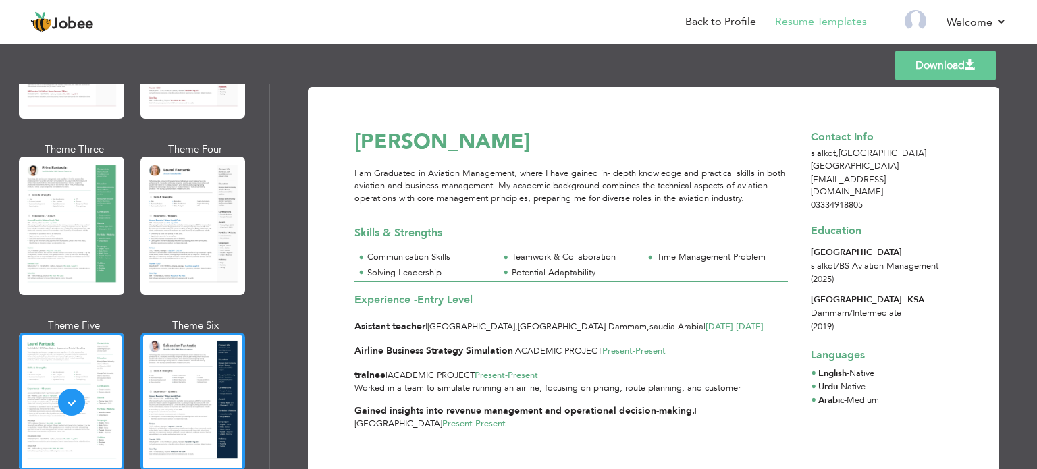
click at [219, 346] on div at bounding box center [192, 402] width 105 height 138
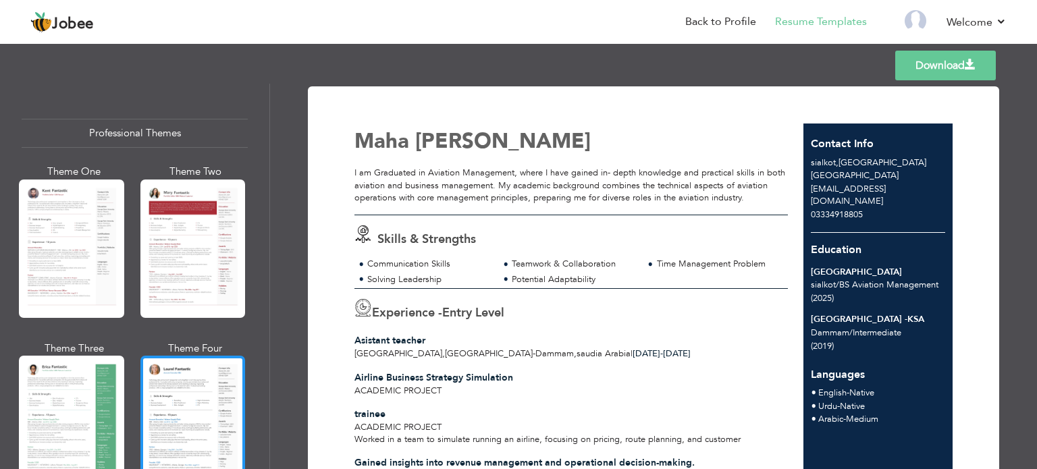
click at [212, 195] on div at bounding box center [192, 249] width 105 height 138
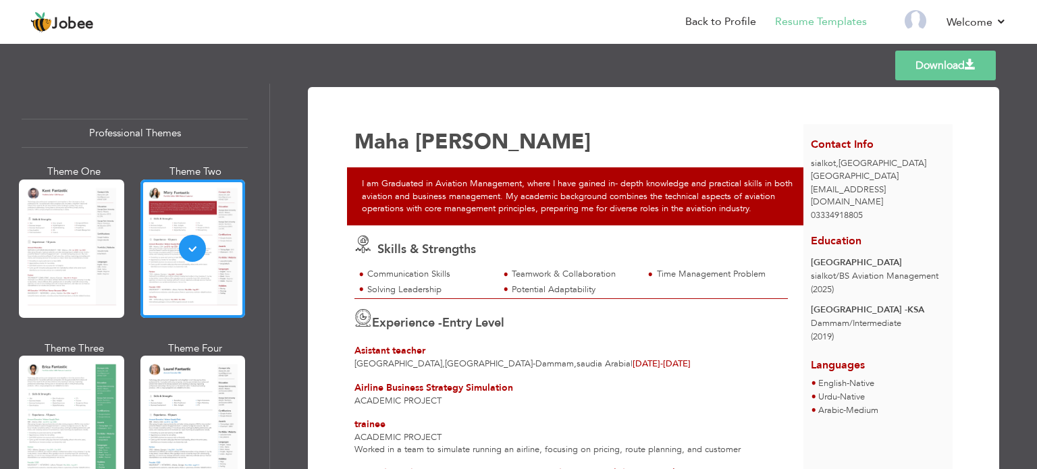
click at [921, 68] on link "Download" at bounding box center [945, 66] width 101 height 30
